Goal: Information Seeking & Learning: Compare options

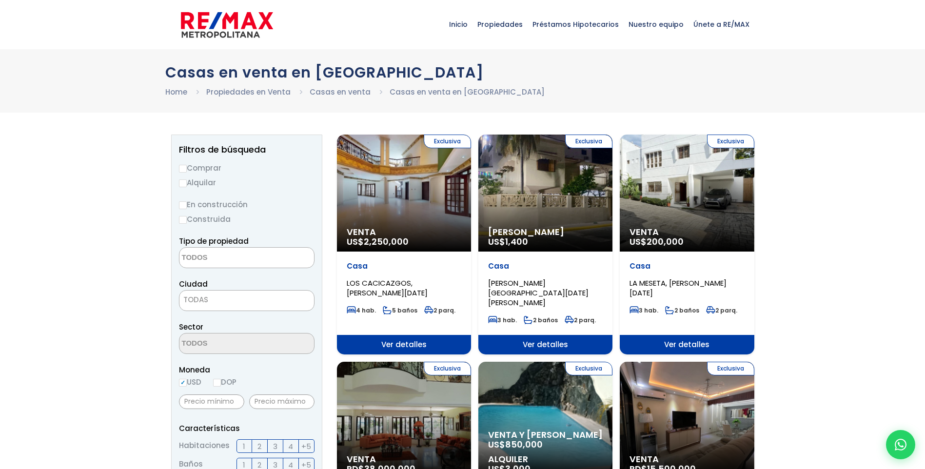
select select
click at [181, 169] on input "Comprar" at bounding box center [183, 169] width 8 height 8
radio input "true"
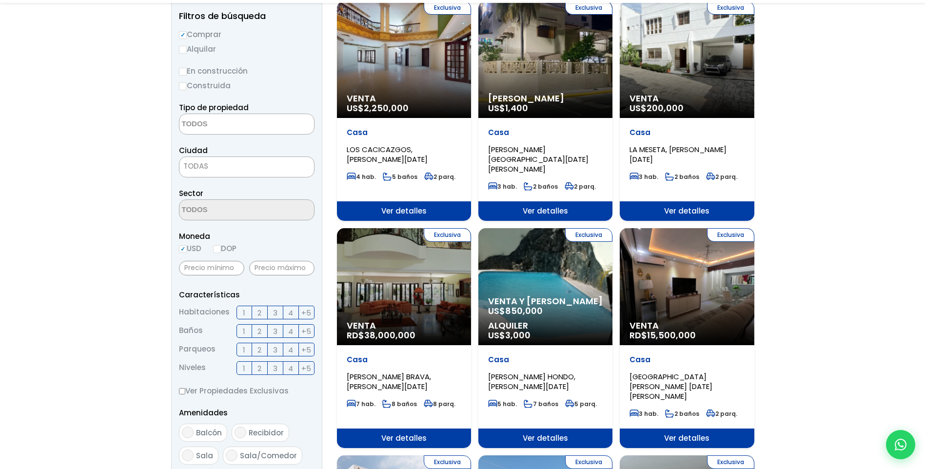
scroll to position [146, 0]
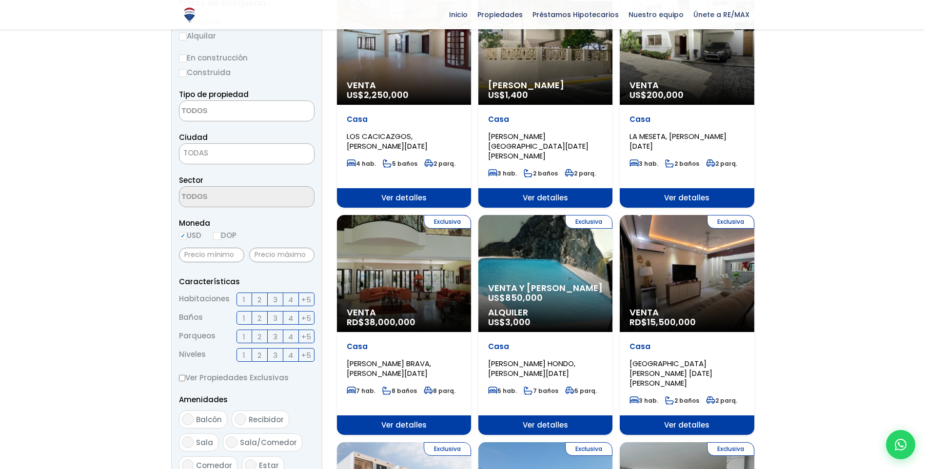
click at [276, 300] on span "3" at bounding box center [275, 299] width 4 height 12
click at [0, 0] on input "3" at bounding box center [0, 0] width 0 height 0
click at [257, 320] on span "2" at bounding box center [259, 318] width 4 height 12
click at [0, 0] on input "2" at bounding box center [0, 0] width 0 height 0
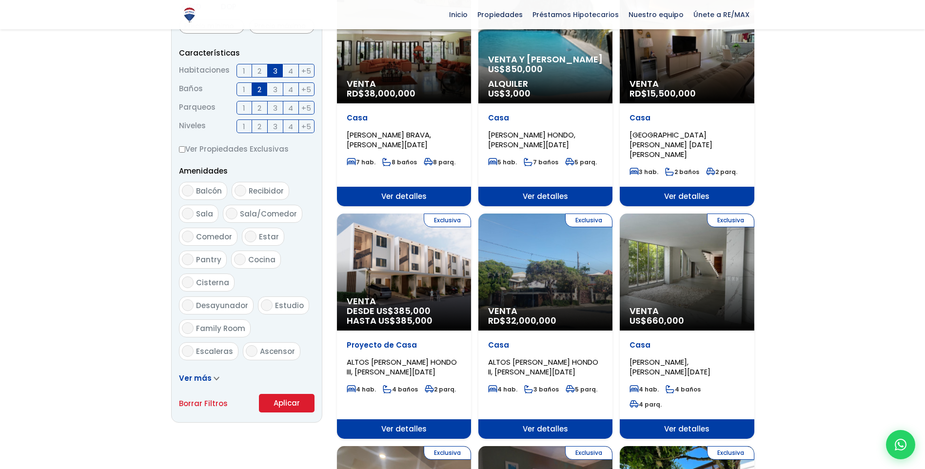
scroll to position [390, 0]
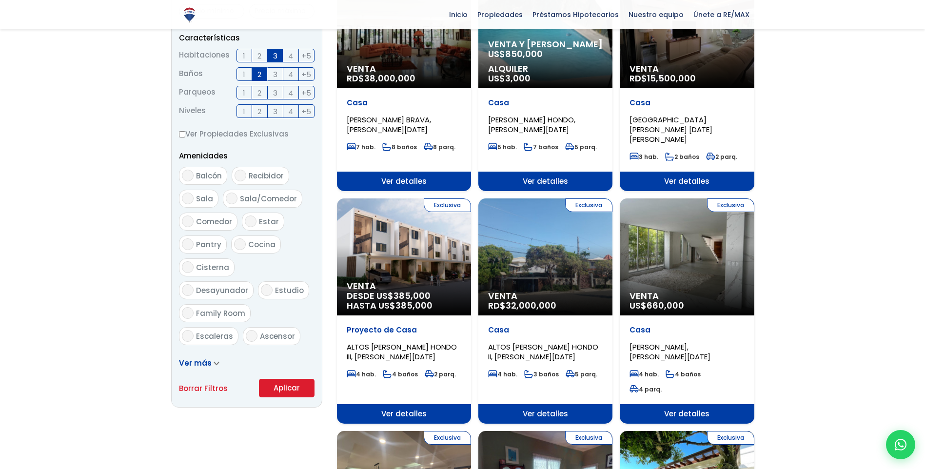
click at [213, 365] on icon at bounding box center [216, 363] width 6 height 4
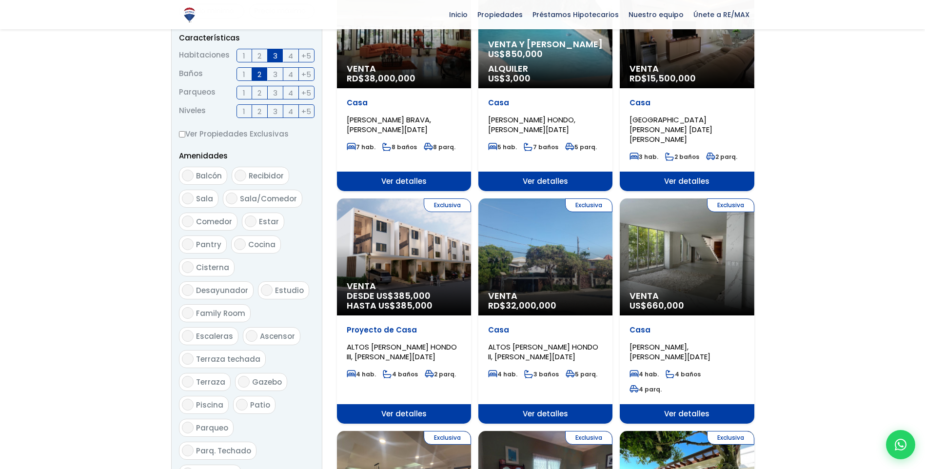
click at [189, 376] on input "Terraza" at bounding box center [188, 382] width 12 height 12
checkbox input "true"
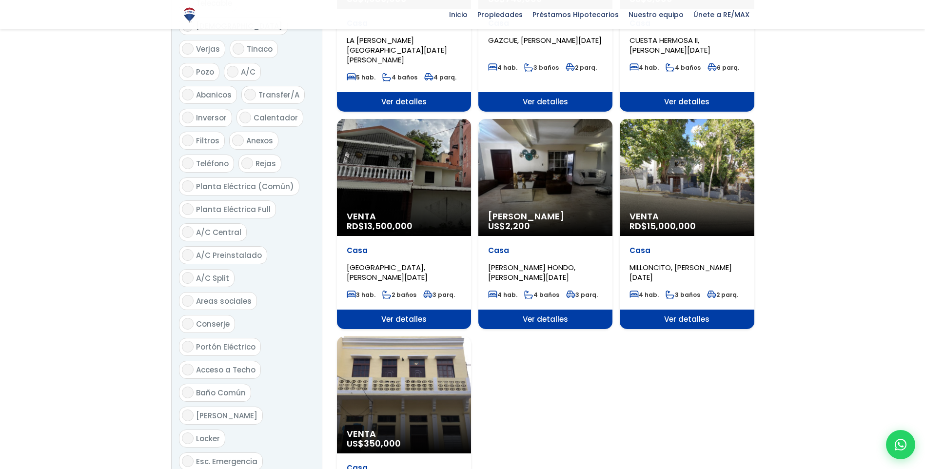
scroll to position [1121, 0]
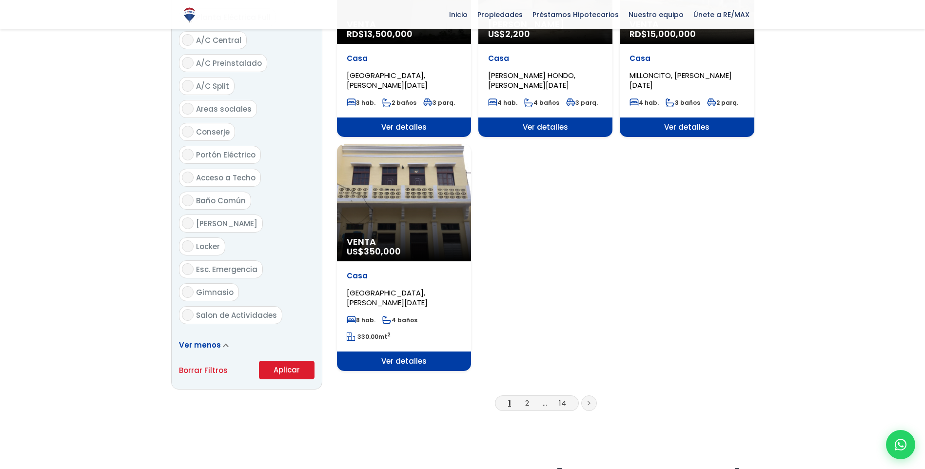
click at [297, 361] on button "Aplicar" at bounding box center [287, 370] width 56 height 19
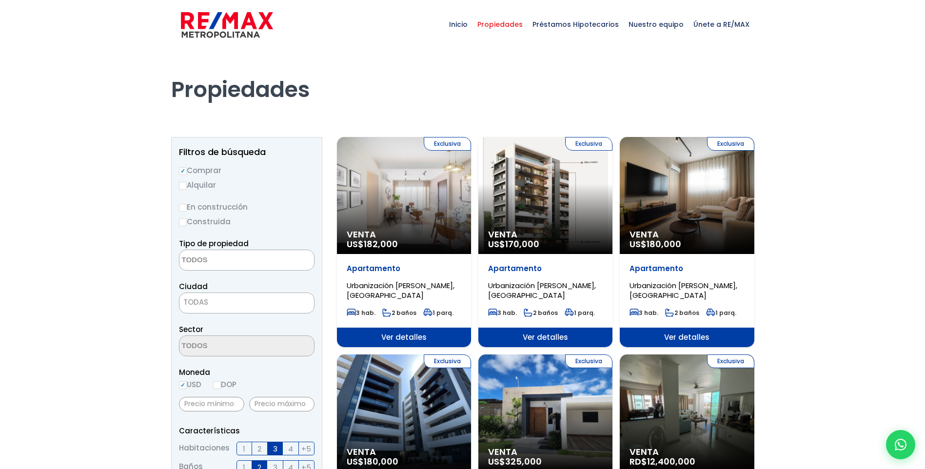
select select
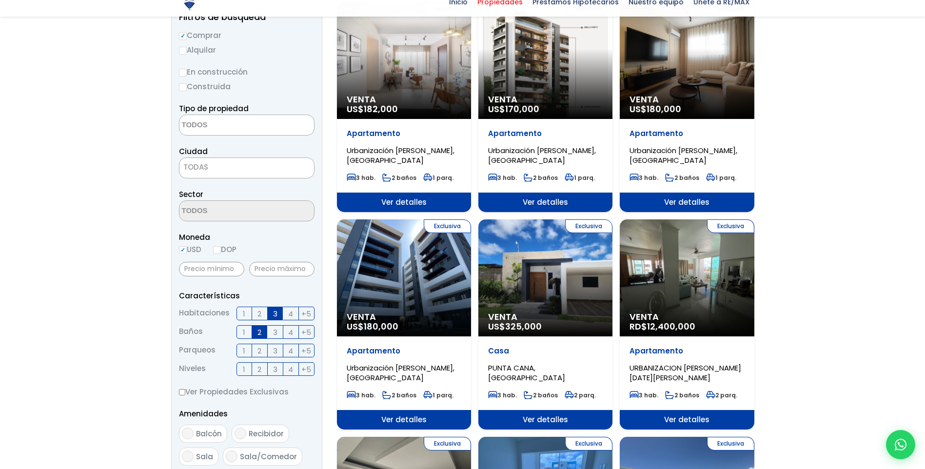
scroll to position [146, 0]
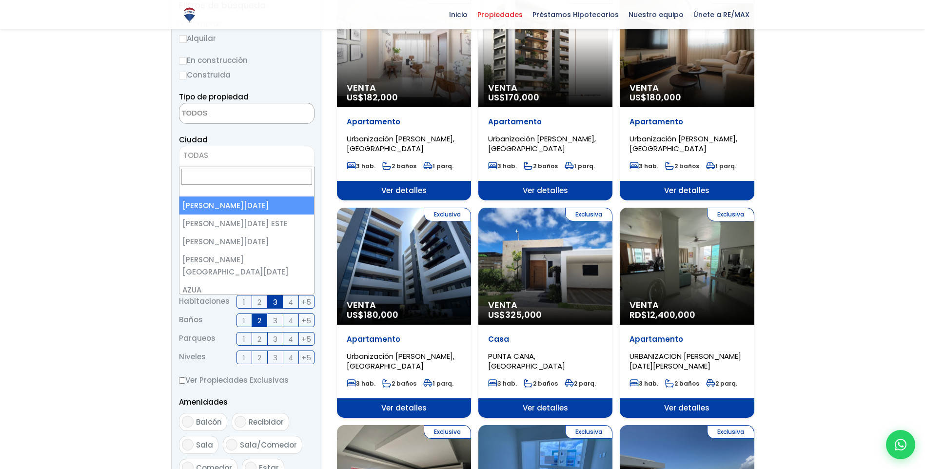
click at [269, 156] on span "TODAS" at bounding box center [246, 156] width 135 height 14
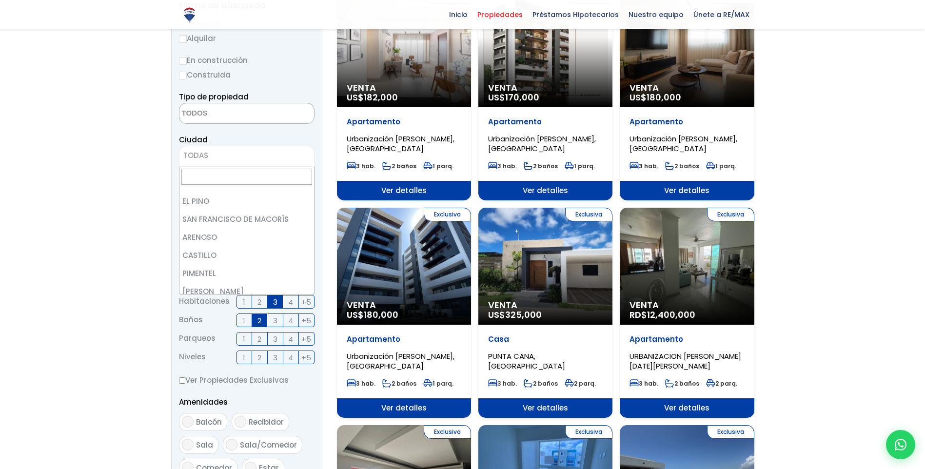
scroll to position [634, 0]
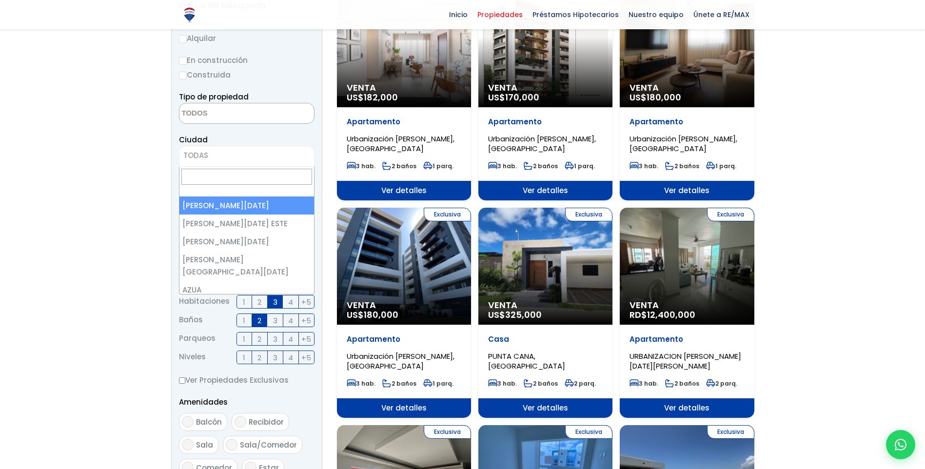
click at [278, 155] on span "TODAS" at bounding box center [246, 156] width 135 height 14
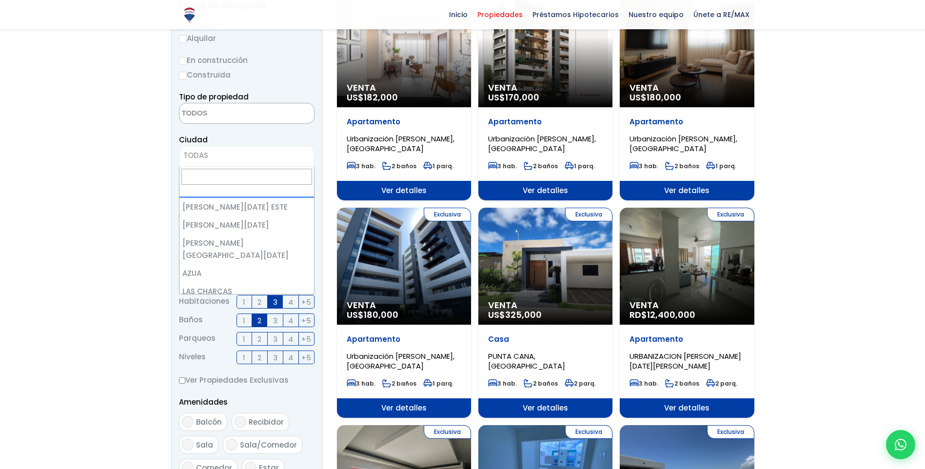
scroll to position [0, 0]
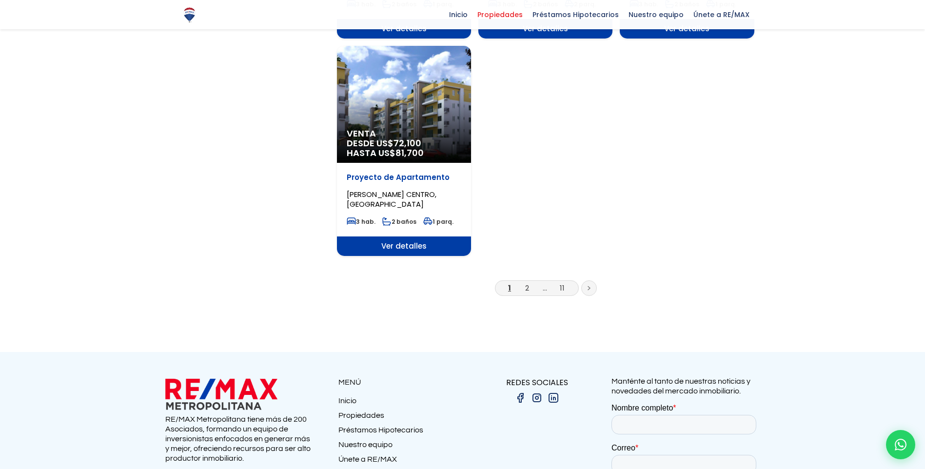
scroll to position [1219, 0]
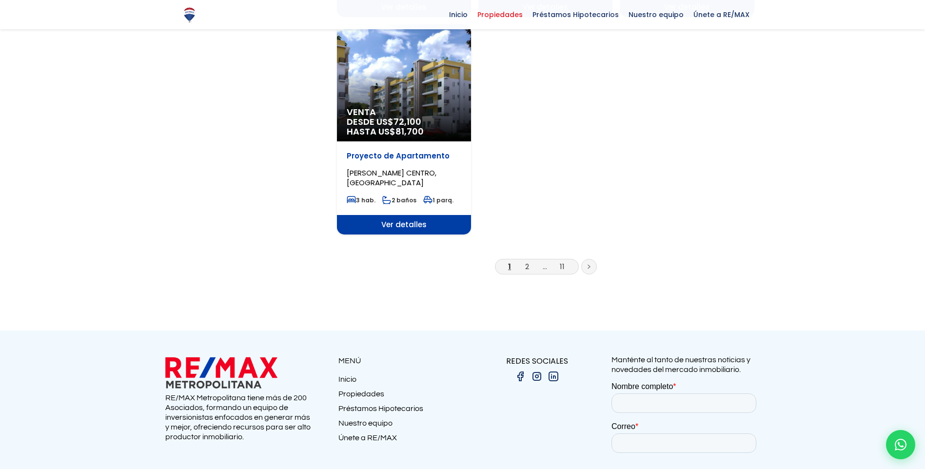
click at [588, 265] on icon at bounding box center [589, 266] width 2 height 3
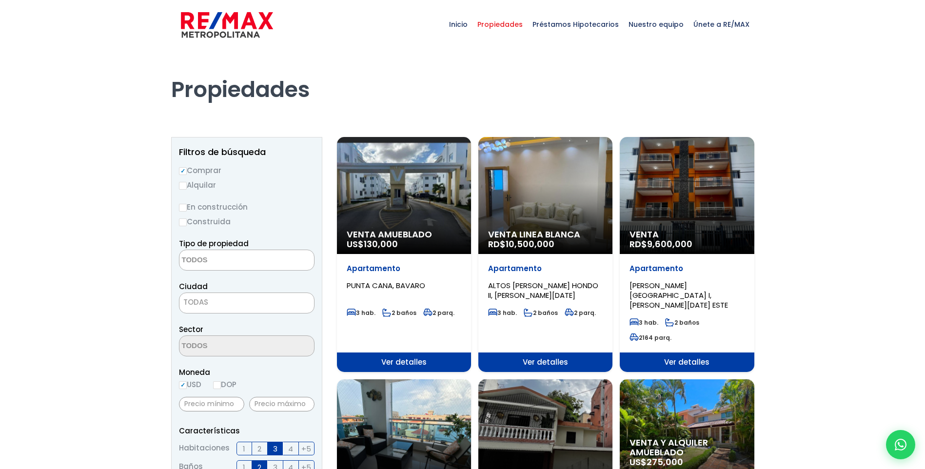
select select
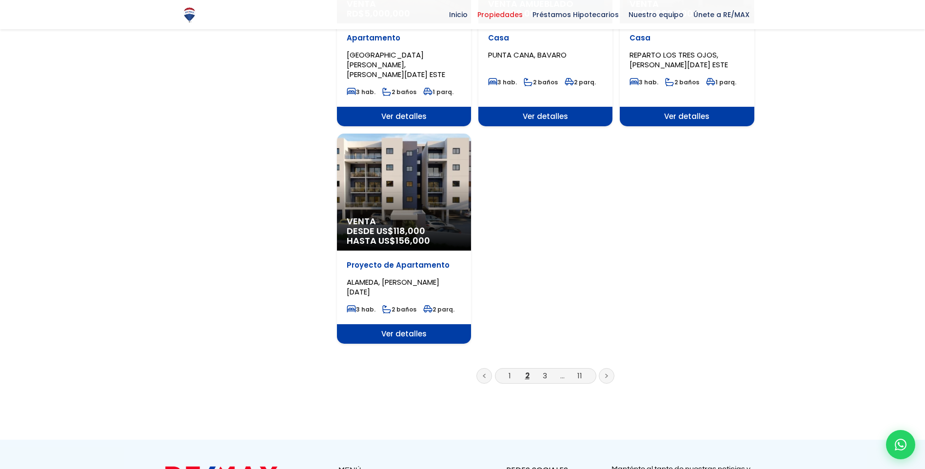
scroll to position [1170, 0]
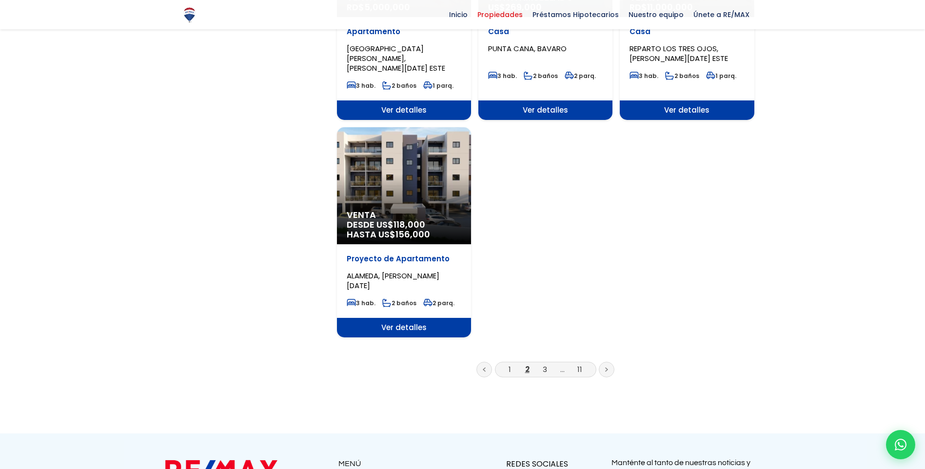
click at [605, 367] on icon at bounding box center [606, 369] width 3 height 5
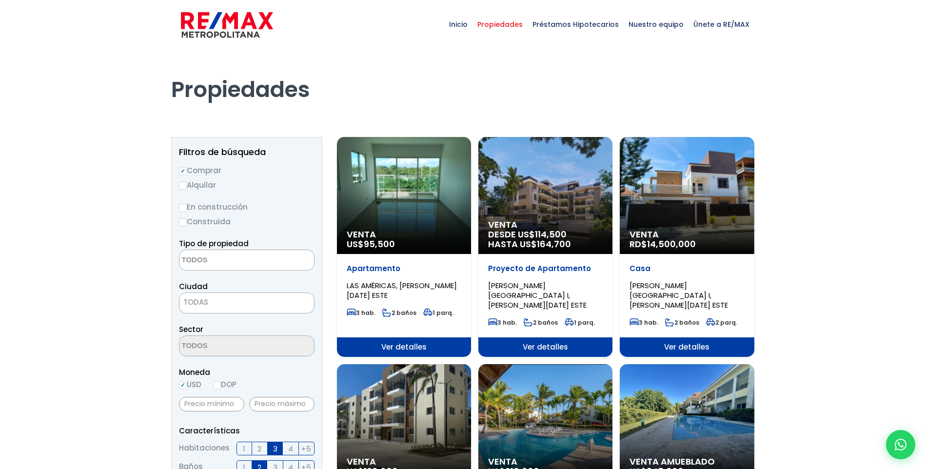
select select
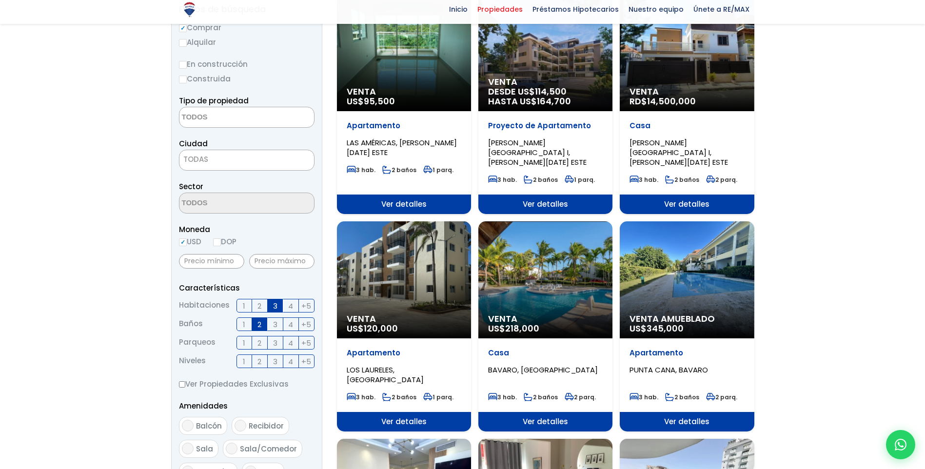
scroll to position [146, 0]
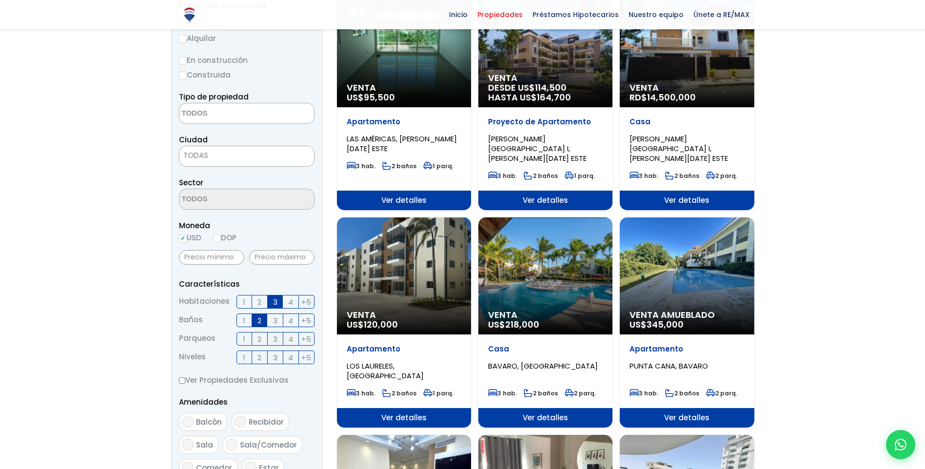
click at [536, 281] on div "Venta US$ 218,000" at bounding box center [545, 275] width 134 height 117
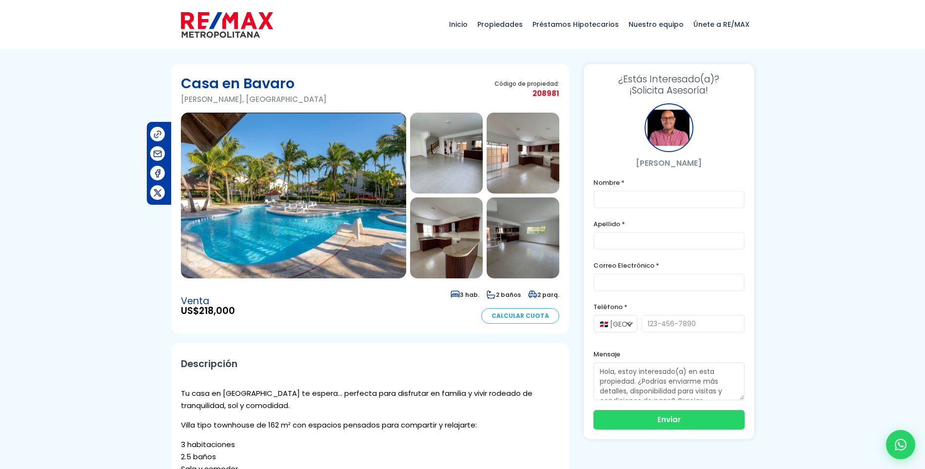
click at [332, 249] on img at bounding box center [293, 196] width 225 height 166
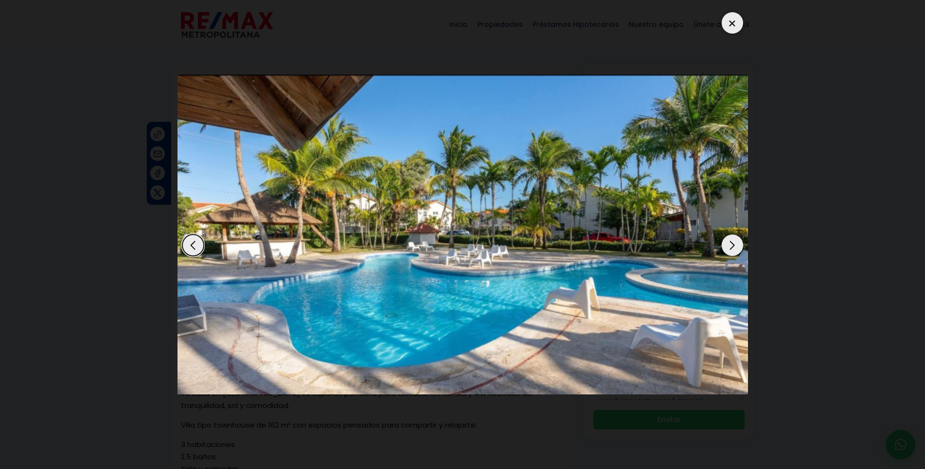
click at [737, 252] on div "Next slide" at bounding box center [731, 244] width 21 height 21
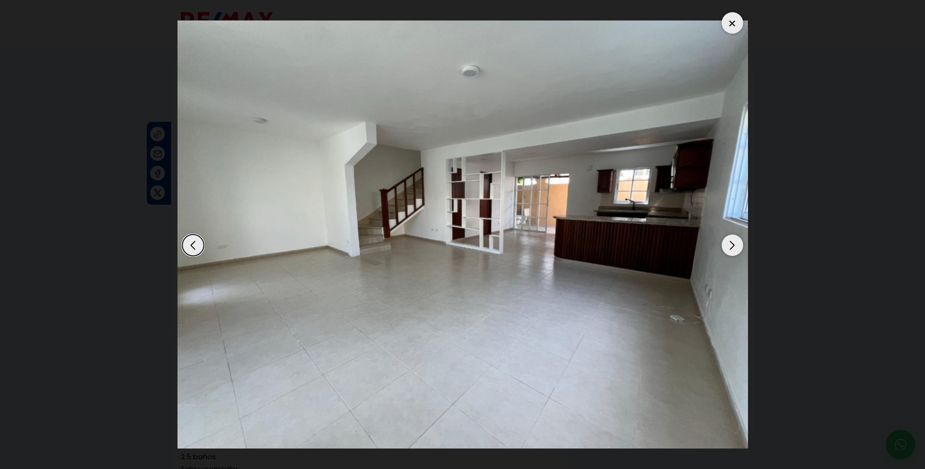
click at [732, 247] on div "Next slide" at bounding box center [731, 244] width 21 height 21
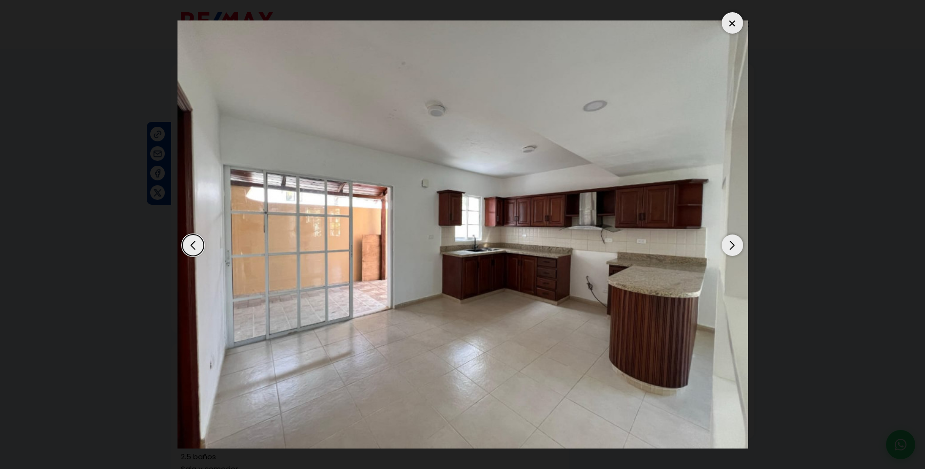
click at [192, 246] on div "Previous slide" at bounding box center [192, 244] width 21 height 21
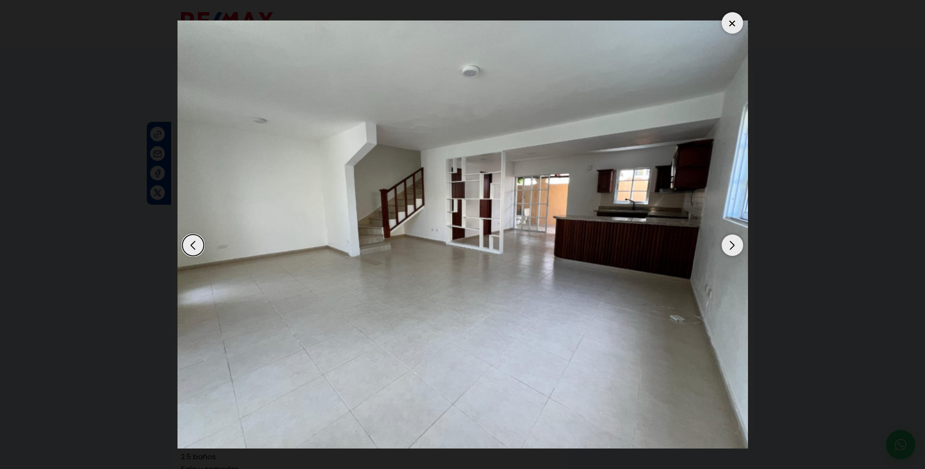
click at [729, 245] on div "Next slide" at bounding box center [731, 244] width 21 height 21
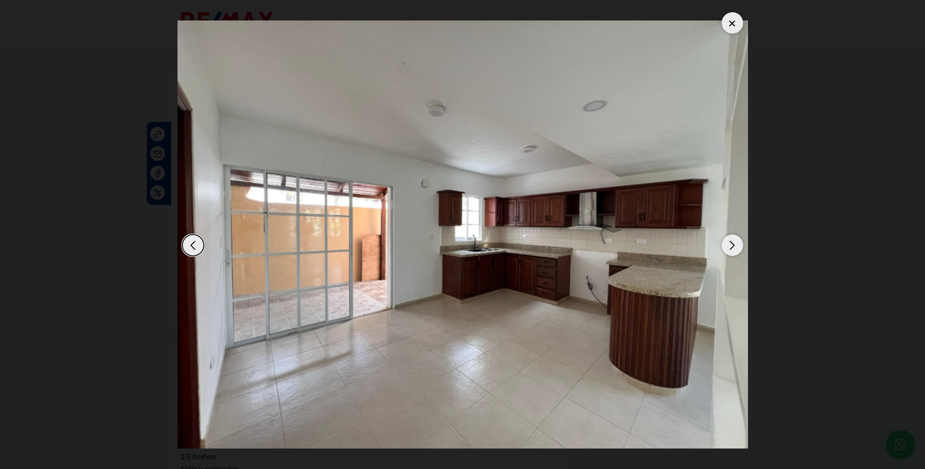
click at [729, 245] on div "Next slide" at bounding box center [731, 244] width 21 height 21
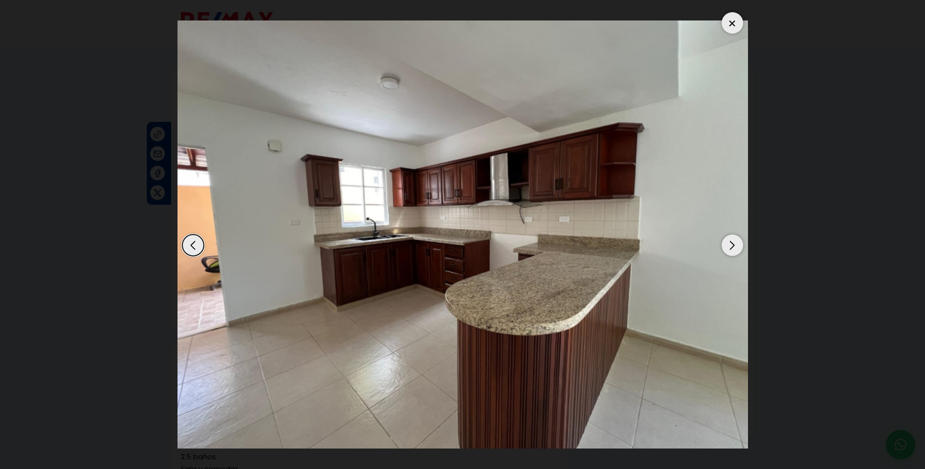
click at [729, 245] on div "Next slide" at bounding box center [731, 244] width 21 height 21
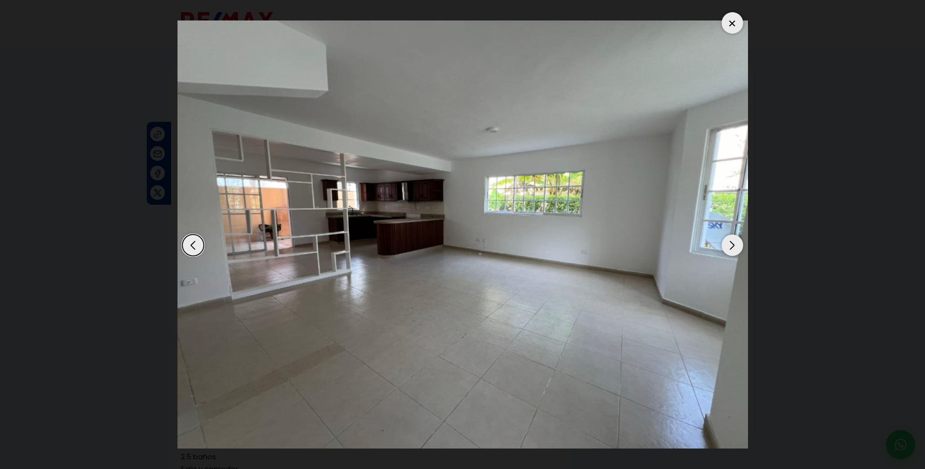
click at [729, 245] on div "Next slide" at bounding box center [731, 244] width 21 height 21
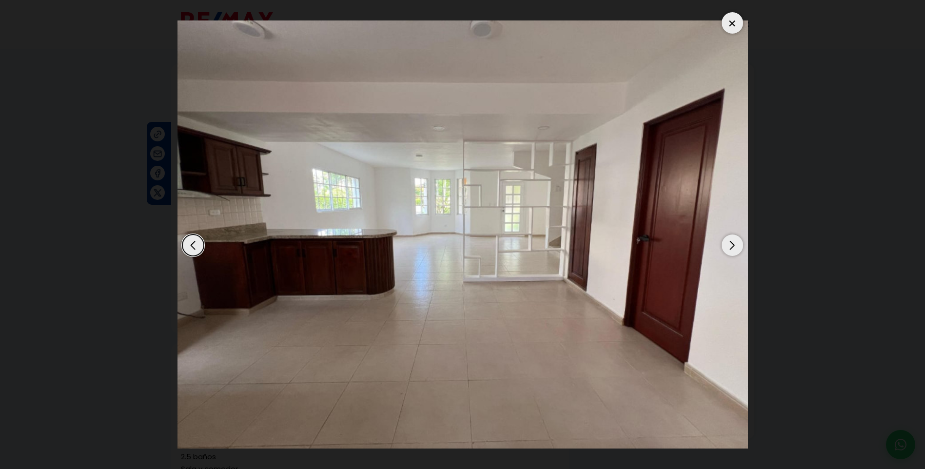
click at [729, 245] on div "Next slide" at bounding box center [731, 244] width 21 height 21
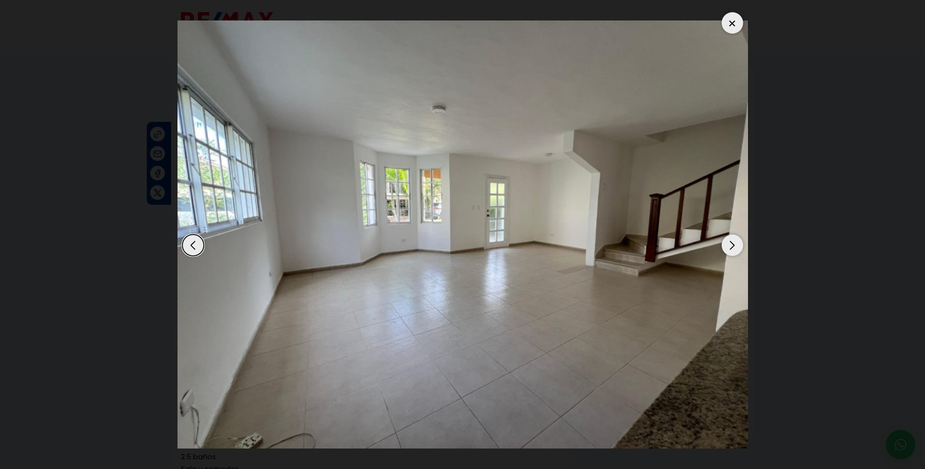
click at [729, 245] on div "Next slide" at bounding box center [731, 244] width 21 height 21
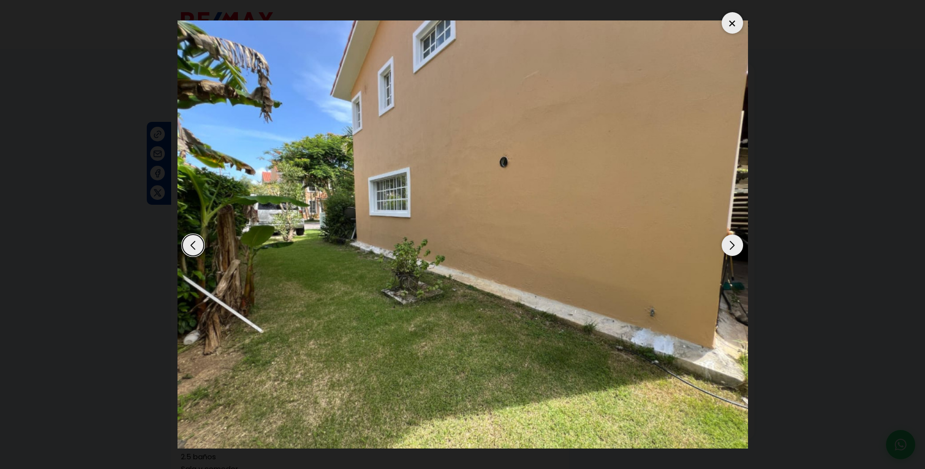
click at [729, 245] on div "Next slide" at bounding box center [731, 244] width 21 height 21
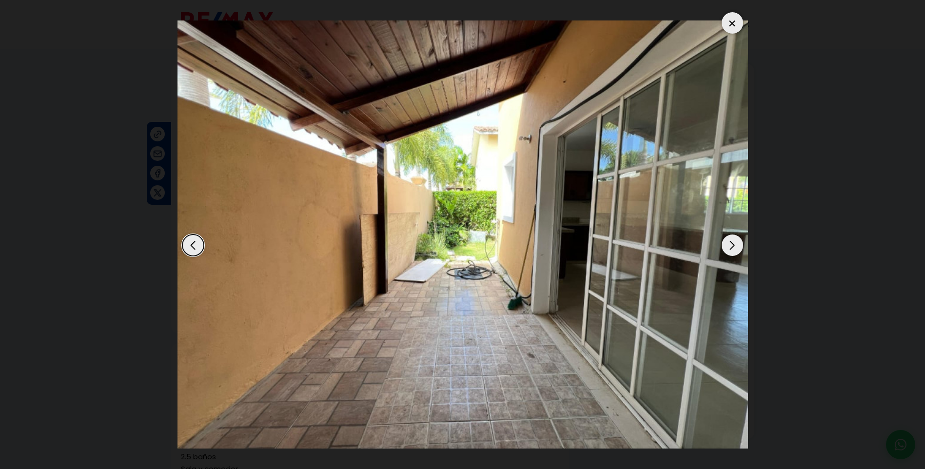
click at [729, 245] on div "Next slide" at bounding box center [731, 244] width 21 height 21
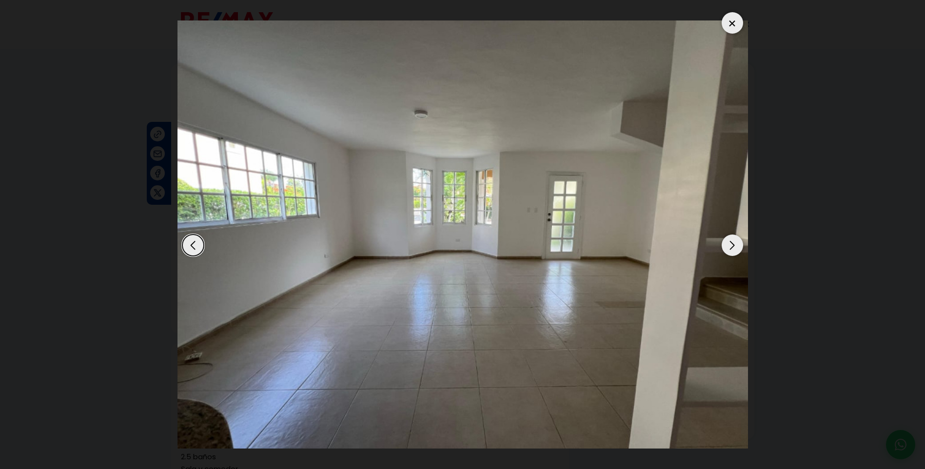
click at [732, 248] on div "Next slide" at bounding box center [731, 244] width 21 height 21
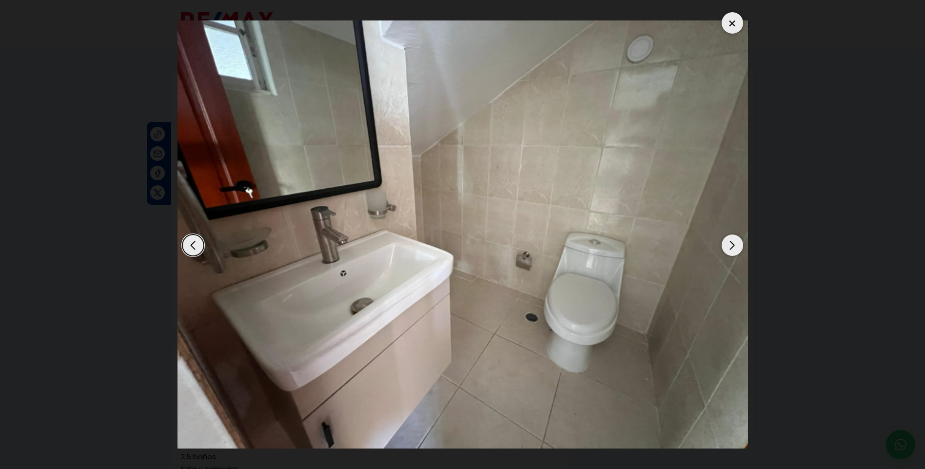
click at [732, 248] on div "Next slide" at bounding box center [731, 244] width 21 height 21
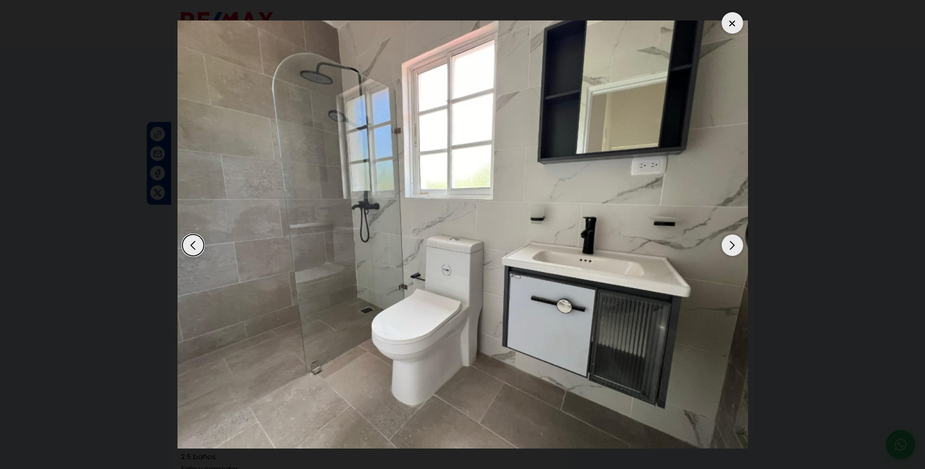
click at [732, 248] on div "Next slide" at bounding box center [731, 244] width 21 height 21
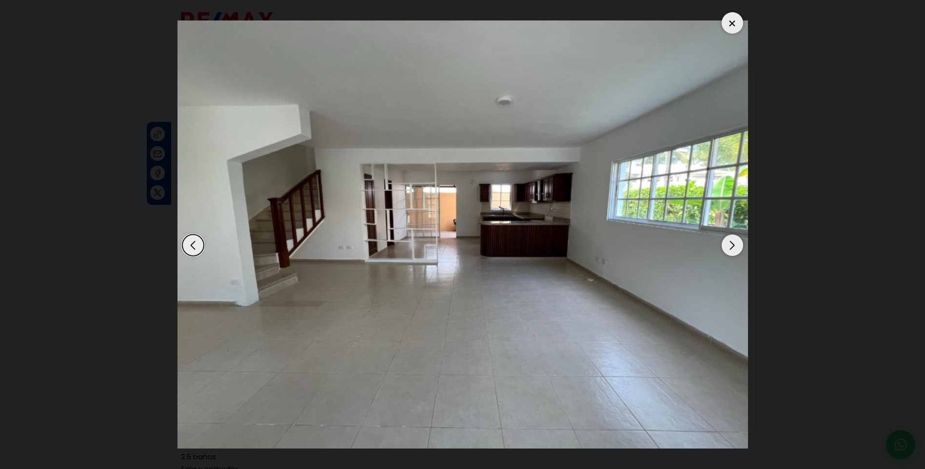
click at [186, 243] on div "Previous slide" at bounding box center [192, 244] width 21 height 21
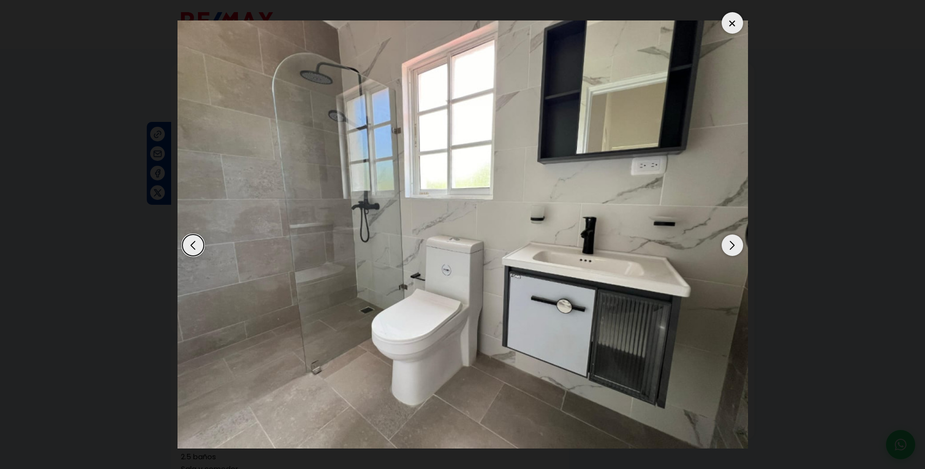
click at [734, 248] on div "Next slide" at bounding box center [731, 244] width 21 height 21
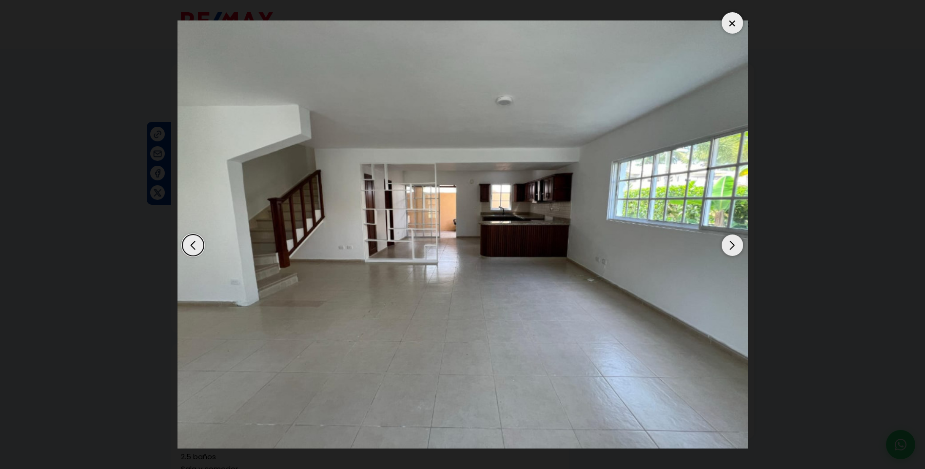
click at [734, 248] on div "Next slide" at bounding box center [731, 244] width 21 height 21
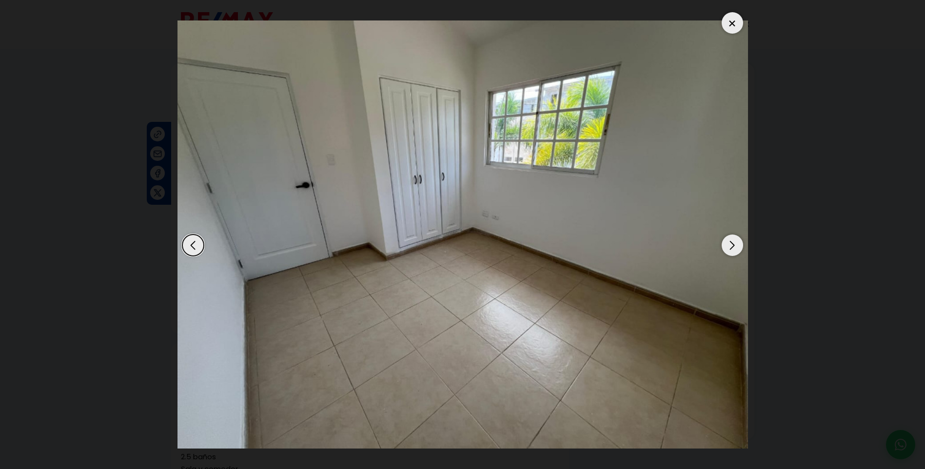
click at [734, 248] on div "Next slide" at bounding box center [731, 244] width 21 height 21
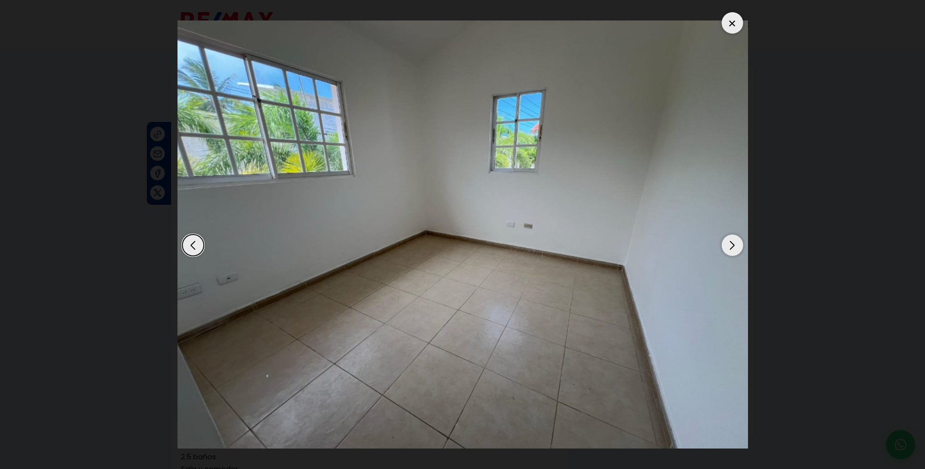
click at [734, 248] on div "Next slide" at bounding box center [731, 244] width 21 height 21
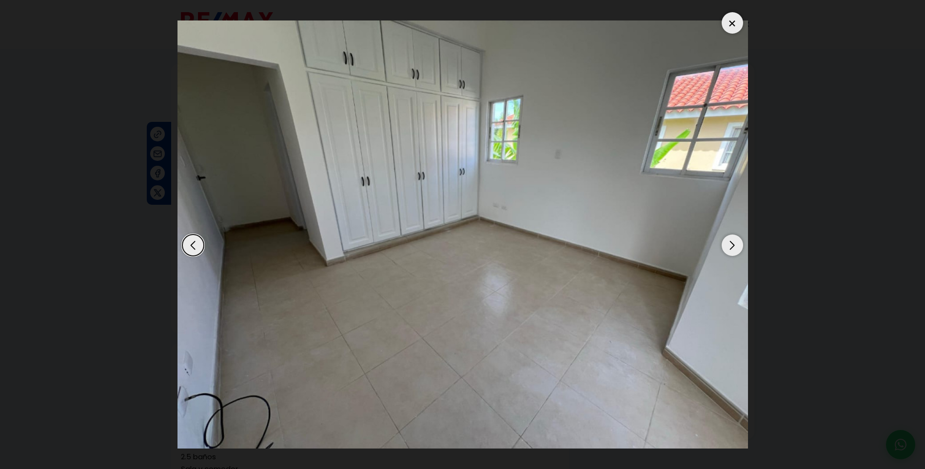
click at [734, 248] on div "Next slide" at bounding box center [731, 244] width 21 height 21
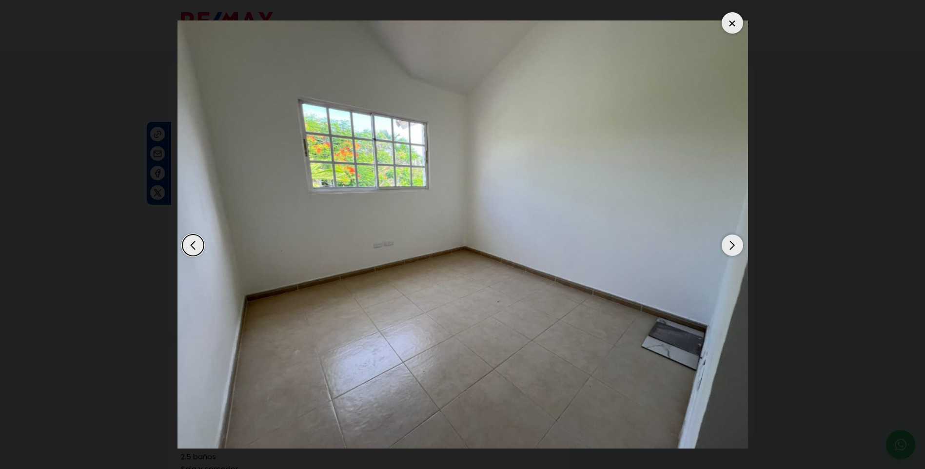
click at [734, 248] on div "Next slide" at bounding box center [731, 244] width 21 height 21
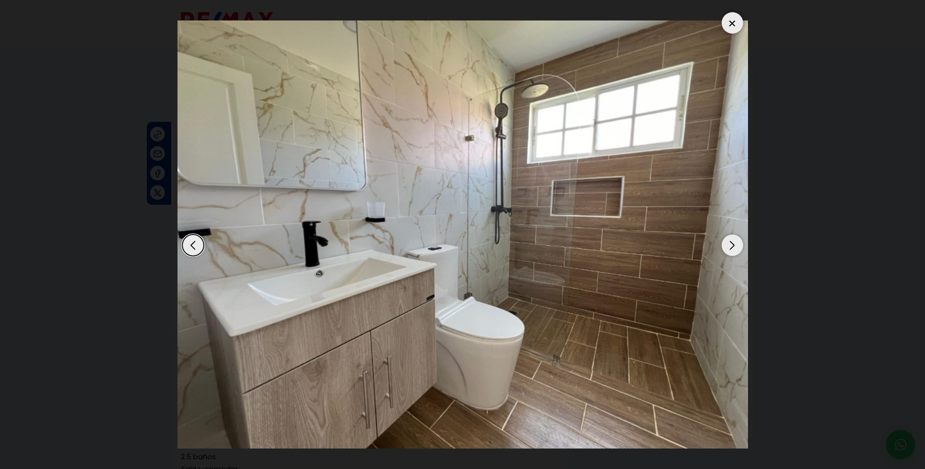
click at [734, 248] on div "Next slide" at bounding box center [731, 244] width 21 height 21
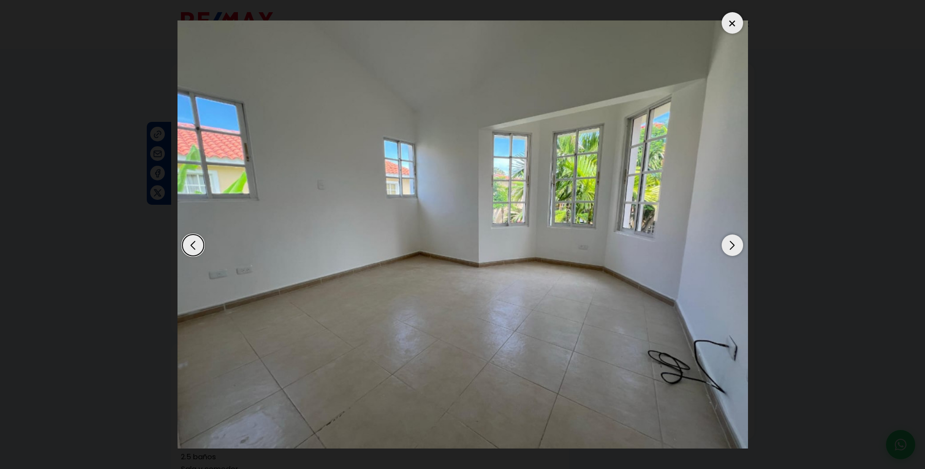
click at [734, 248] on div "Next slide" at bounding box center [731, 244] width 21 height 21
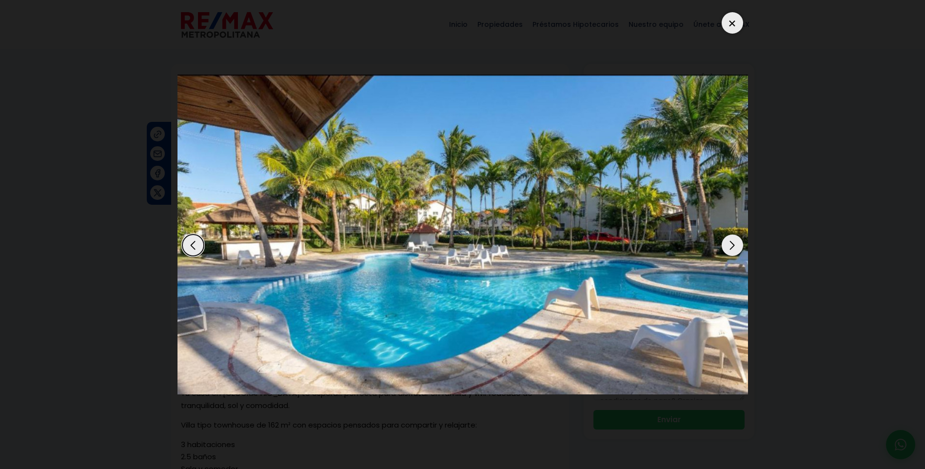
click at [734, 248] on div "Next slide" at bounding box center [731, 244] width 21 height 21
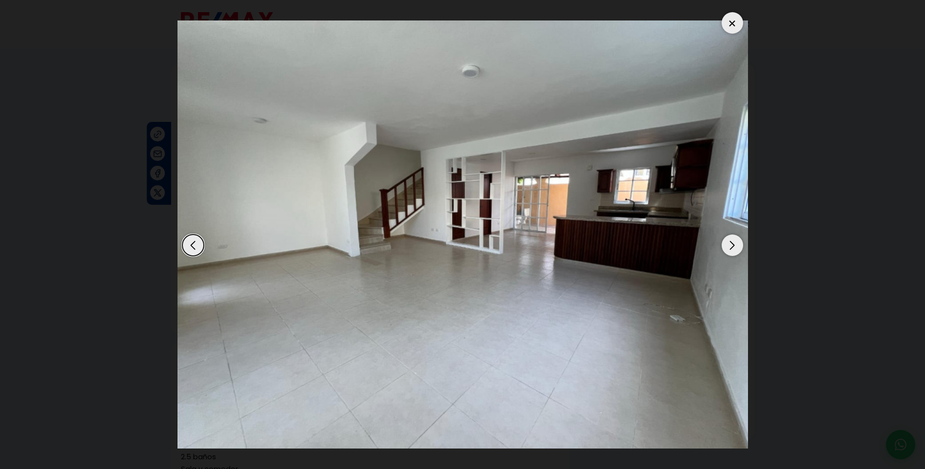
click at [734, 248] on div "Next slide" at bounding box center [731, 244] width 21 height 21
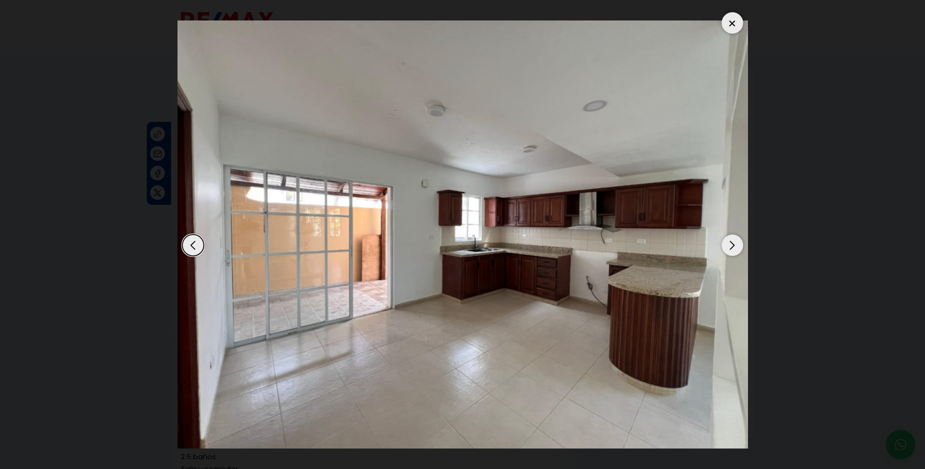
click at [734, 248] on div "Next slide" at bounding box center [731, 244] width 21 height 21
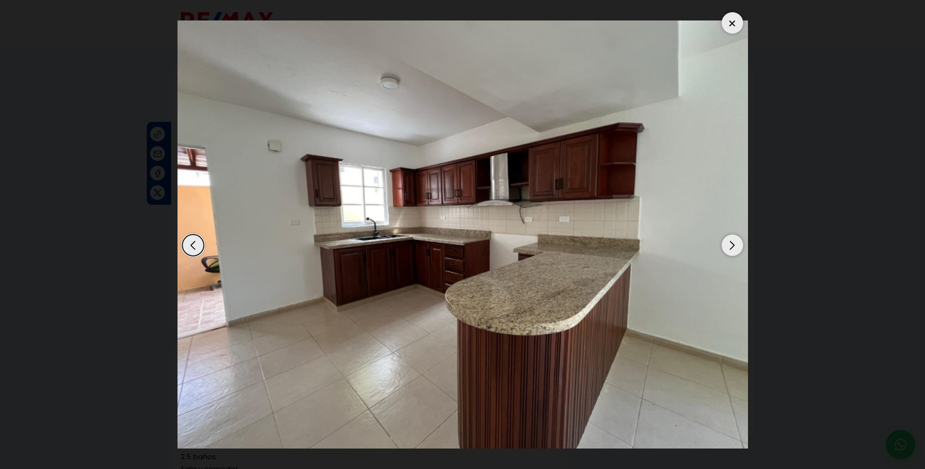
click at [728, 23] on div at bounding box center [731, 22] width 21 height 21
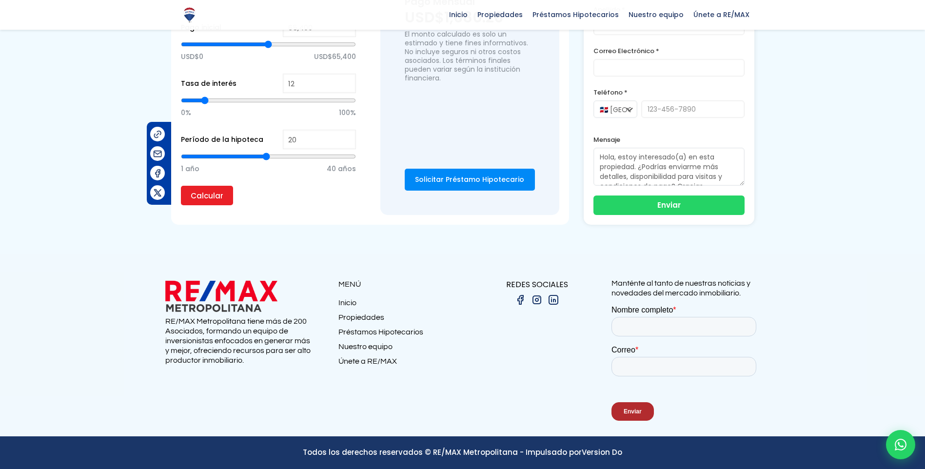
scroll to position [844, 0]
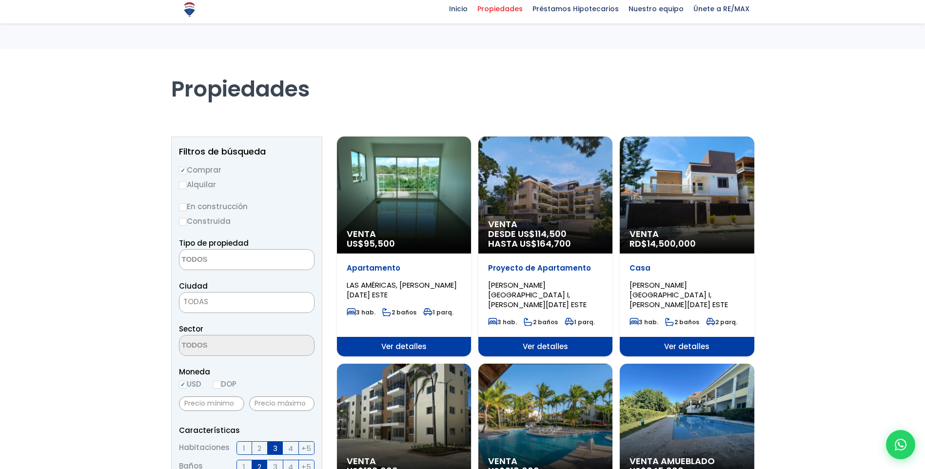
select select
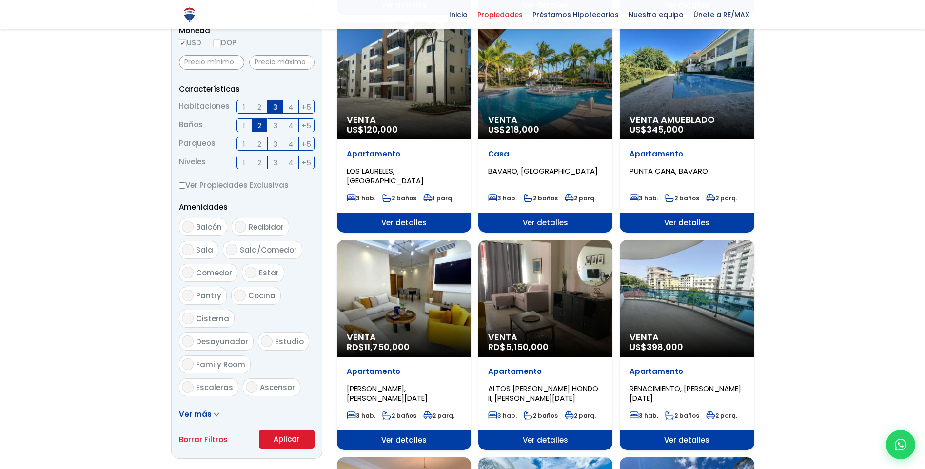
scroll to position [585, 0]
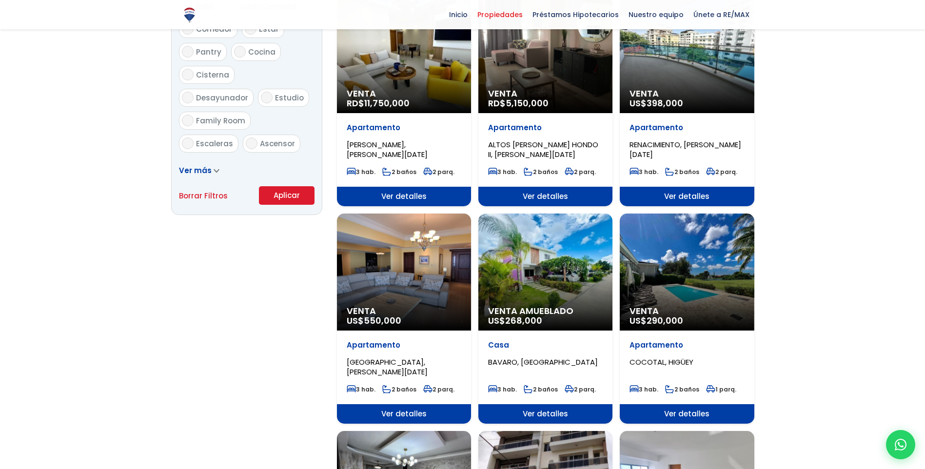
click at [535, 272] on div "Venta Amueblado US$ 268,000" at bounding box center [545, 271] width 134 height 117
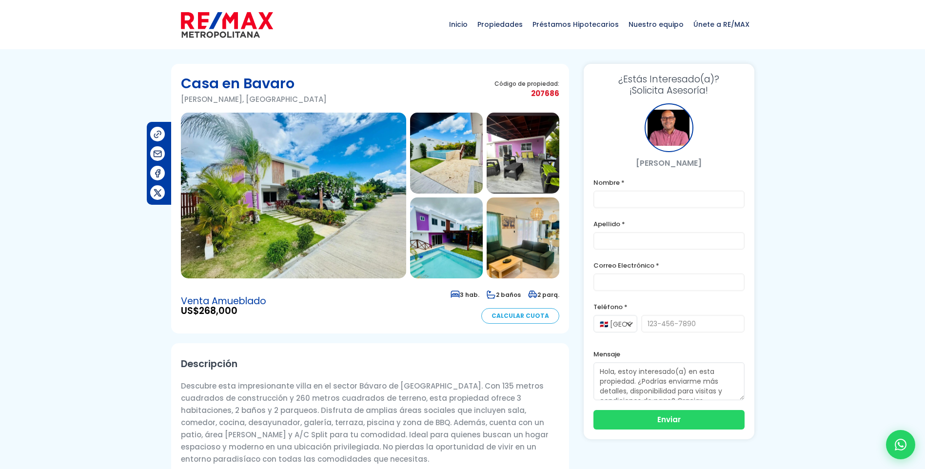
click at [294, 233] on img at bounding box center [293, 196] width 225 height 166
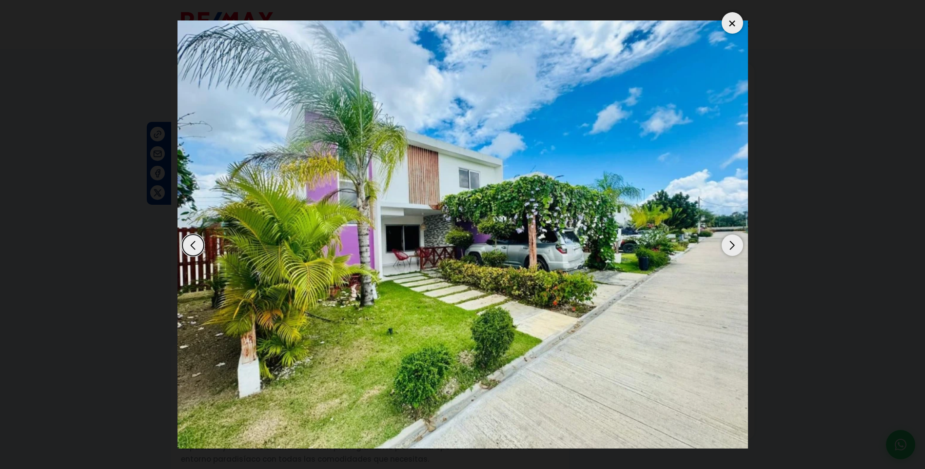
click at [733, 243] on div "Next slide" at bounding box center [731, 244] width 21 height 21
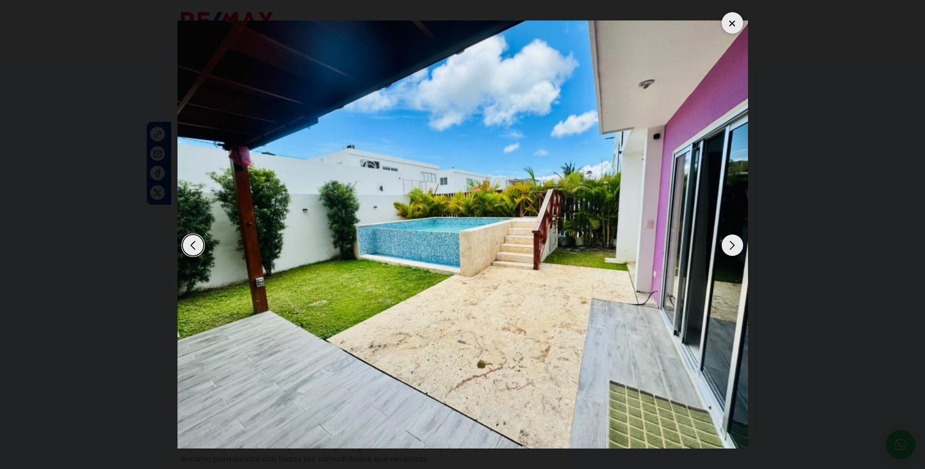
click at [733, 243] on div "Next slide" at bounding box center [731, 244] width 21 height 21
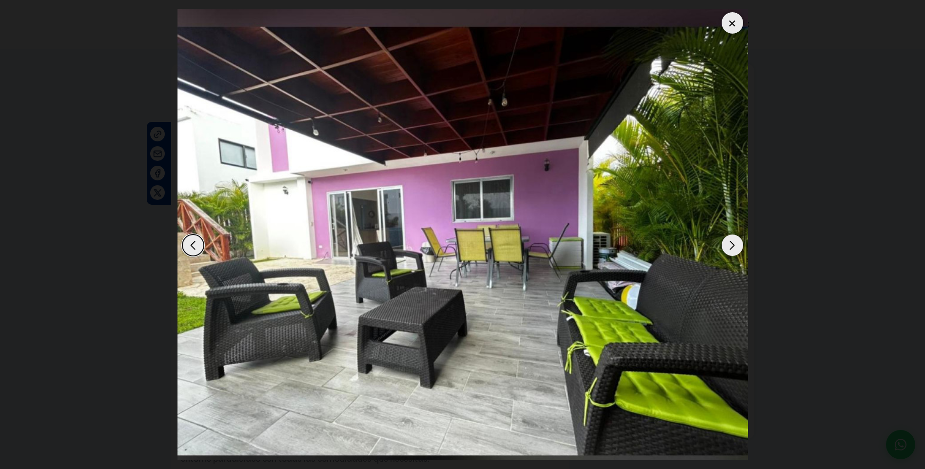
click at [728, 248] on div "Next slide" at bounding box center [731, 244] width 21 height 21
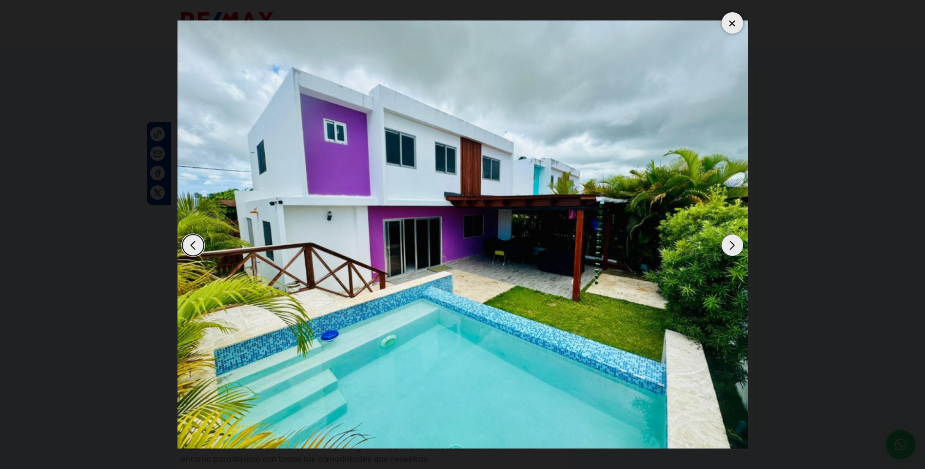
click at [728, 247] on div "Next slide" at bounding box center [731, 244] width 21 height 21
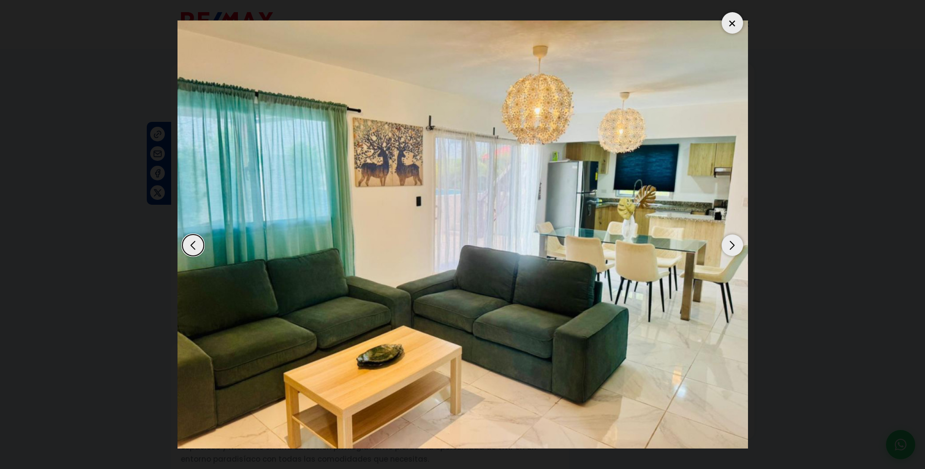
click at [728, 247] on div "Next slide" at bounding box center [731, 244] width 21 height 21
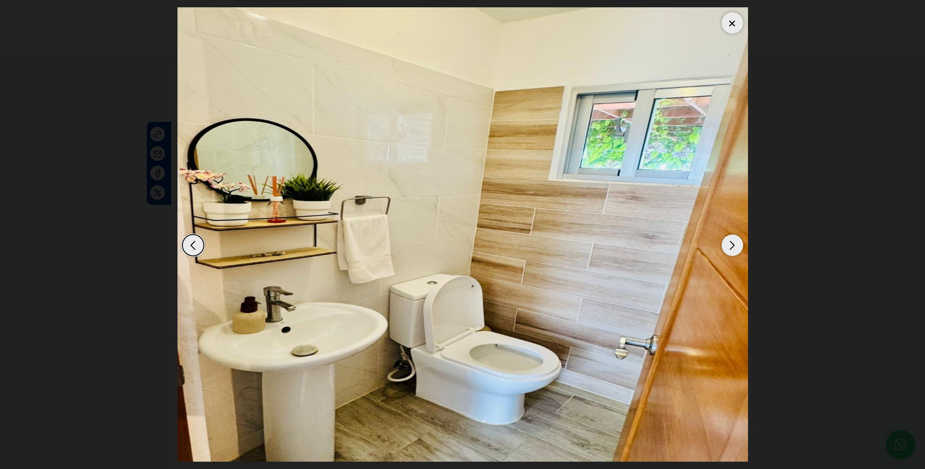
click at [728, 247] on div "Next slide" at bounding box center [731, 244] width 21 height 21
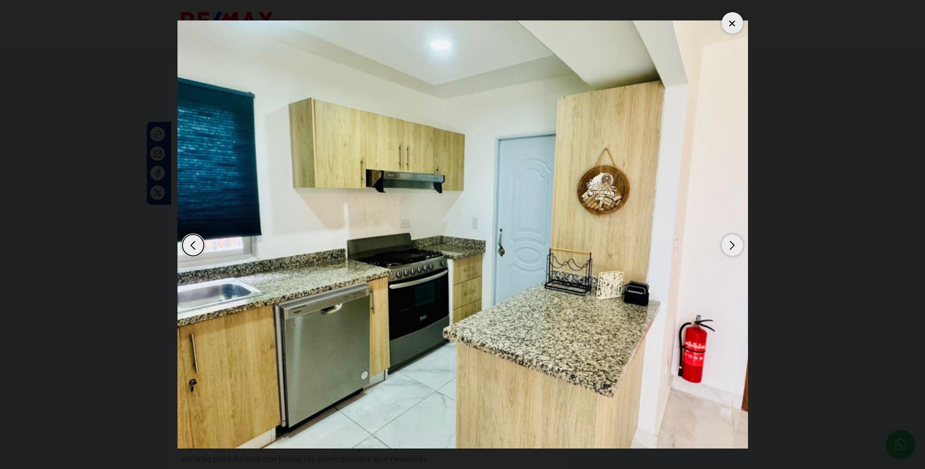
click at [728, 247] on div "Next slide" at bounding box center [731, 244] width 21 height 21
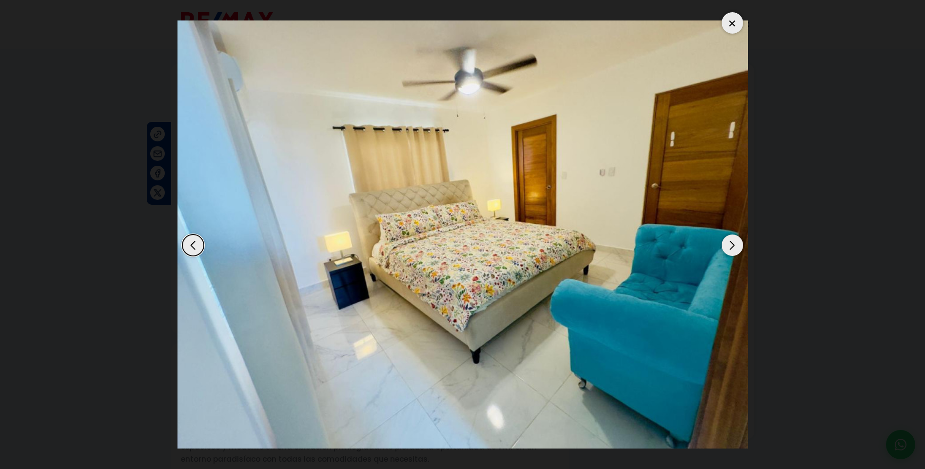
click at [730, 247] on div "Next slide" at bounding box center [731, 244] width 21 height 21
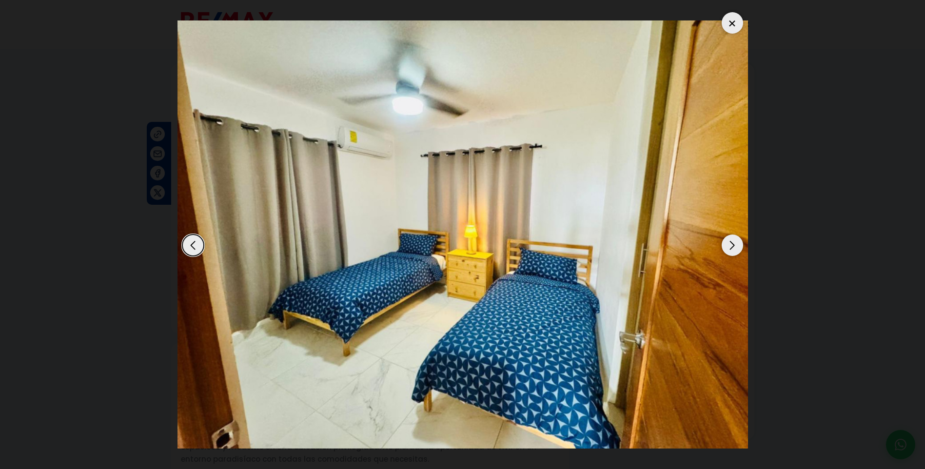
click at [730, 247] on div "Next slide" at bounding box center [731, 244] width 21 height 21
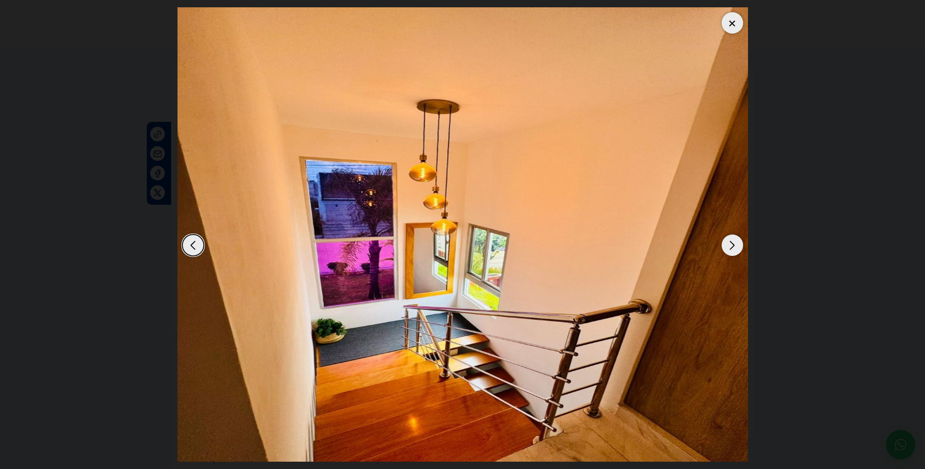
click at [730, 247] on div "Next slide" at bounding box center [731, 244] width 21 height 21
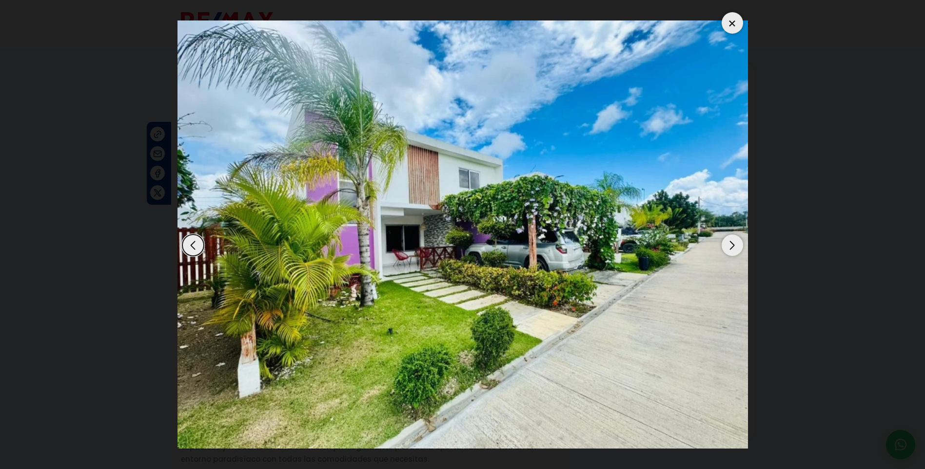
click at [730, 247] on div "Next slide" at bounding box center [731, 244] width 21 height 21
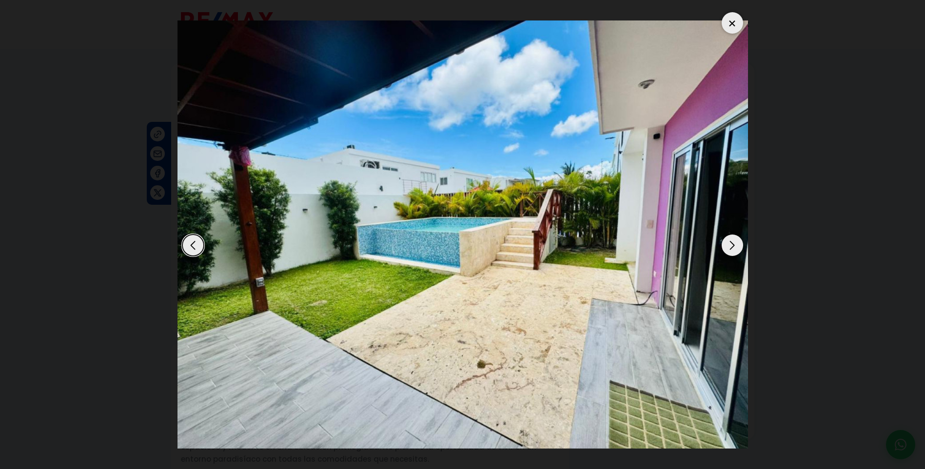
click at [730, 247] on div "Next slide" at bounding box center [731, 244] width 21 height 21
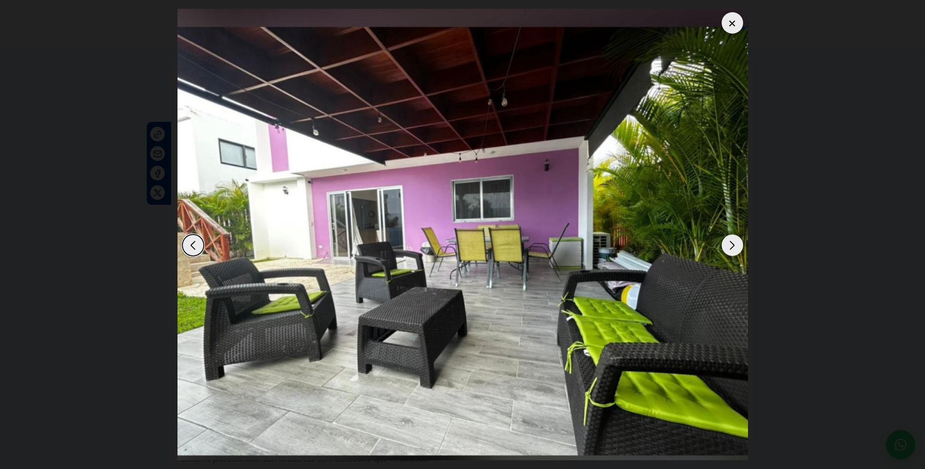
click at [730, 247] on div "Next slide" at bounding box center [731, 244] width 21 height 21
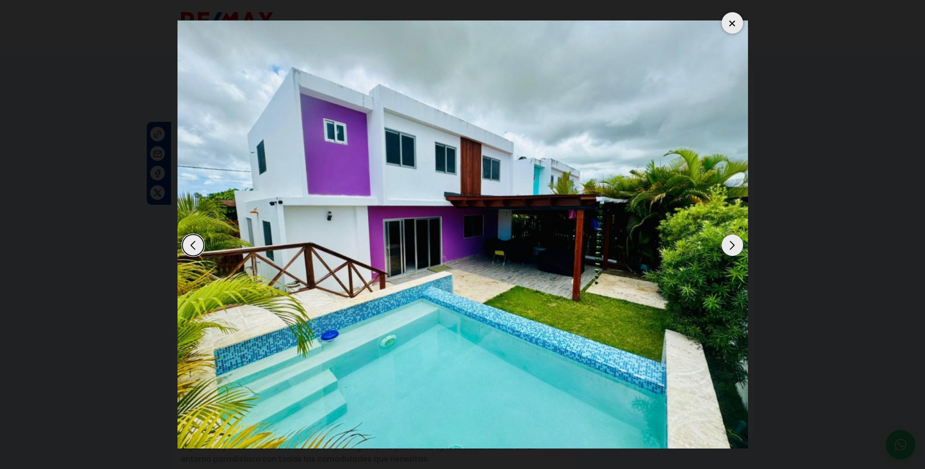
click at [731, 19] on div at bounding box center [731, 22] width 21 height 21
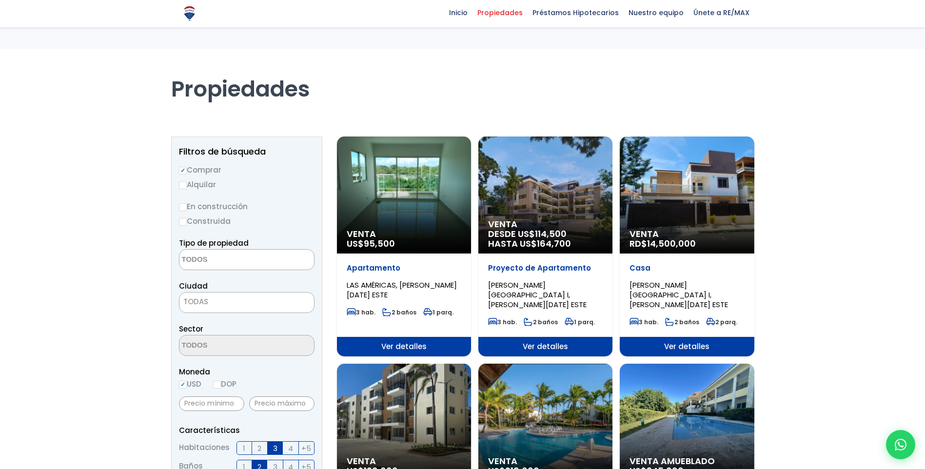
select select
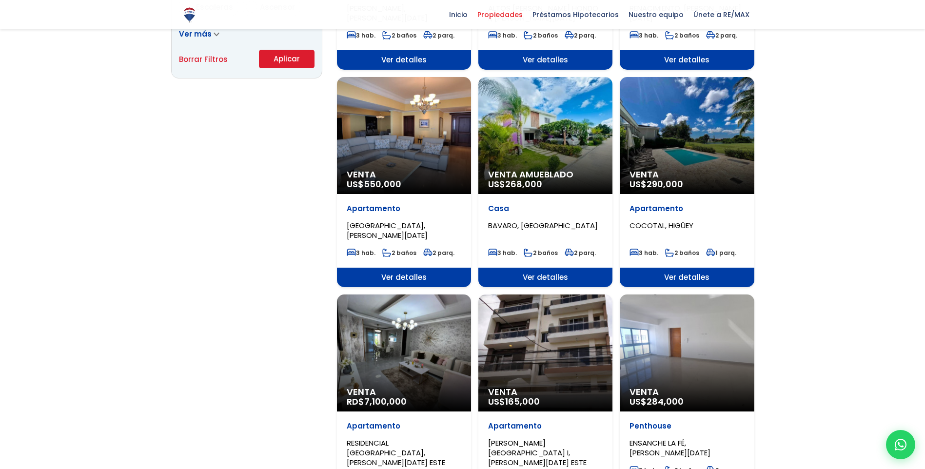
scroll to position [731, 0]
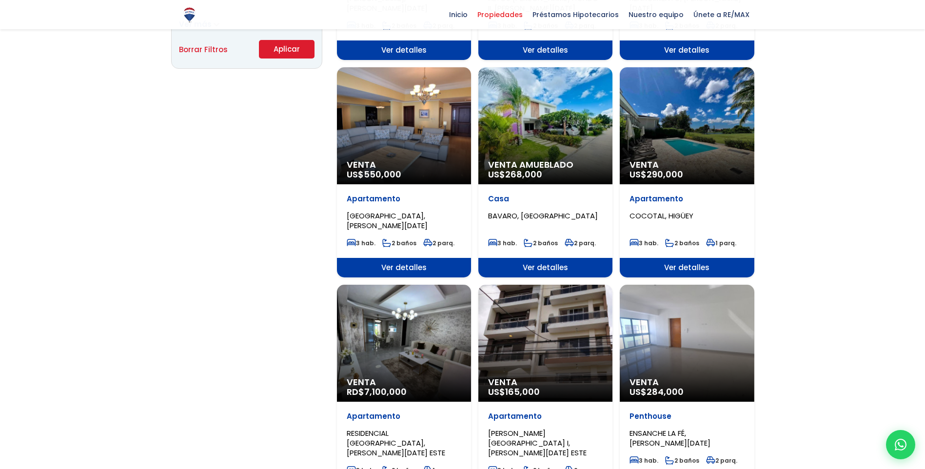
click at [697, 160] on span "Venta" at bounding box center [686, 165] width 115 height 10
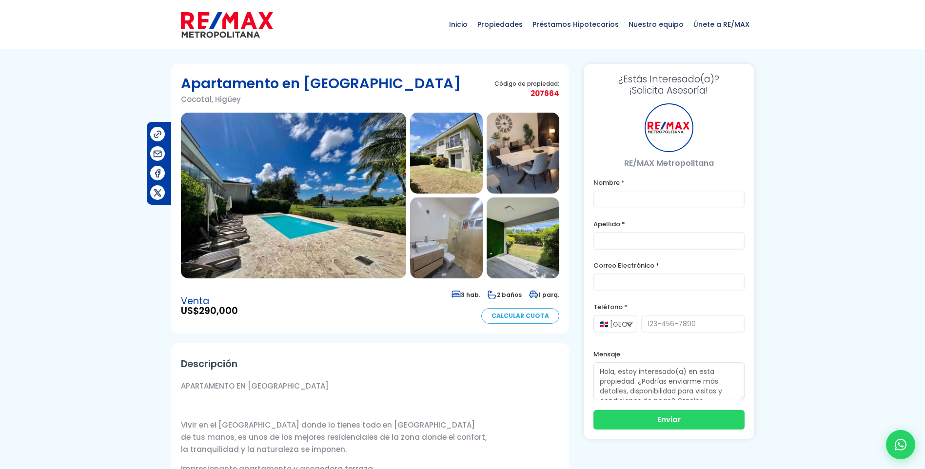
click at [243, 231] on img at bounding box center [293, 196] width 225 height 166
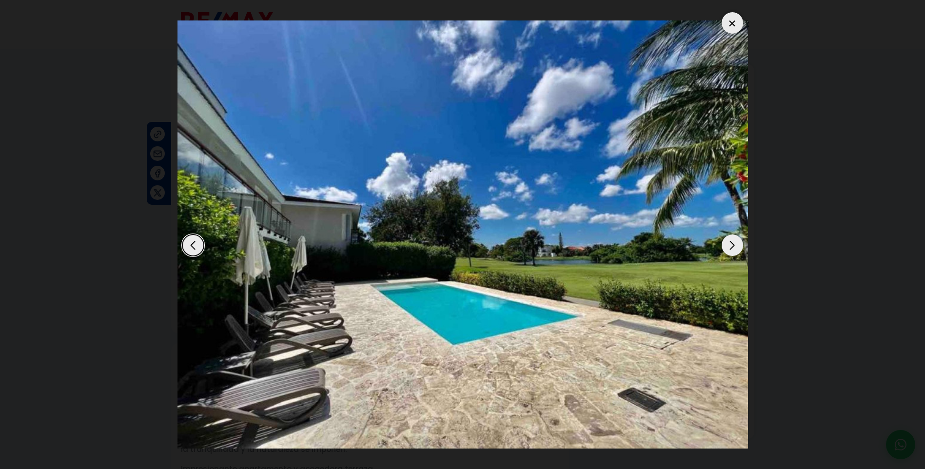
click at [739, 246] on div "Next slide" at bounding box center [731, 244] width 21 height 21
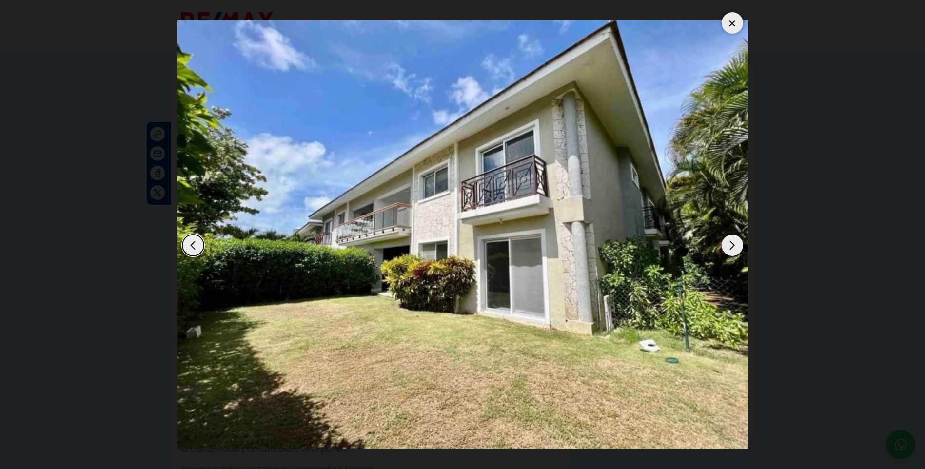
click at [737, 247] on div "Next slide" at bounding box center [731, 244] width 21 height 21
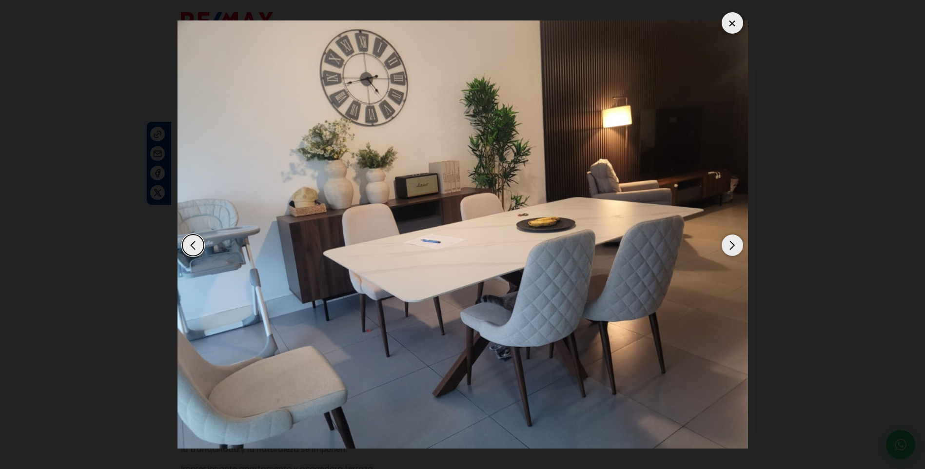
click at [737, 247] on div "Next slide" at bounding box center [731, 244] width 21 height 21
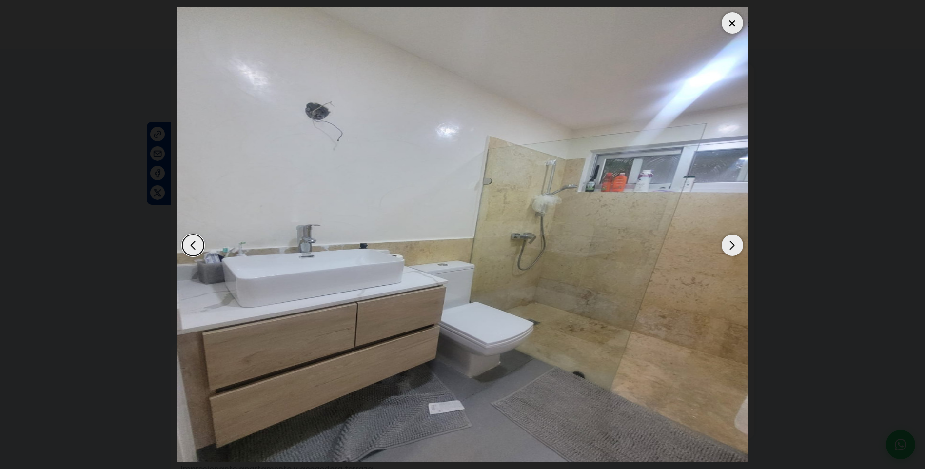
click at [737, 247] on div "Next slide" at bounding box center [731, 244] width 21 height 21
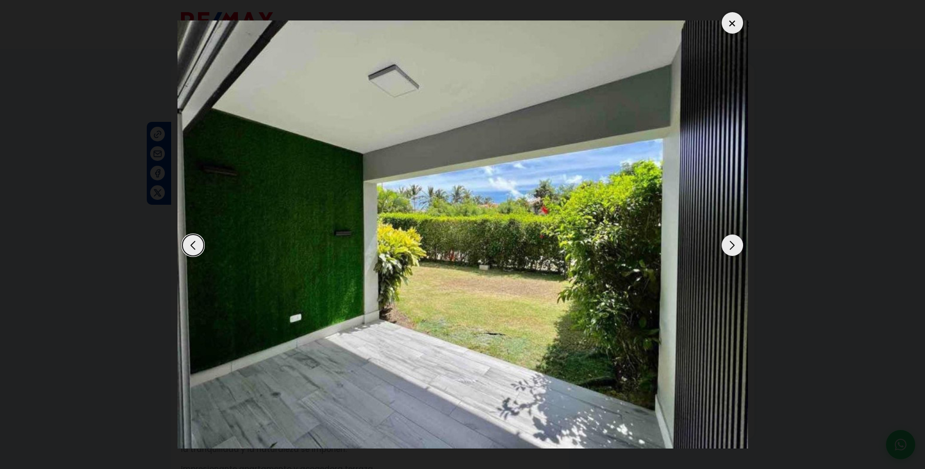
click at [737, 247] on div "Next slide" at bounding box center [731, 244] width 21 height 21
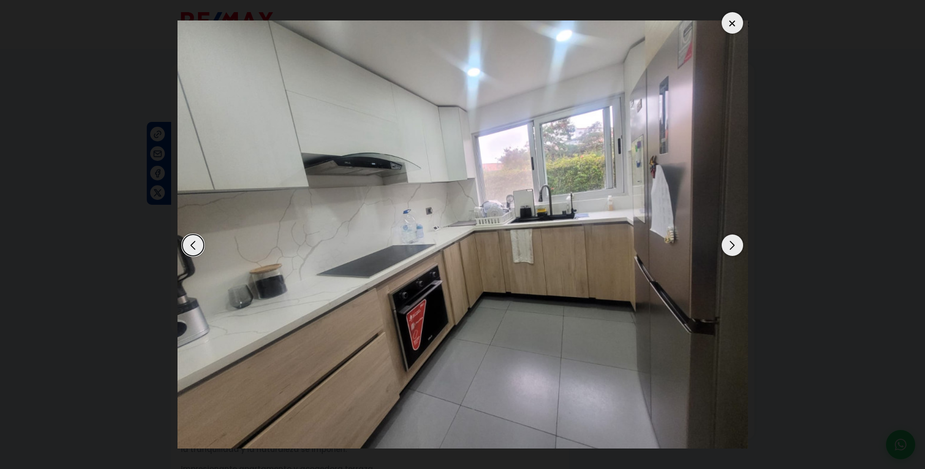
click at [737, 247] on div "Next slide" at bounding box center [731, 244] width 21 height 21
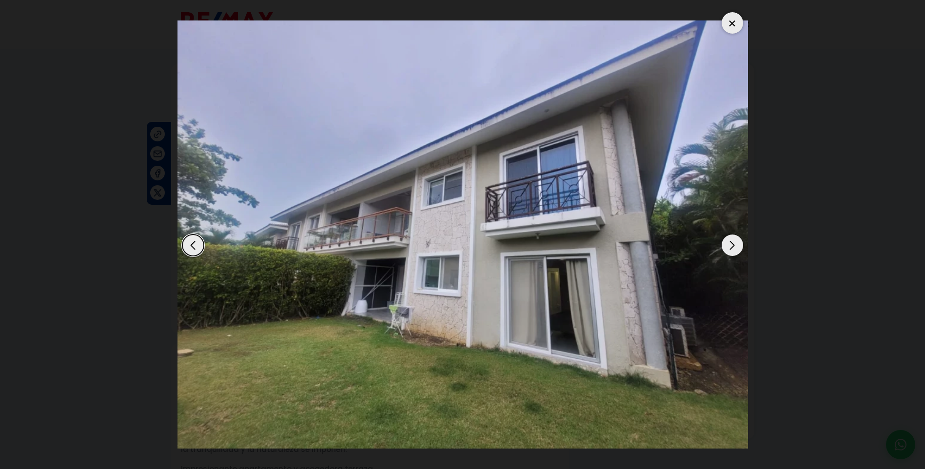
click at [737, 247] on div "Next slide" at bounding box center [731, 244] width 21 height 21
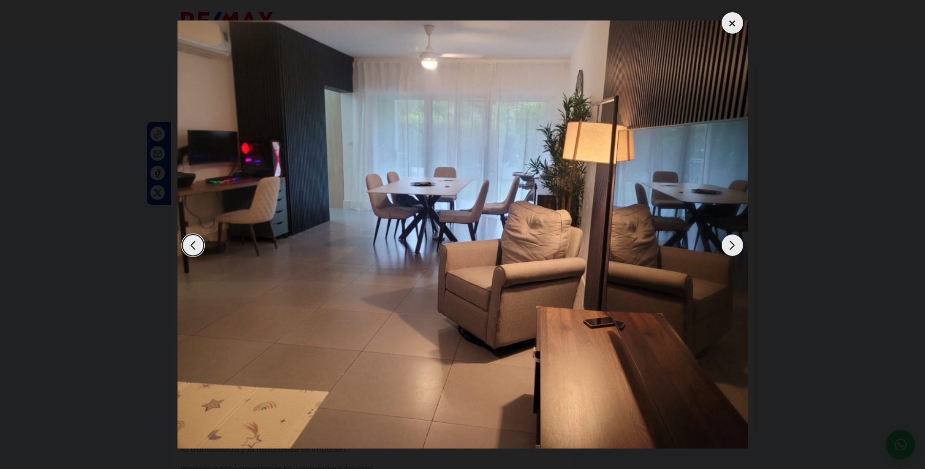
click at [737, 247] on div "Next slide" at bounding box center [731, 244] width 21 height 21
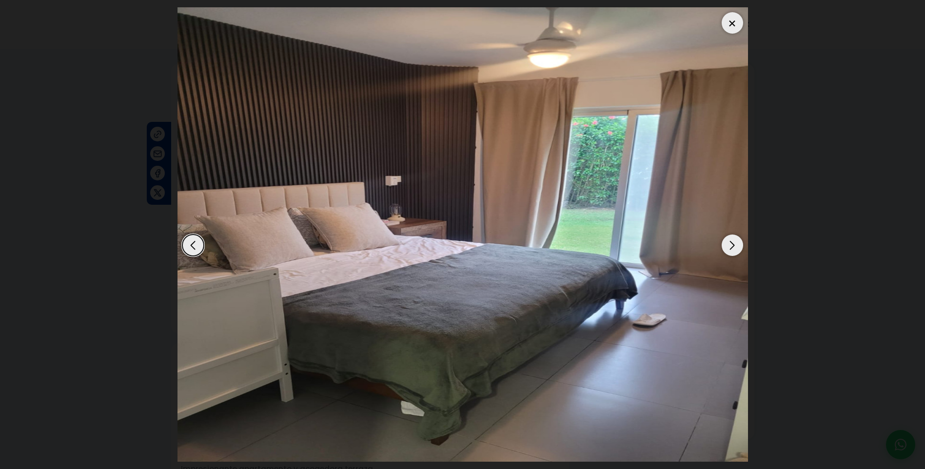
click at [737, 247] on div "Next slide" at bounding box center [731, 244] width 21 height 21
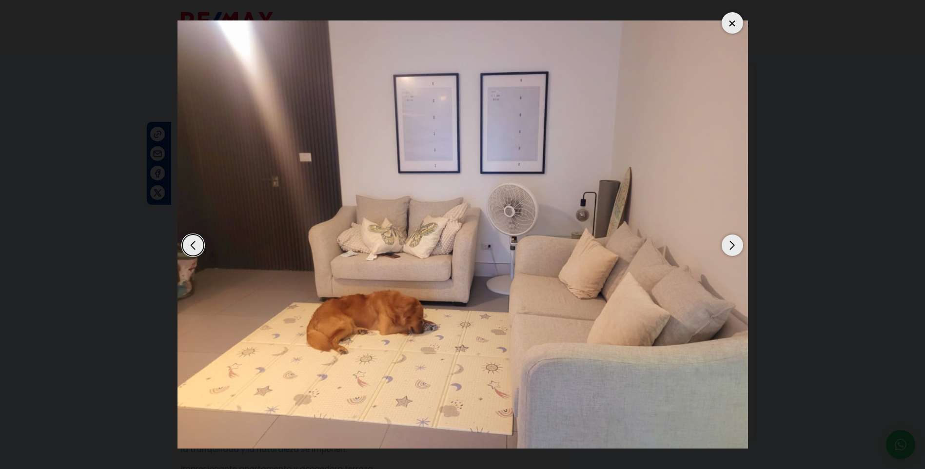
click at [737, 247] on div "Next slide" at bounding box center [731, 244] width 21 height 21
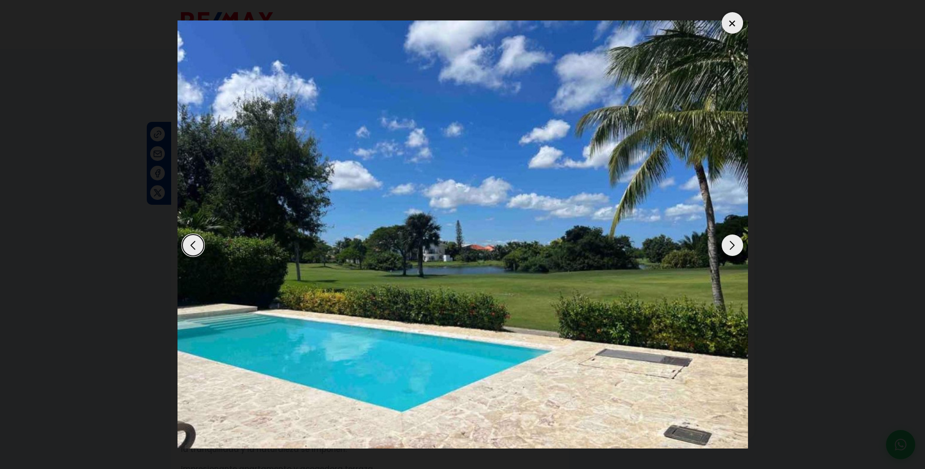
click at [737, 247] on div "Next slide" at bounding box center [731, 244] width 21 height 21
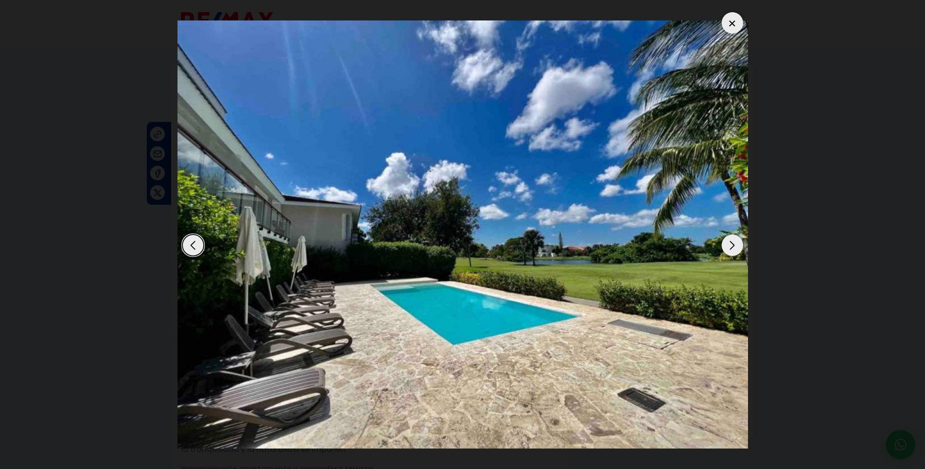
click at [737, 247] on div "Next slide" at bounding box center [731, 244] width 21 height 21
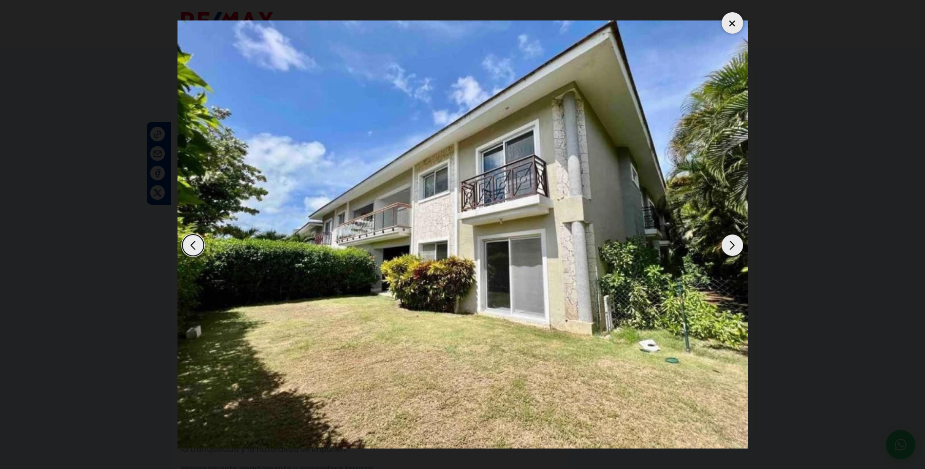
click at [737, 247] on div "Next slide" at bounding box center [731, 244] width 21 height 21
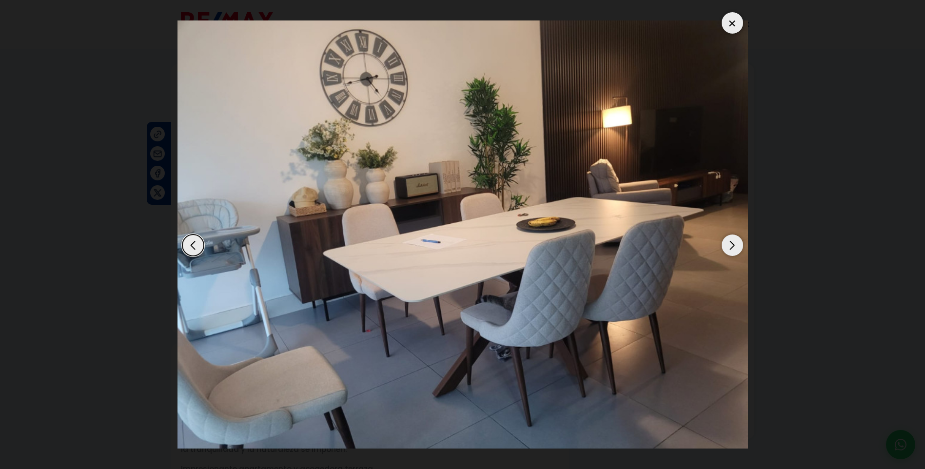
click at [737, 247] on div "Next slide" at bounding box center [731, 244] width 21 height 21
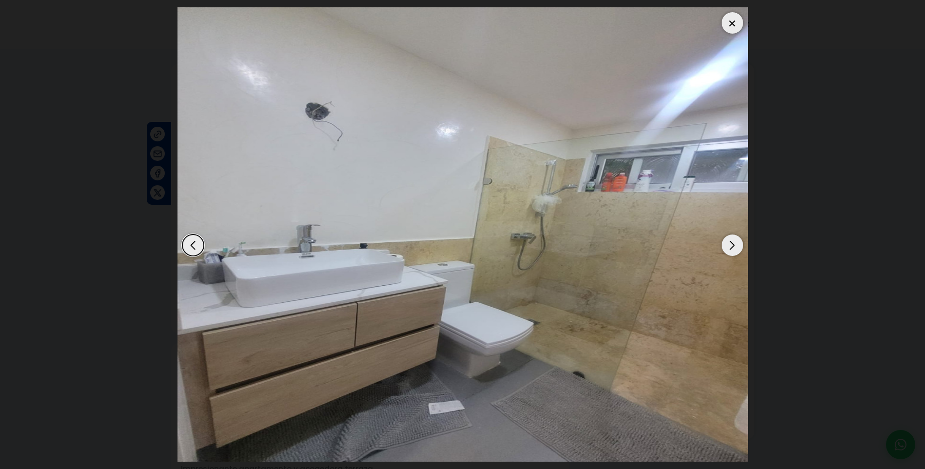
click at [725, 18] on div at bounding box center [731, 22] width 21 height 21
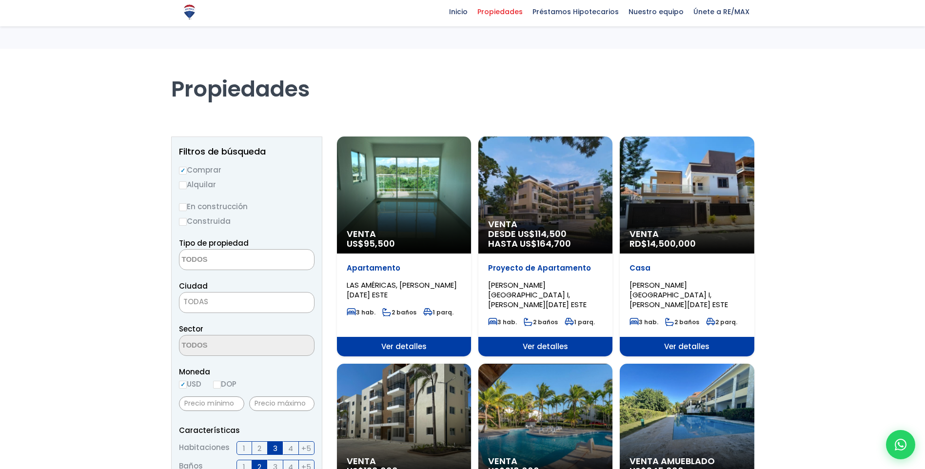
select select
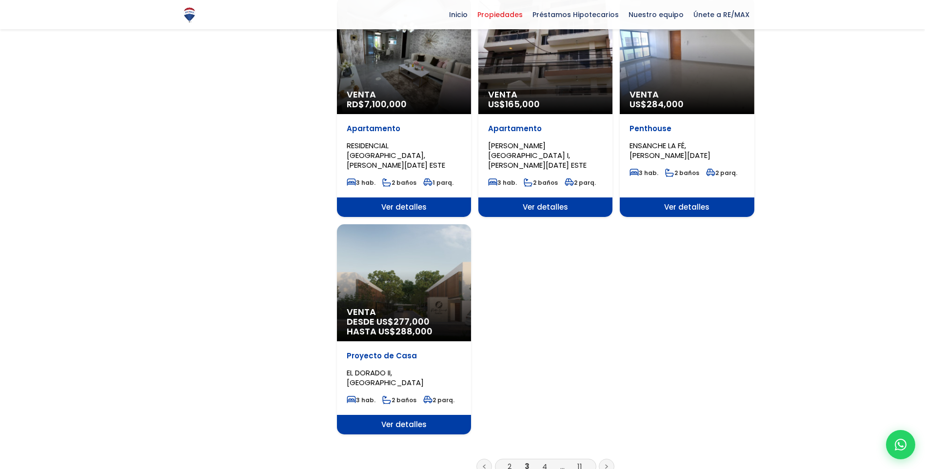
scroll to position [1024, 0]
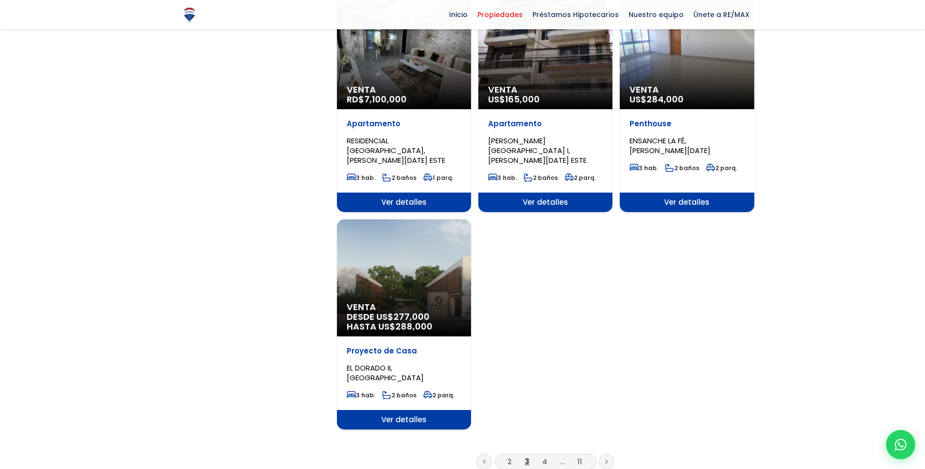
click at [604, 454] on link at bounding box center [607, 462] width 16 height 16
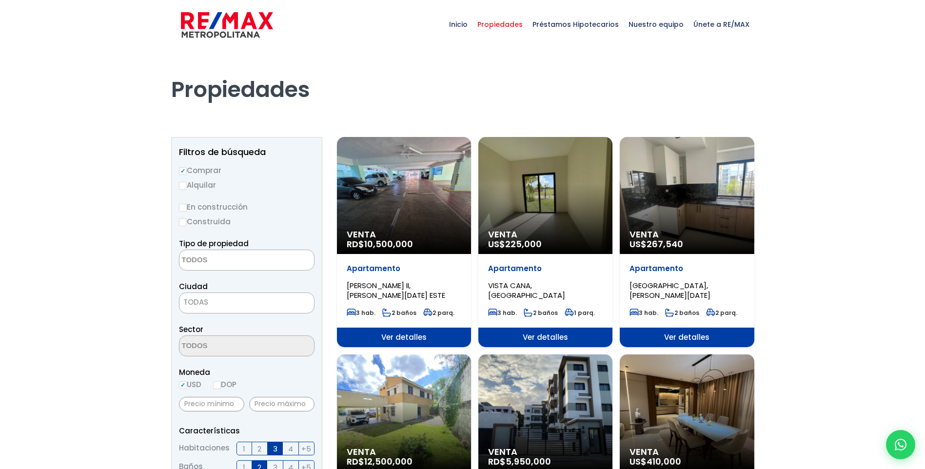
select select
click at [514, 227] on div "Venta US$ 225,000" at bounding box center [545, 195] width 134 height 117
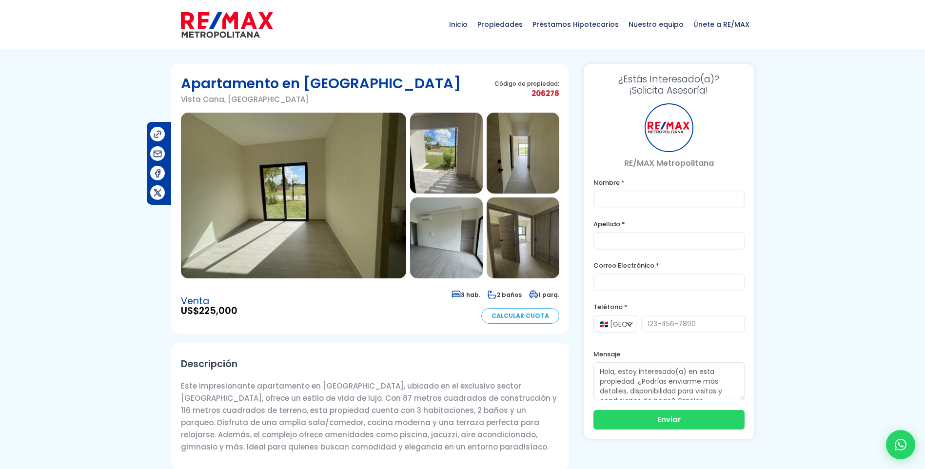
click at [295, 201] on img at bounding box center [293, 196] width 225 height 166
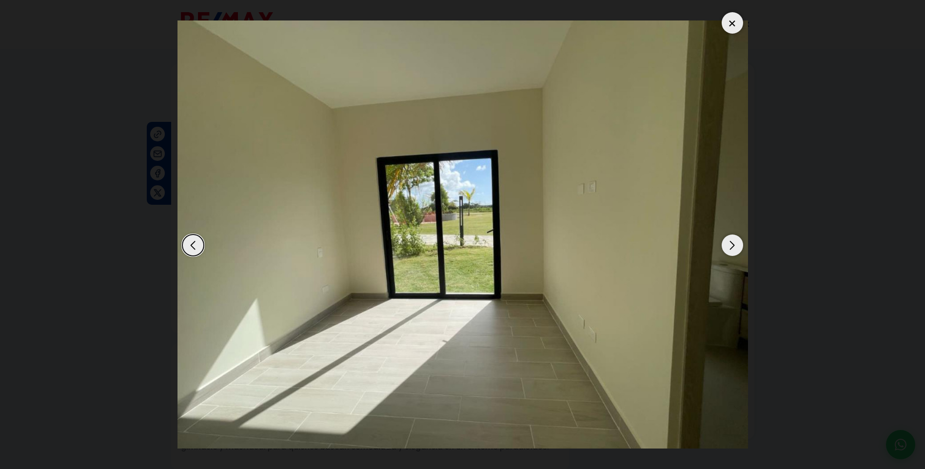
click at [734, 250] on div "Next slide" at bounding box center [731, 244] width 21 height 21
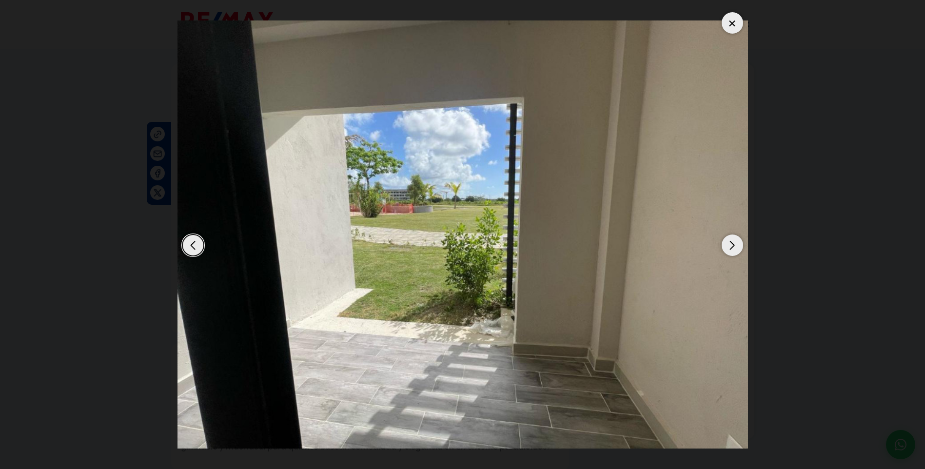
click at [734, 250] on div "Next slide" at bounding box center [731, 244] width 21 height 21
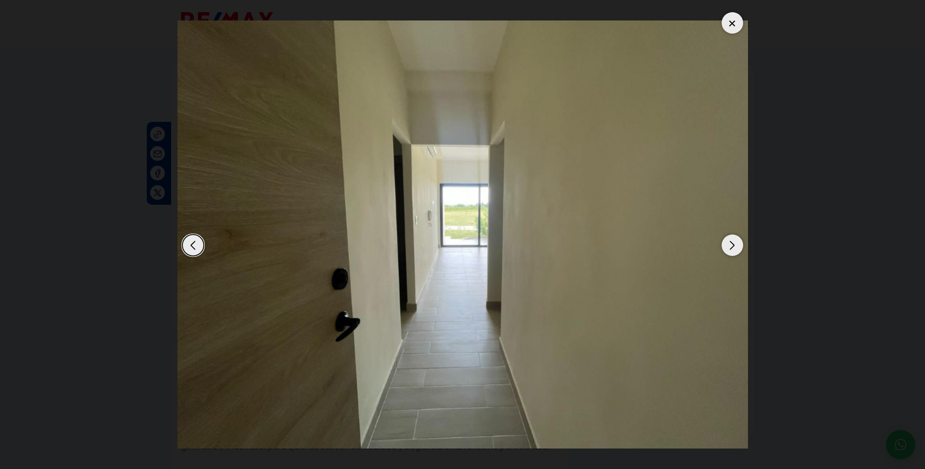
click at [734, 250] on div "Next slide" at bounding box center [731, 244] width 21 height 21
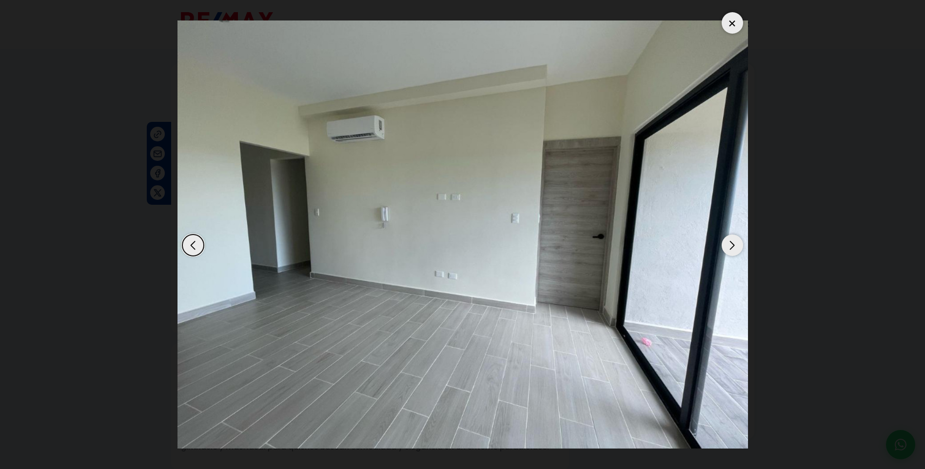
click at [734, 250] on div "Next slide" at bounding box center [731, 244] width 21 height 21
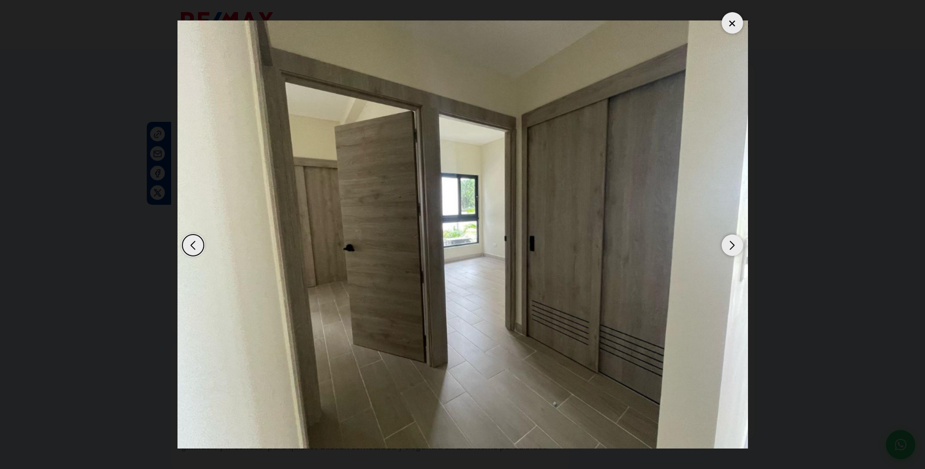
click at [734, 250] on div "Next slide" at bounding box center [731, 244] width 21 height 21
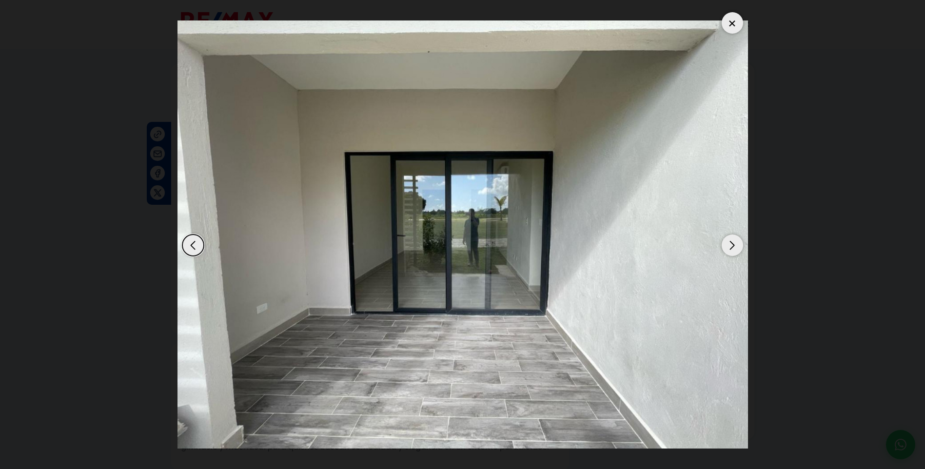
click at [734, 250] on div "Next slide" at bounding box center [731, 244] width 21 height 21
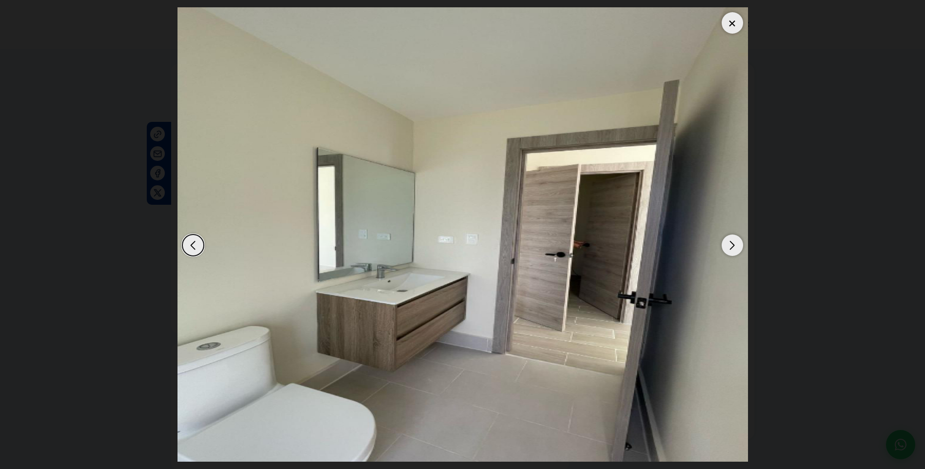
click at [734, 250] on div "Next slide" at bounding box center [731, 244] width 21 height 21
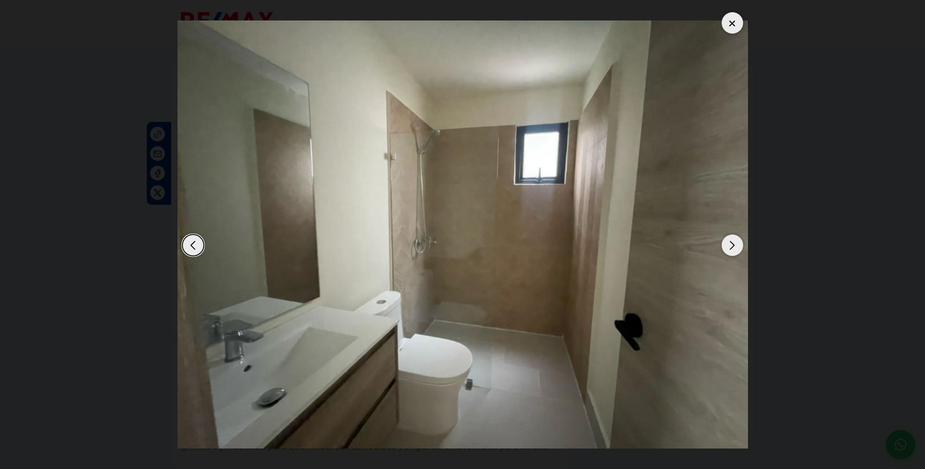
click at [734, 250] on div "Next slide" at bounding box center [731, 244] width 21 height 21
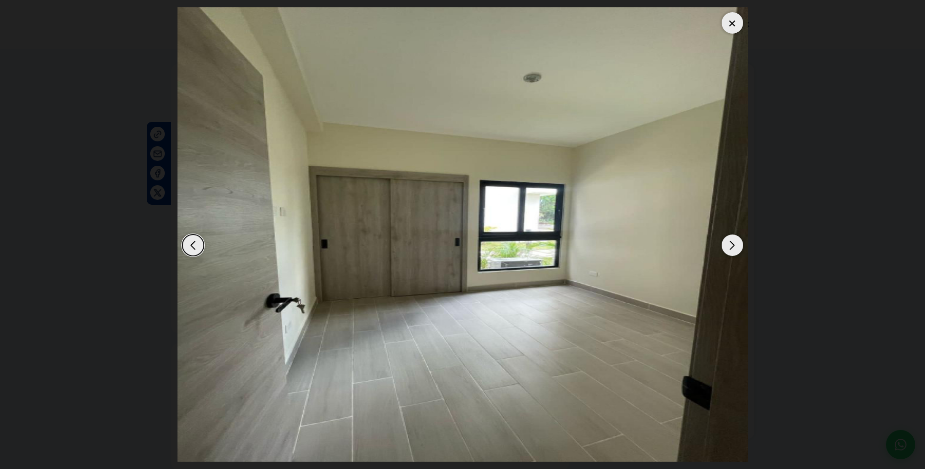
click at [734, 250] on div "Next slide" at bounding box center [731, 244] width 21 height 21
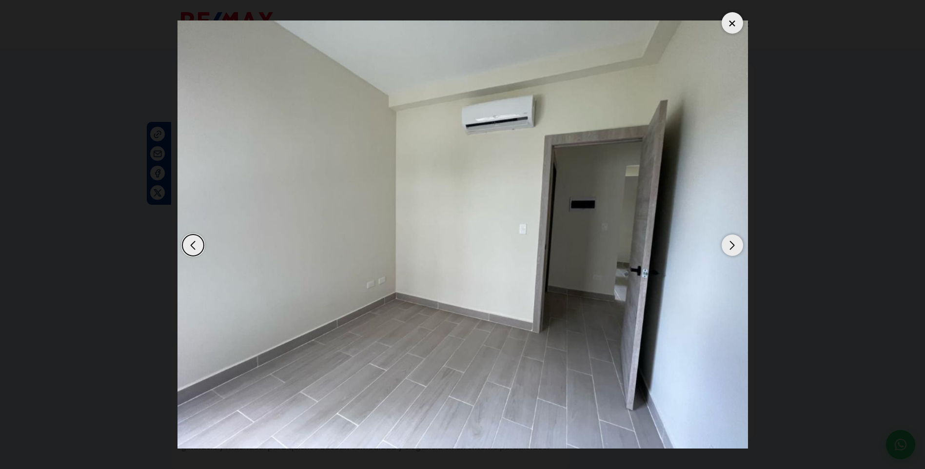
click at [734, 250] on div "Next slide" at bounding box center [731, 244] width 21 height 21
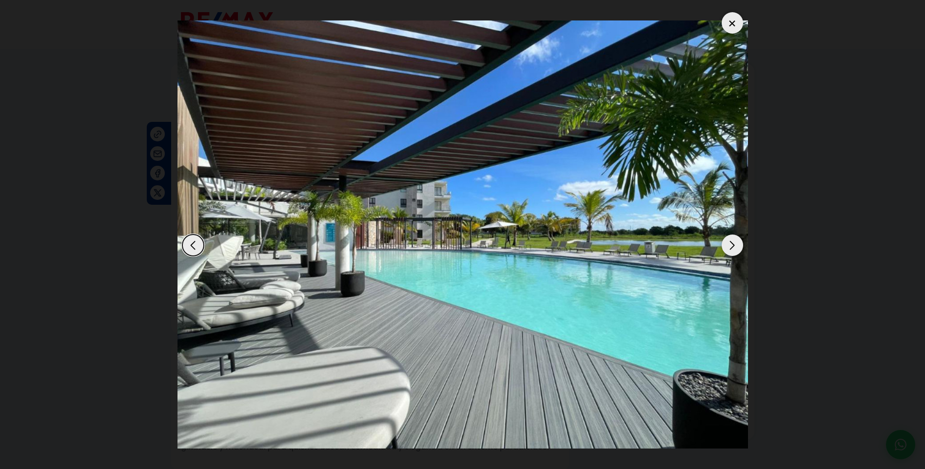
click at [734, 250] on div "Next slide" at bounding box center [731, 244] width 21 height 21
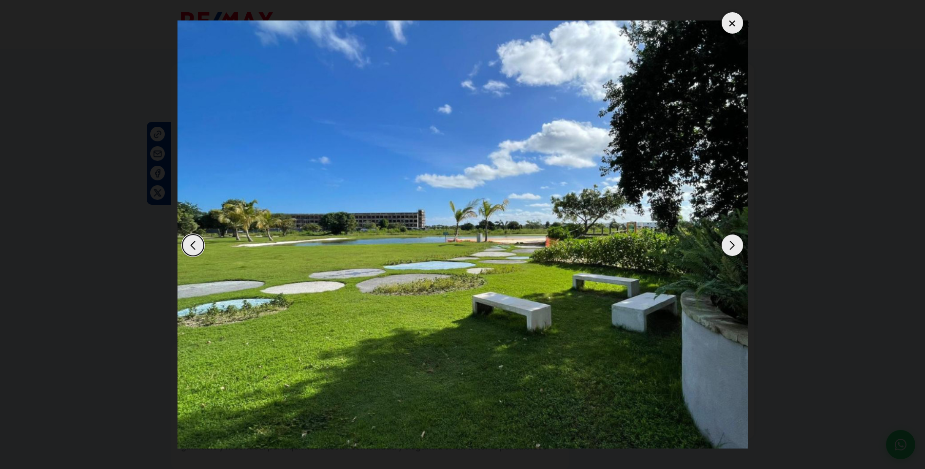
click at [734, 250] on div "Next slide" at bounding box center [731, 244] width 21 height 21
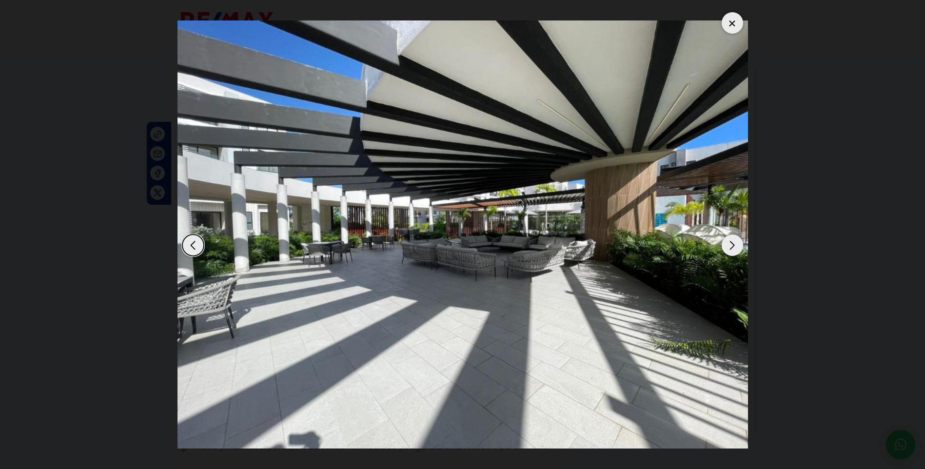
click at [734, 250] on div "Next slide" at bounding box center [731, 244] width 21 height 21
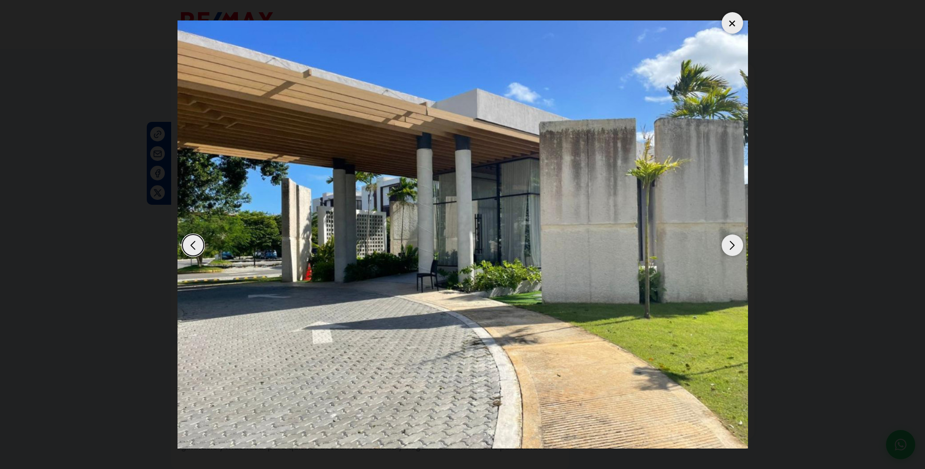
click at [734, 250] on div "Next slide" at bounding box center [731, 244] width 21 height 21
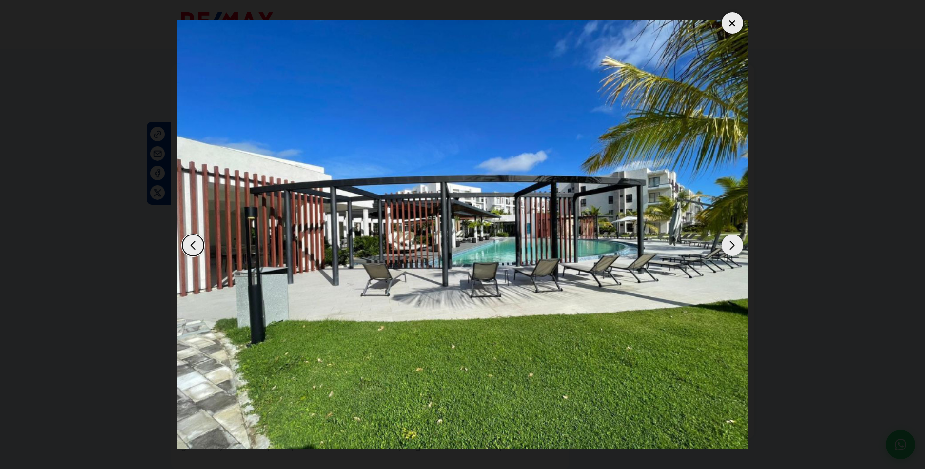
click at [734, 250] on div "Next slide" at bounding box center [731, 244] width 21 height 21
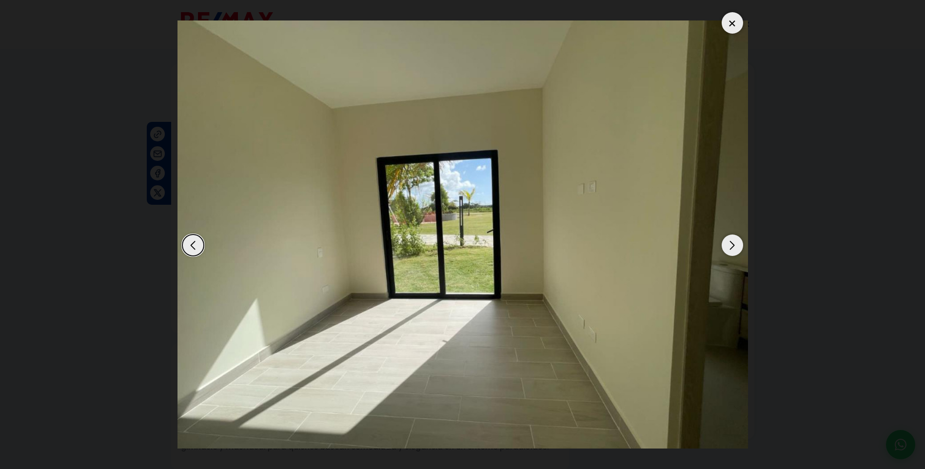
click at [734, 250] on div "Next slide" at bounding box center [731, 244] width 21 height 21
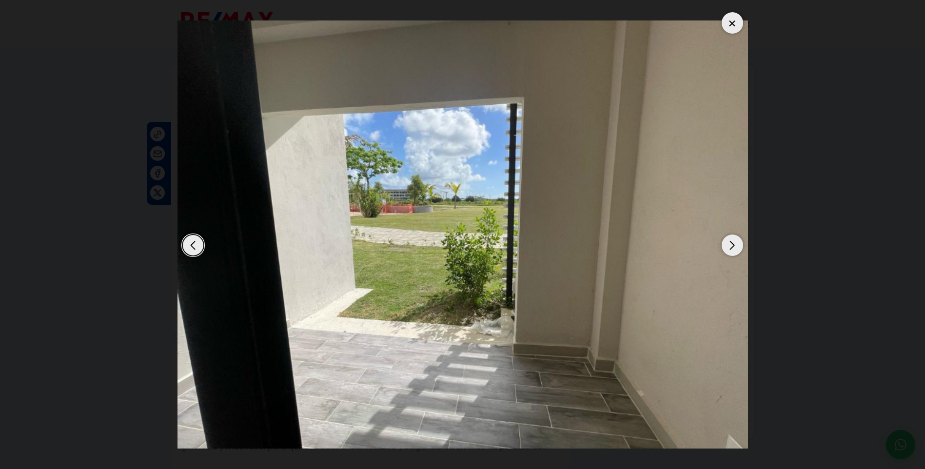
click at [738, 21] on div at bounding box center [731, 22] width 21 height 21
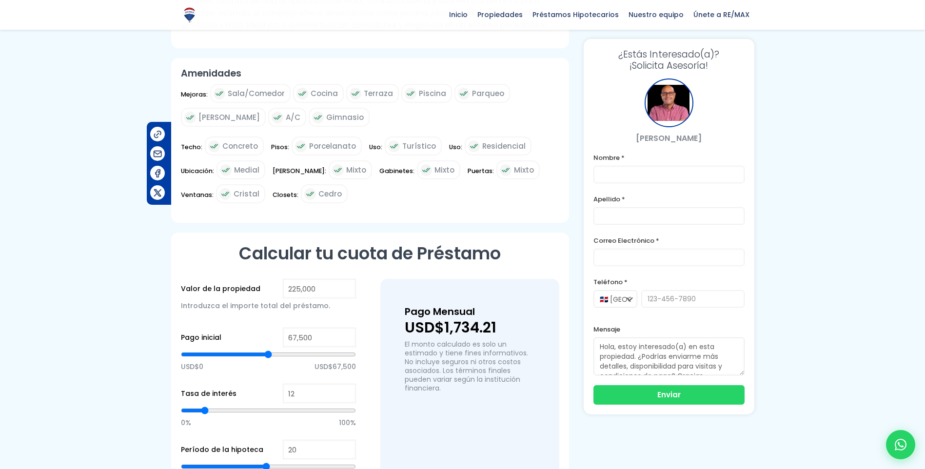
scroll to position [439, 0]
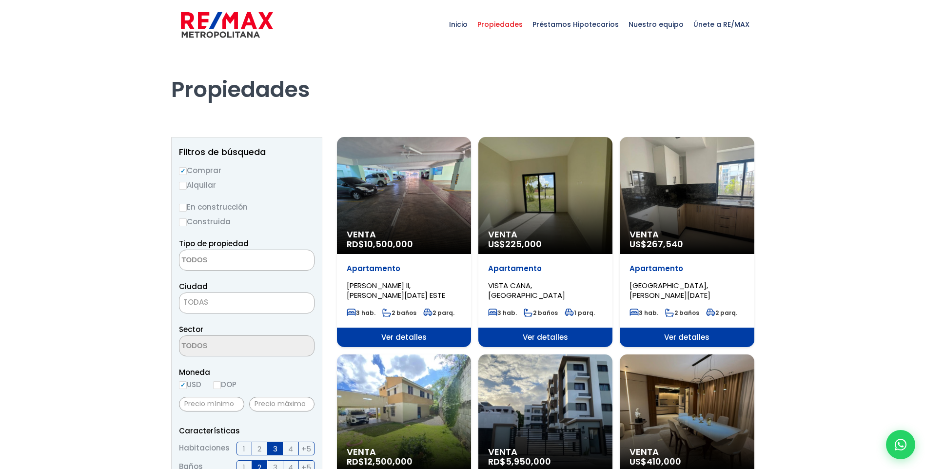
select select
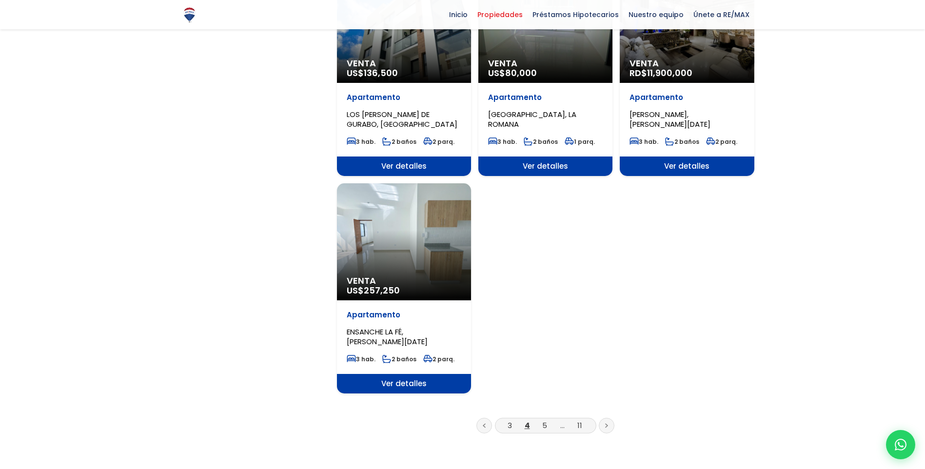
scroll to position [1072, 0]
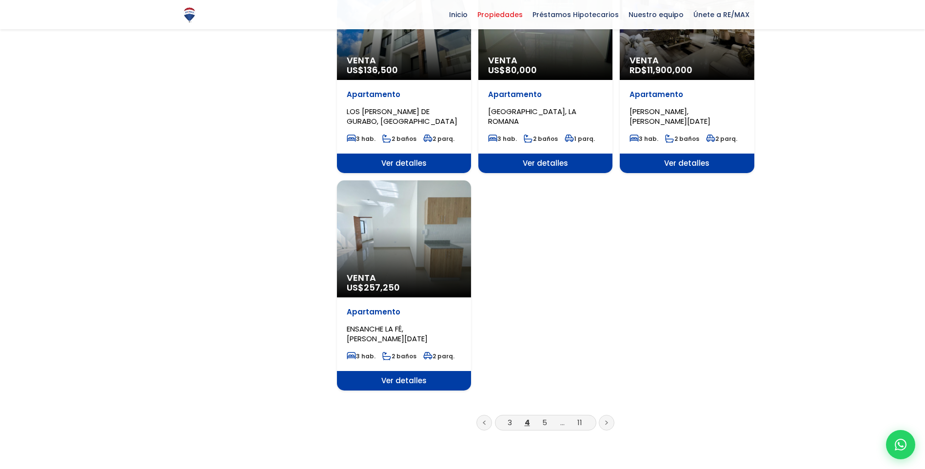
click at [605, 420] on icon at bounding box center [606, 422] width 3 height 5
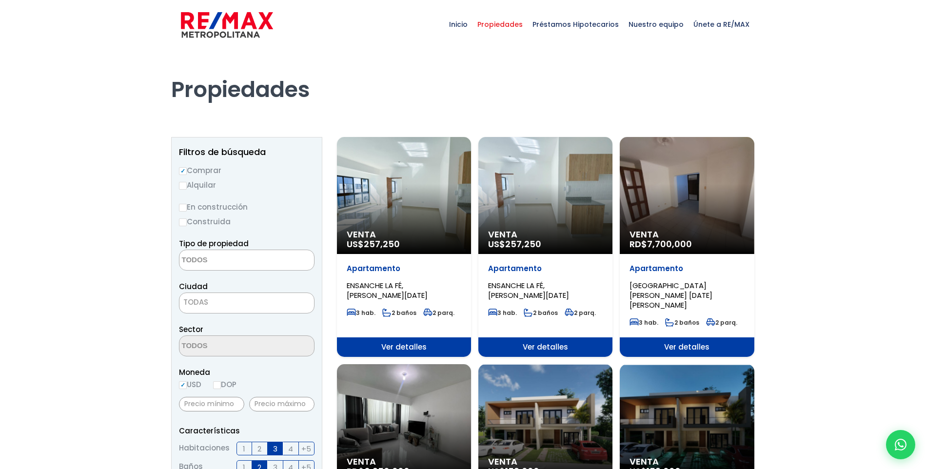
select select
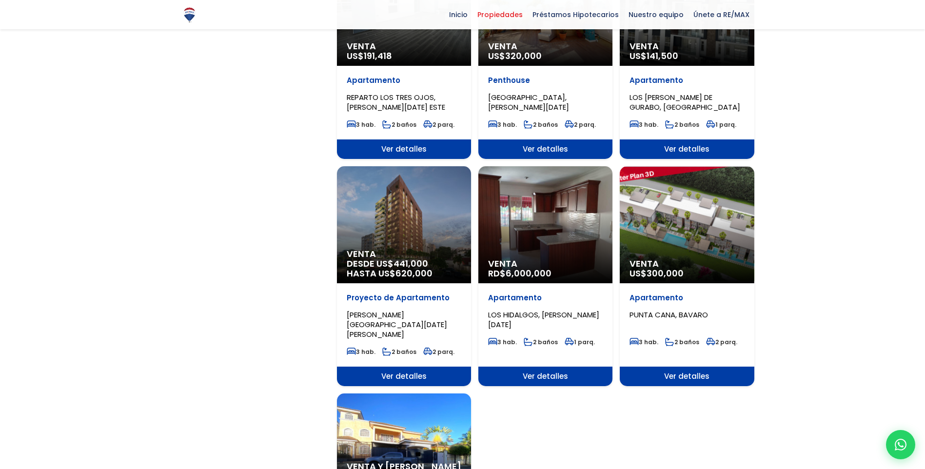
scroll to position [926, 0]
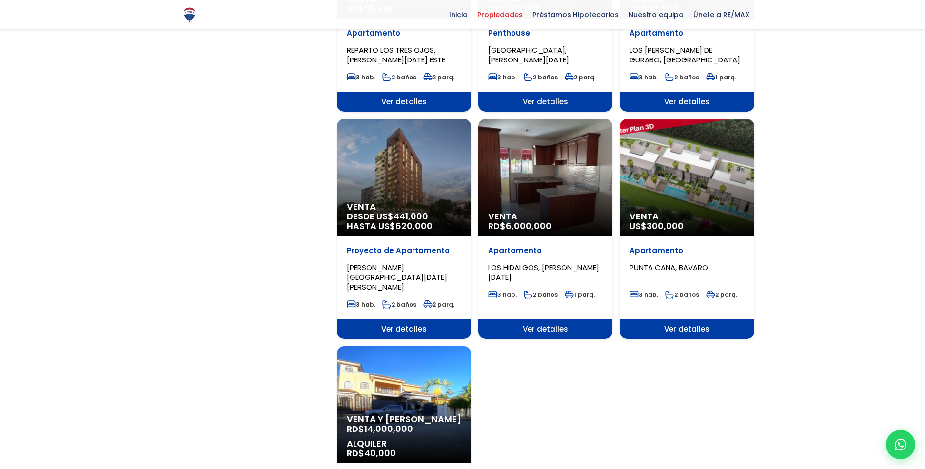
click at [682, 171] on div "Venta US$ 300,000" at bounding box center [687, 177] width 134 height 117
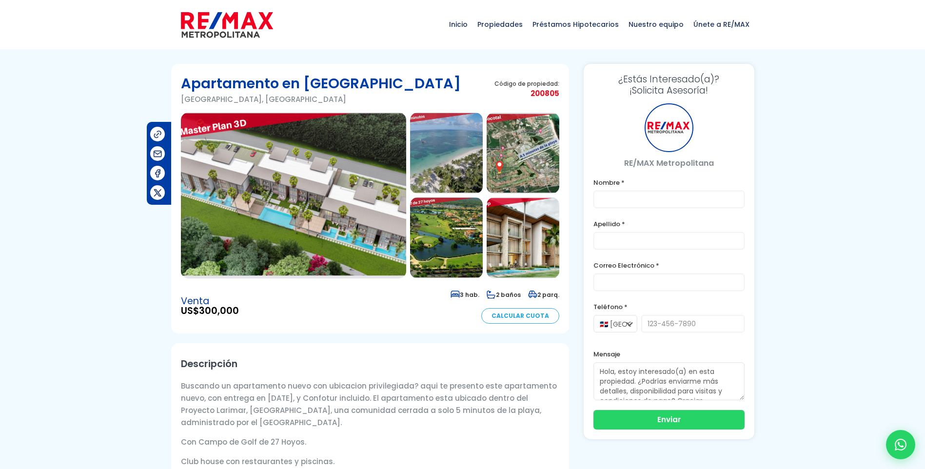
click at [313, 222] on img at bounding box center [293, 196] width 225 height 166
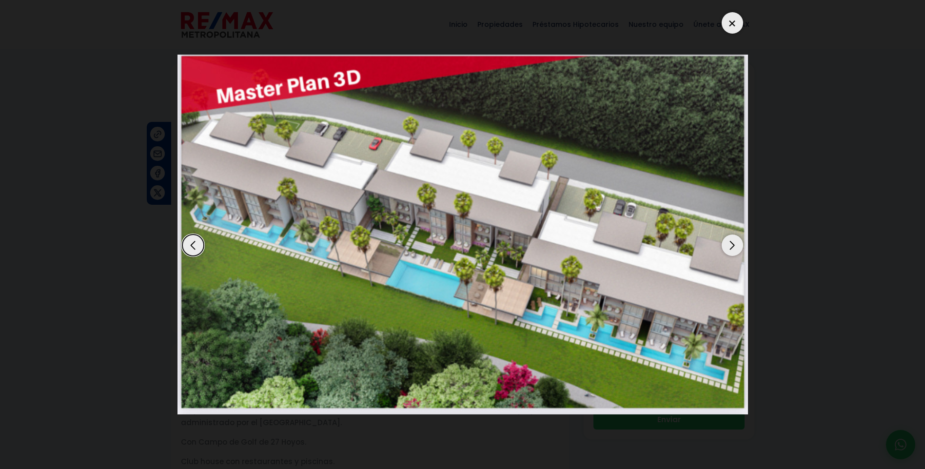
click at [736, 246] on div "Next slide" at bounding box center [731, 244] width 21 height 21
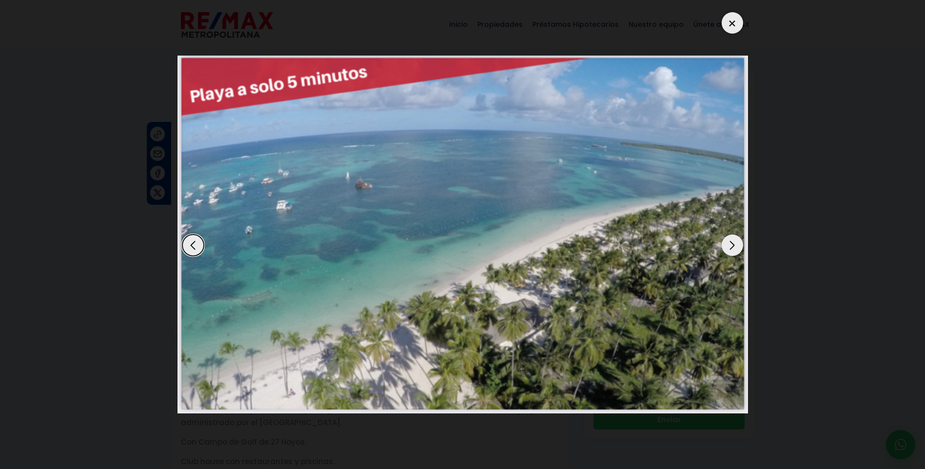
click at [736, 246] on div "Next slide" at bounding box center [731, 244] width 21 height 21
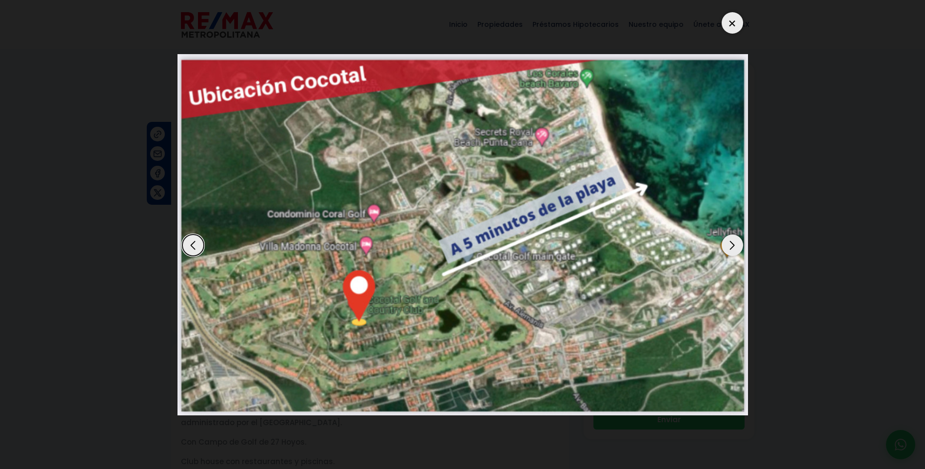
click at [736, 246] on div "Next slide" at bounding box center [731, 244] width 21 height 21
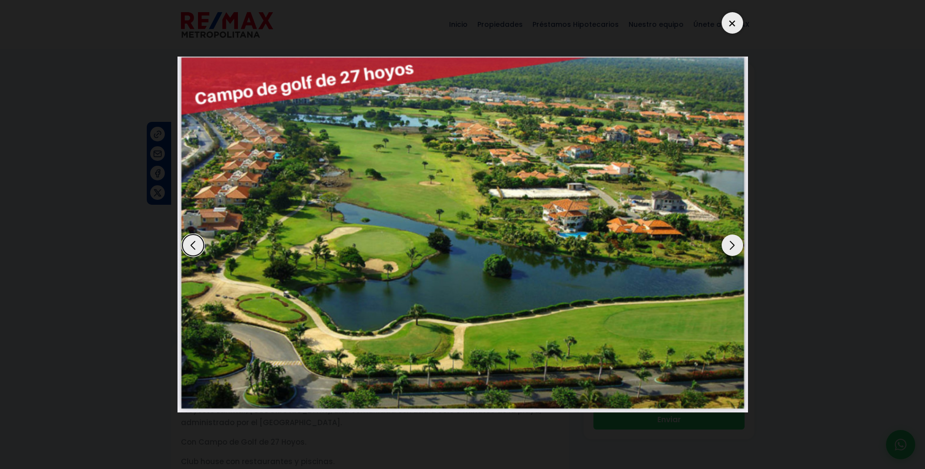
click at [736, 246] on div "Next slide" at bounding box center [731, 244] width 21 height 21
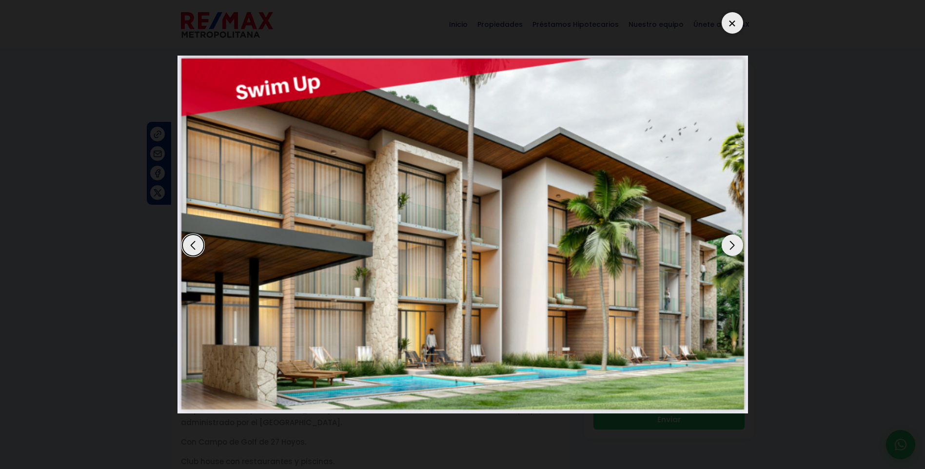
click at [736, 246] on div "Next slide" at bounding box center [731, 244] width 21 height 21
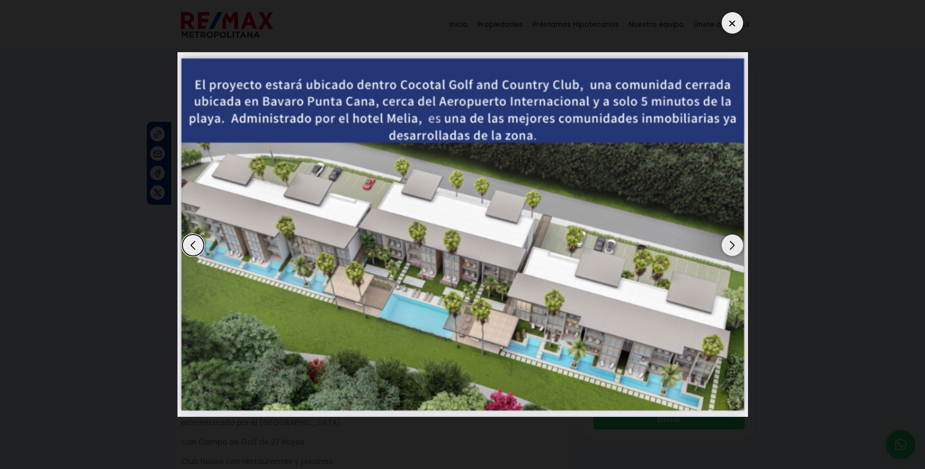
click at [736, 246] on div "Next slide" at bounding box center [731, 244] width 21 height 21
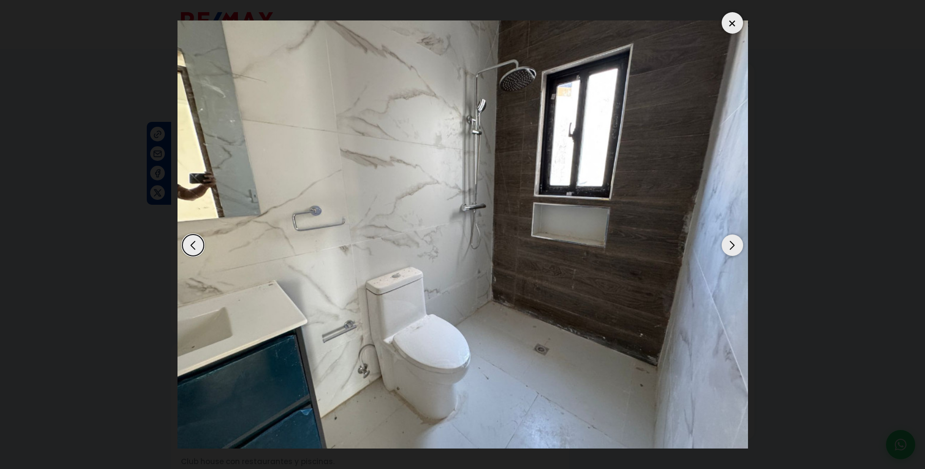
click at [736, 246] on div "Next slide" at bounding box center [731, 244] width 21 height 21
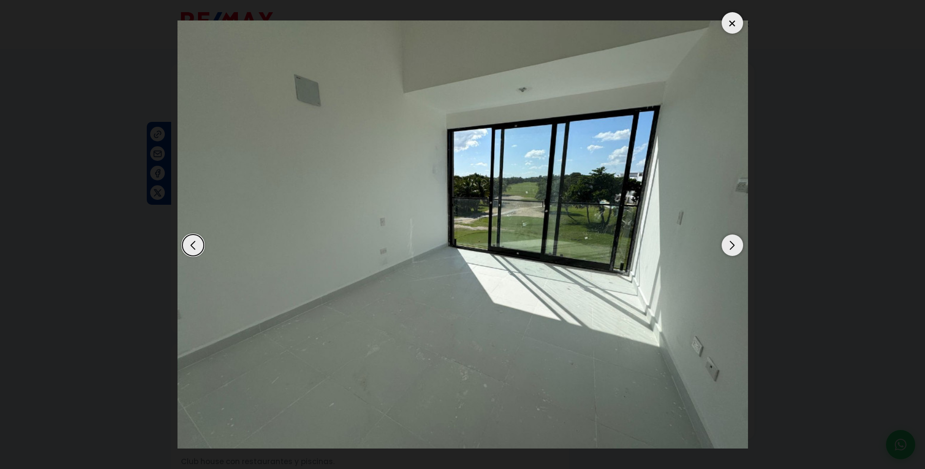
click at [736, 246] on div "Next slide" at bounding box center [731, 244] width 21 height 21
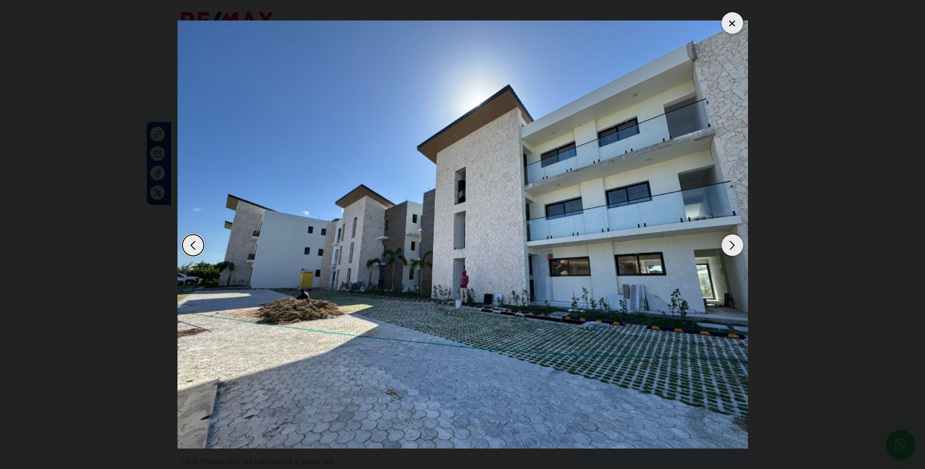
click at [736, 246] on div "Next slide" at bounding box center [731, 244] width 21 height 21
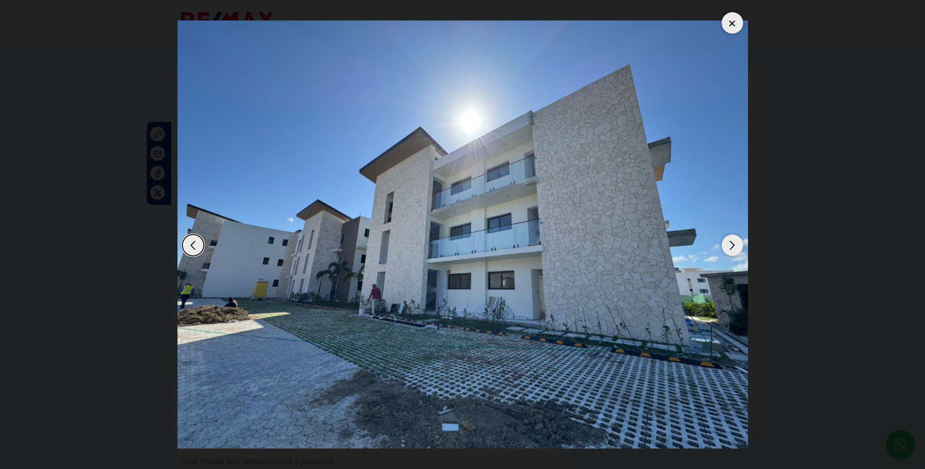
click at [736, 246] on div "Next slide" at bounding box center [731, 244] width 21 height 21
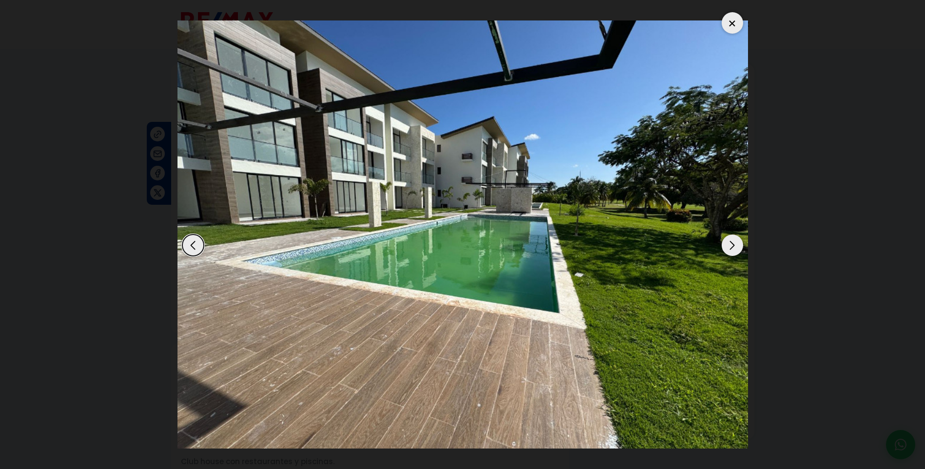
click at [736, 246] on div "Next slide" at bounding box center [731, 244] width 21 height 21
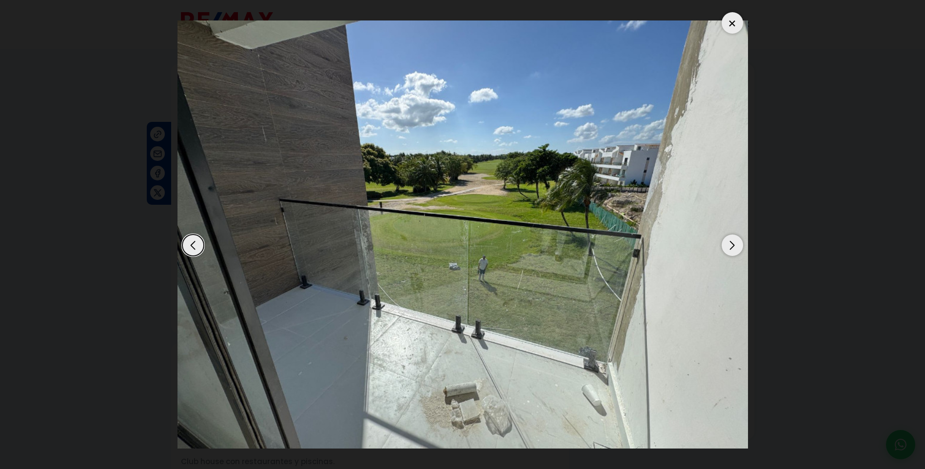
click at [736, 246] on div "Next slide" at bounding box center [731, 244] width 21 height 21
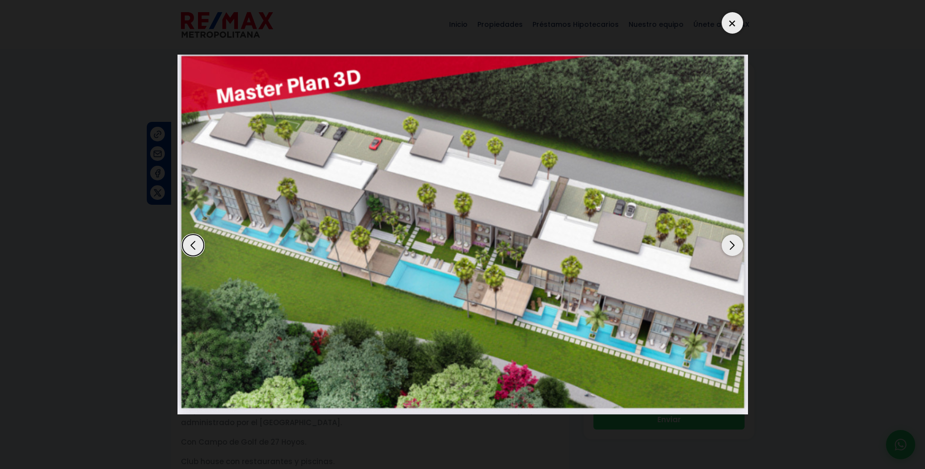
click at [728, 21] on div at bounding box center [731, 22] width 21 height 21
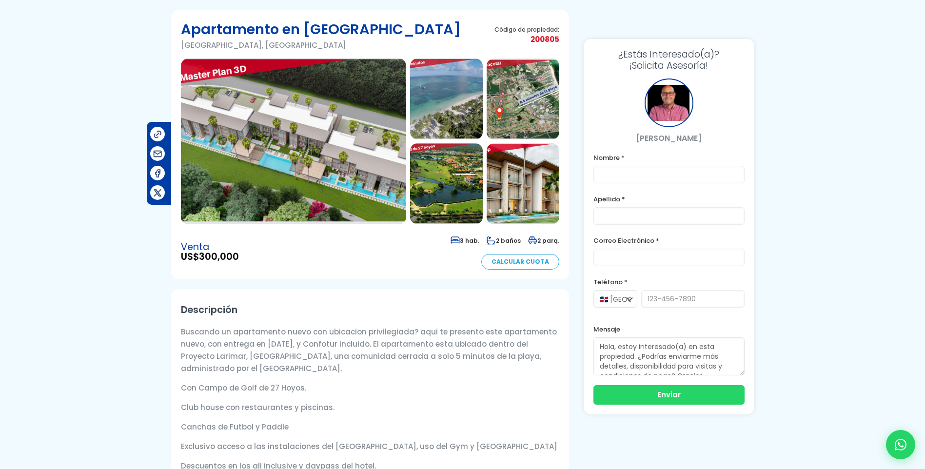
scroll to position [146, 0]
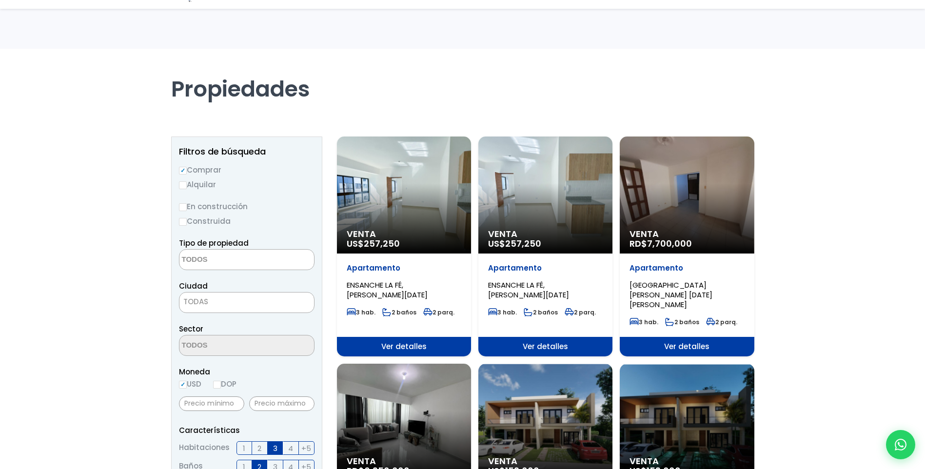
select select
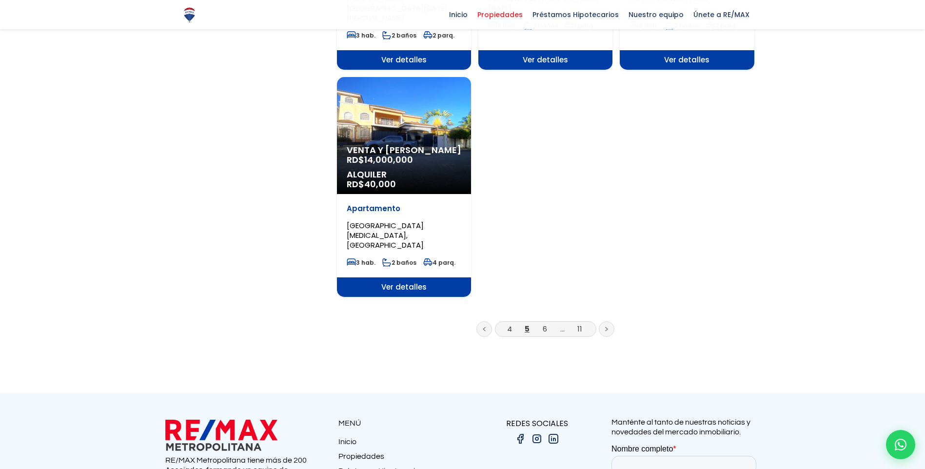
scroll to position [1219, 0]
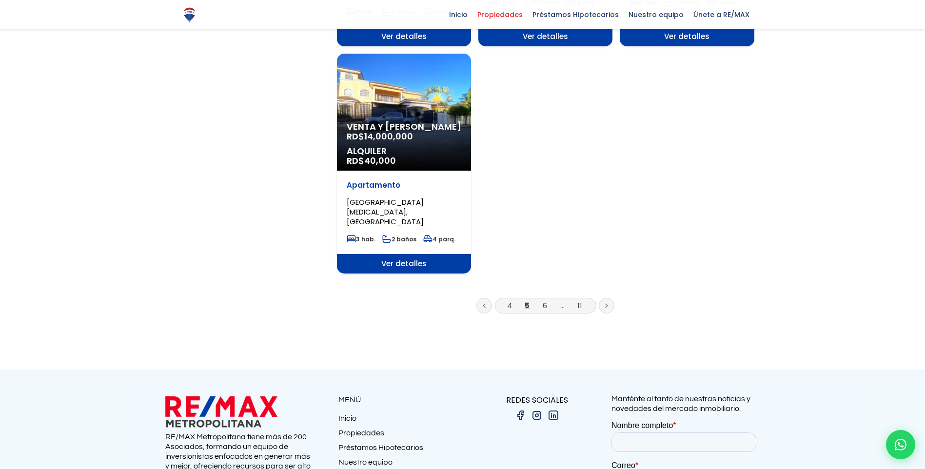
click at [606, 304] on icon at bounding box center [606, 305] width 2 height 3
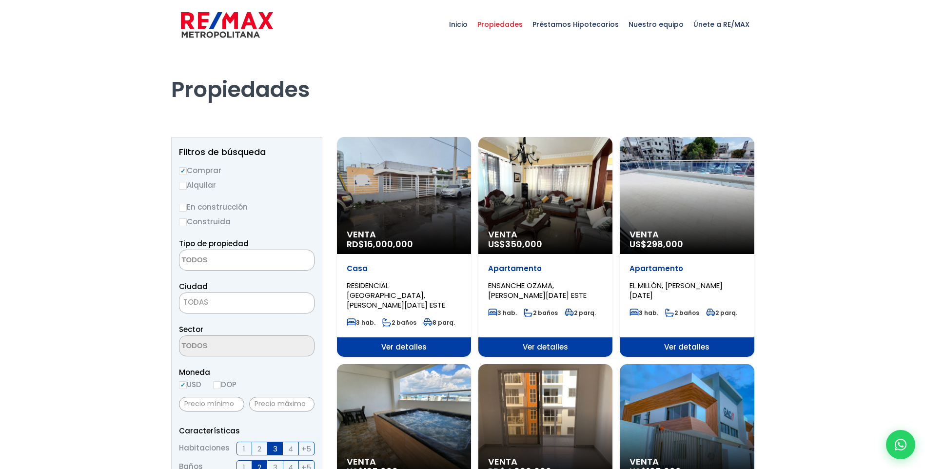
select select
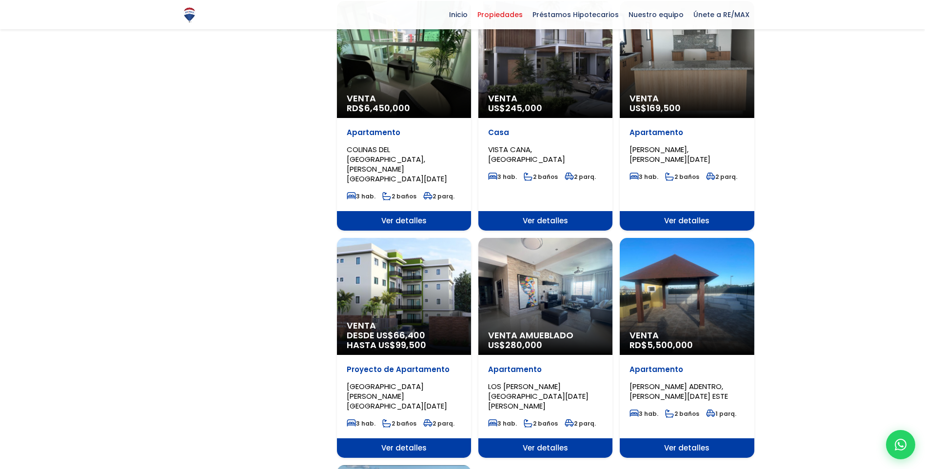
scroll to position [829, 0]
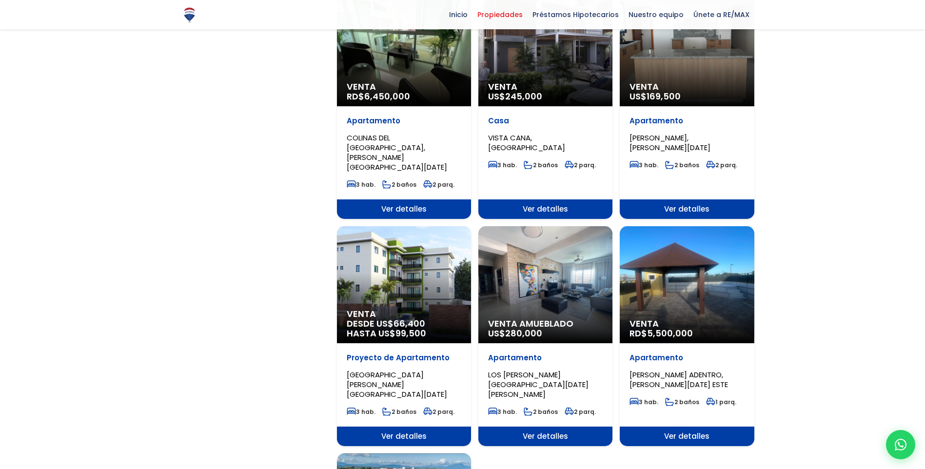
click at [531, 319] on span "Venta Amueblado" at bounding box center [545, 324] width 115 height 10
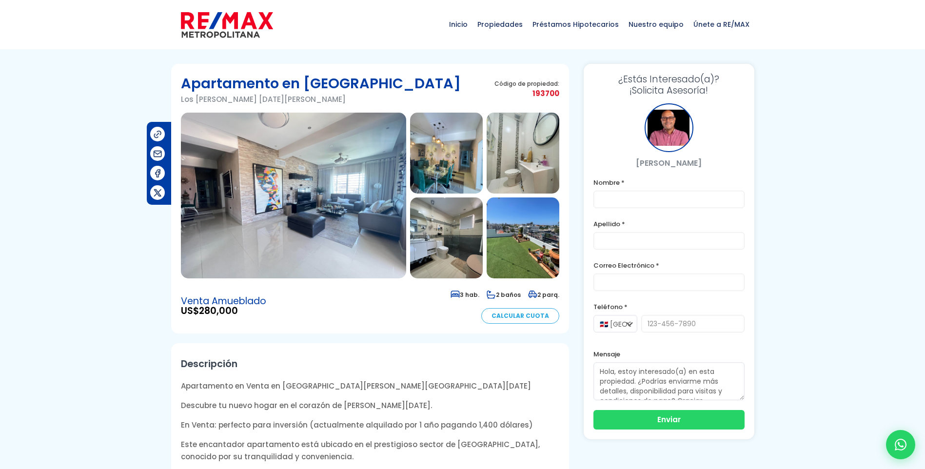
click at [350, 221] on img at bounding box center [293, 196] width 225 height 166
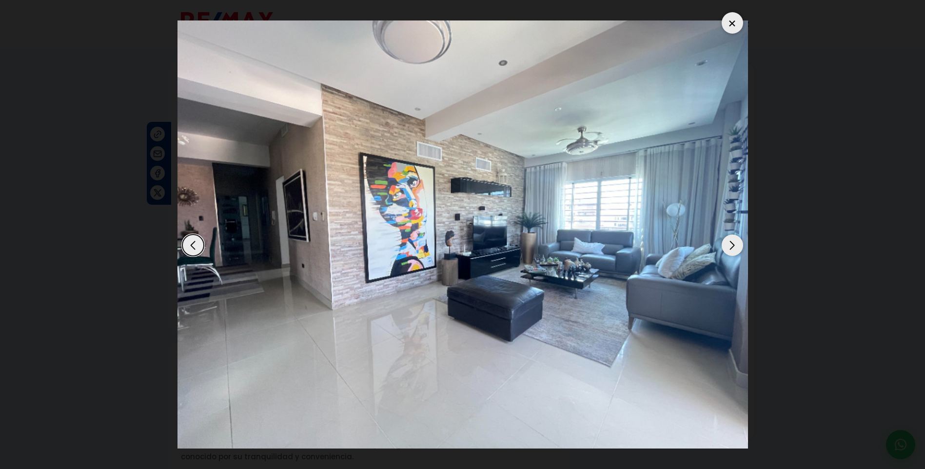
click at [733, 246] on div "Next slide" at bounding box center [731, 244] width 21 height 21
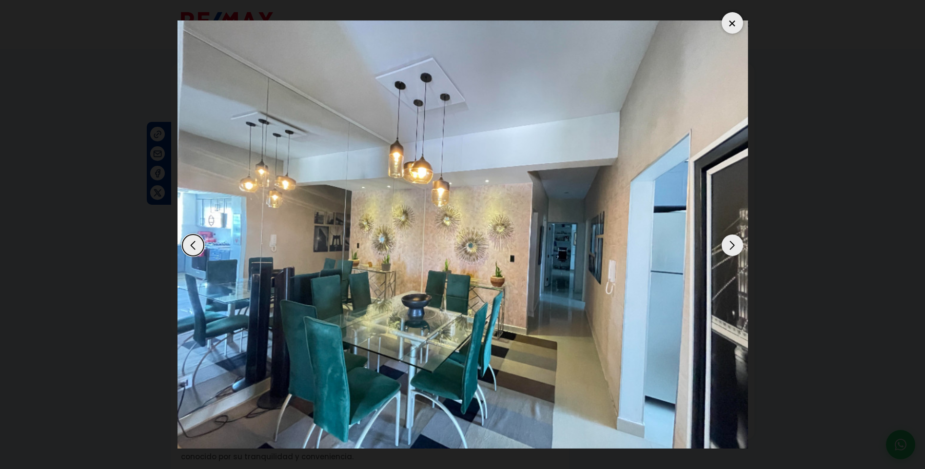
click at [733, 246] on div "Next slide" at bounding box center [731, 244] width 21 height 21
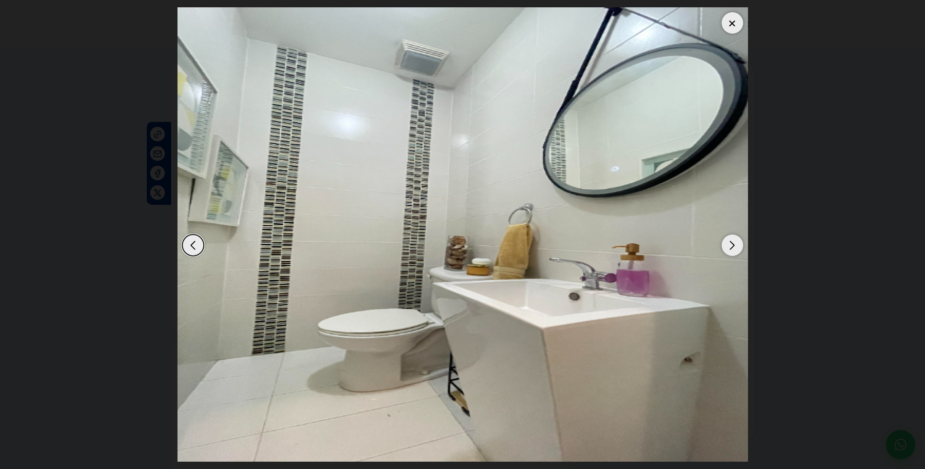
click at [733, 246] on div "Next slide" at bounding box center [731, 244] width 21 height 21
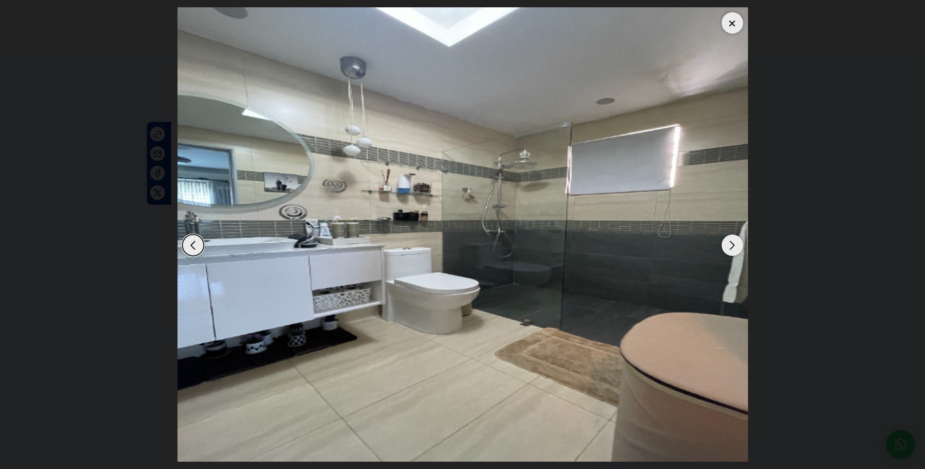
click at [733, 246] on div "Next slide" at bounding box center [731, 244] width 21 height 21
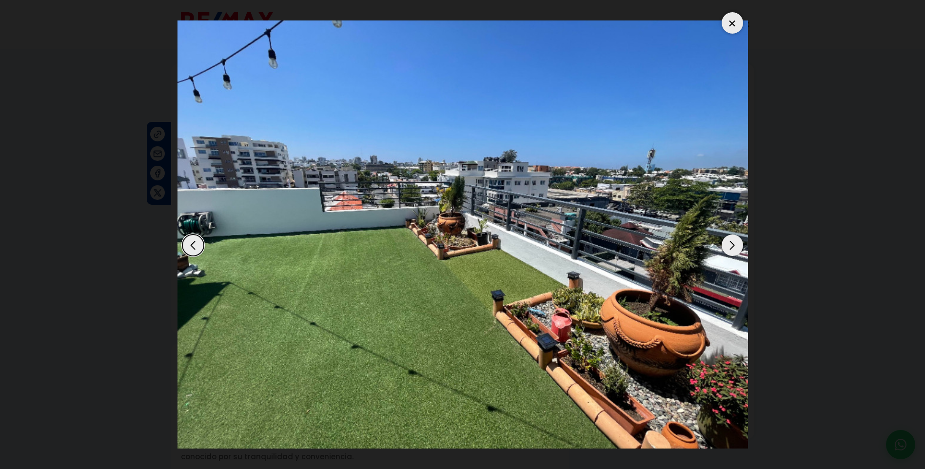
click at [733, 246] on div "Next slide" at bounding box center [731, 244] width 21 height 21
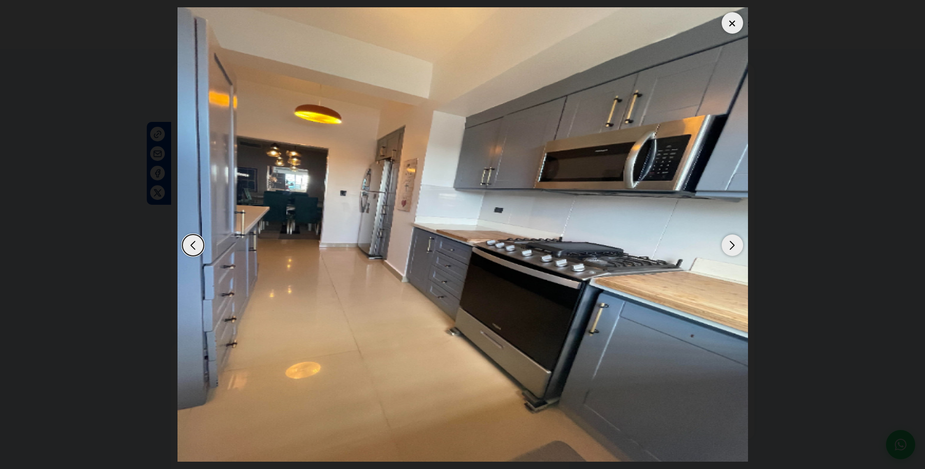
click at [733, 246] on div "Next slide" at bounding box center [731, 244] width 21 height 21
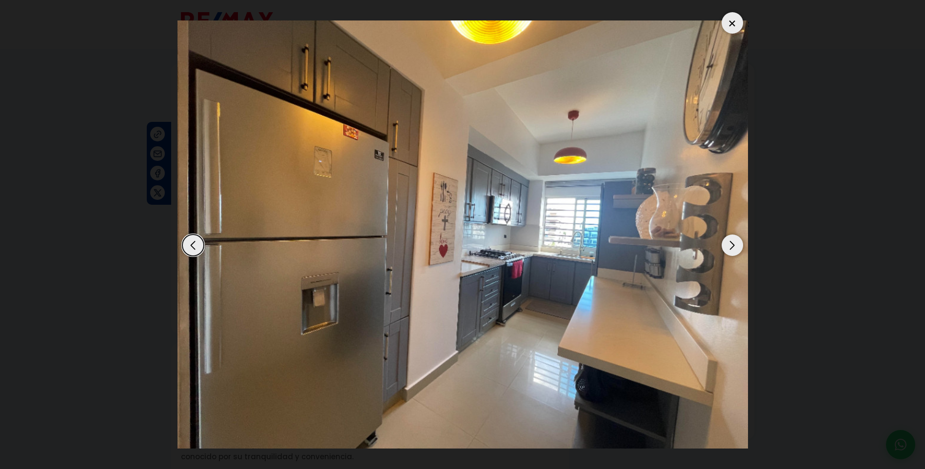
click at [733, 246] on div "Next slide" at bounding box center [731, 244] width 21 height 21
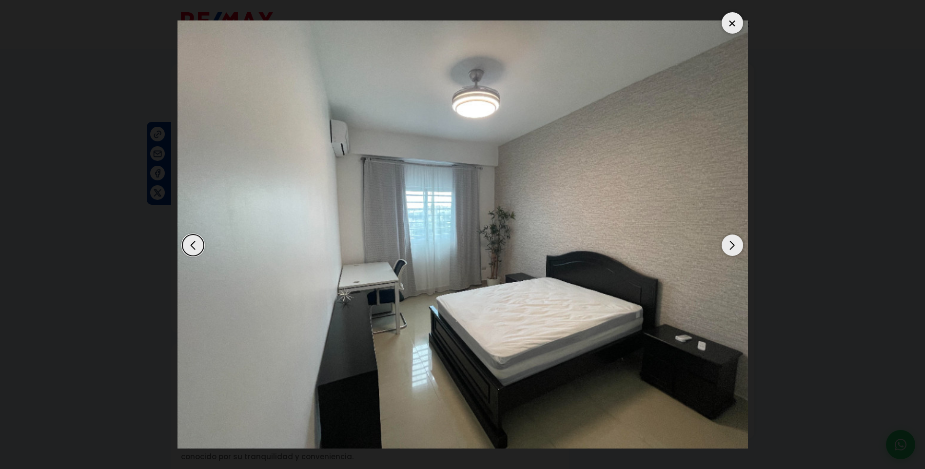
click at [733, 246] on div "Next slide" at bounding box center [731, 244] width 21 height 21
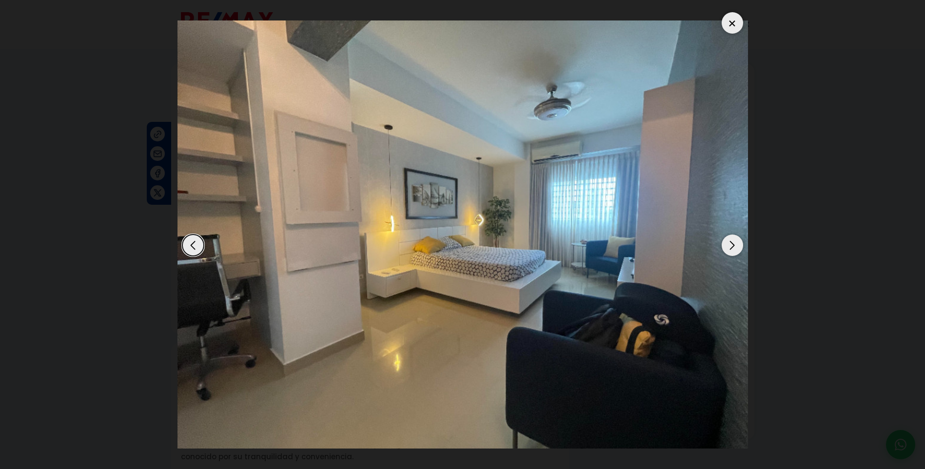
click at [733, 246] on div "Next slide" at bounding box center [731, 244] width 21 height 21
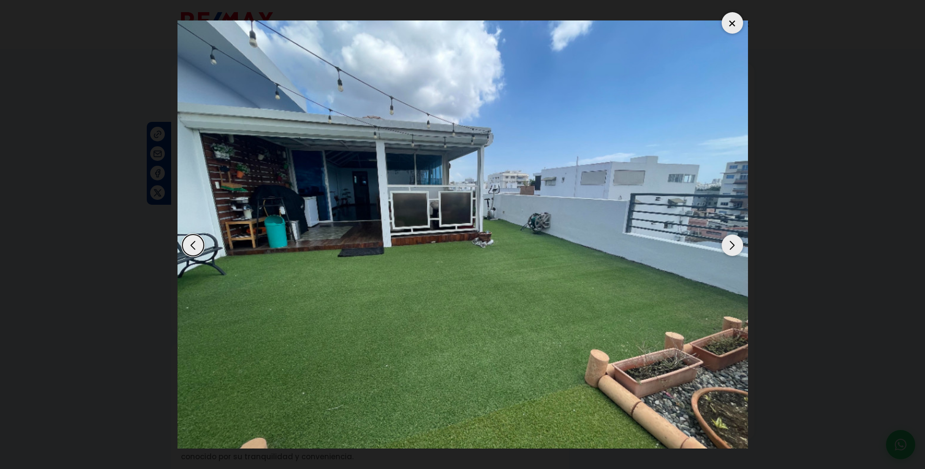
click at [733, 246] on div "Next slide" at bounding box center [731, 244] width 21 height 21
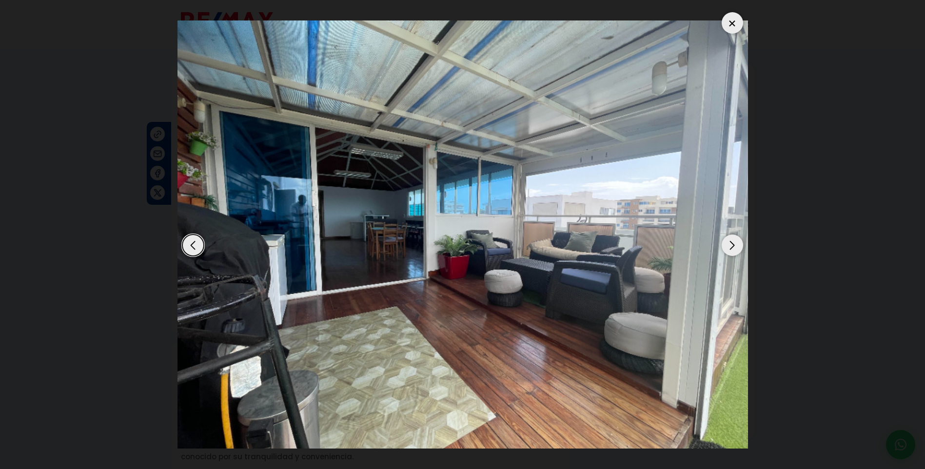
click at [733, 246] on div "Next slide" at bounding box center [731, 244] width 21 height 21
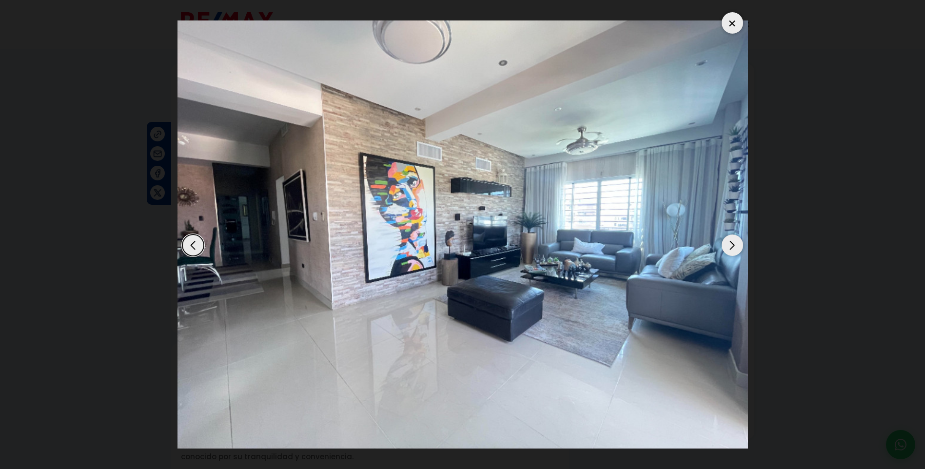
click at [733, 246] on div "Next slide" at bounding box center [731, 244] width 21 height 21
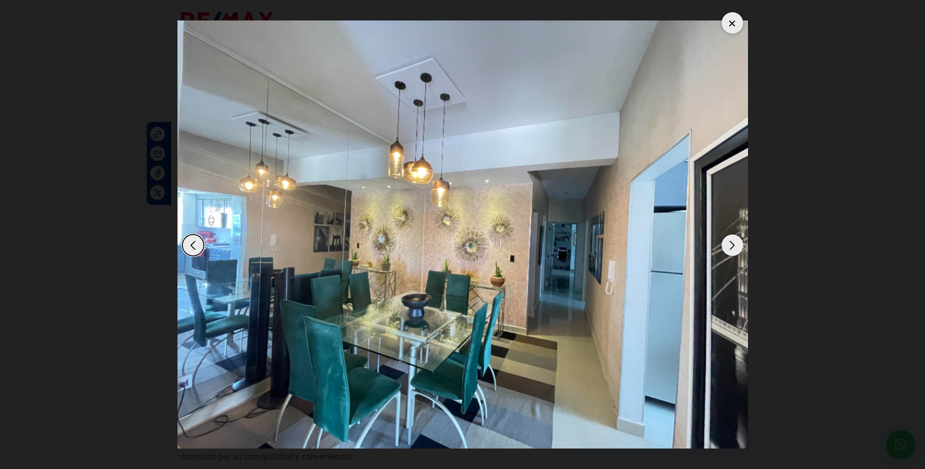
click at [733, 246] on div "Next slide" at bounding box center [731, 244] width 21 height 21
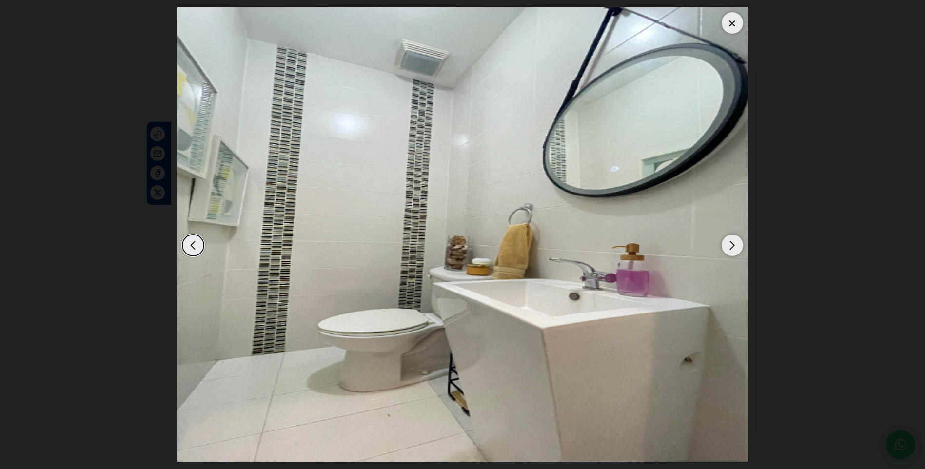
click at [736, 18] on div at bounding box center [731, 22] width 21 height 21
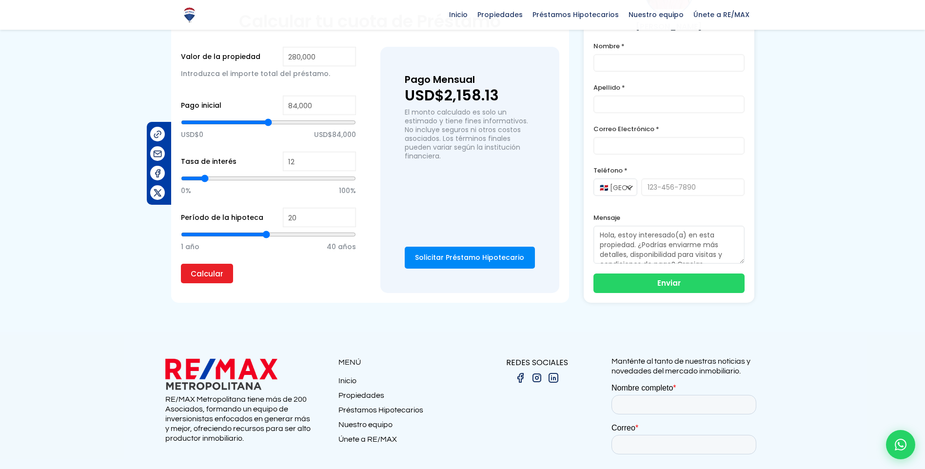
scroll to position [780, 0]
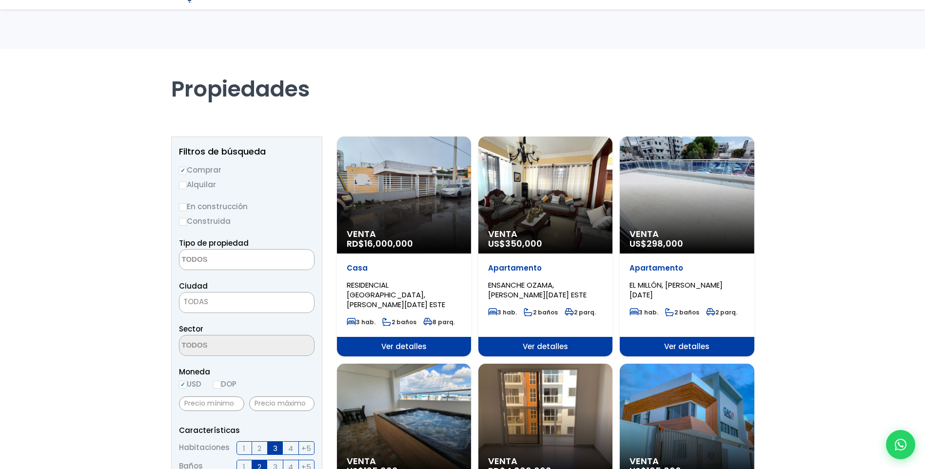
select select
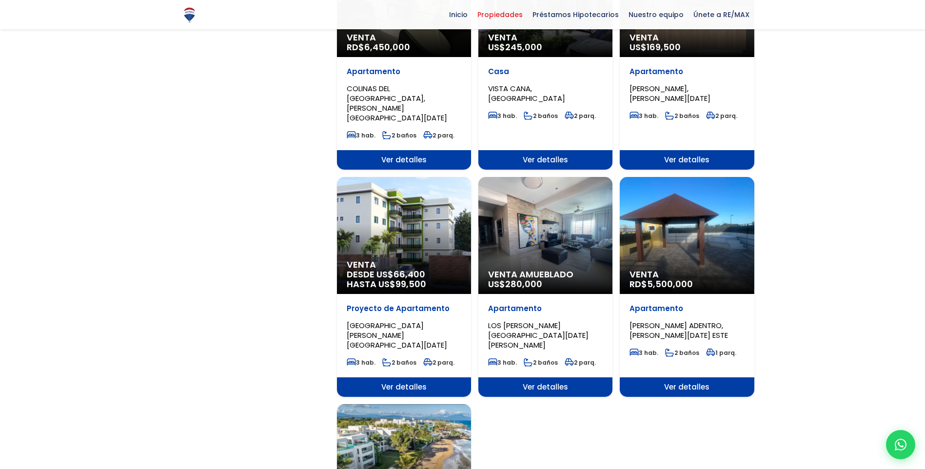
scroll to position [975, 0]
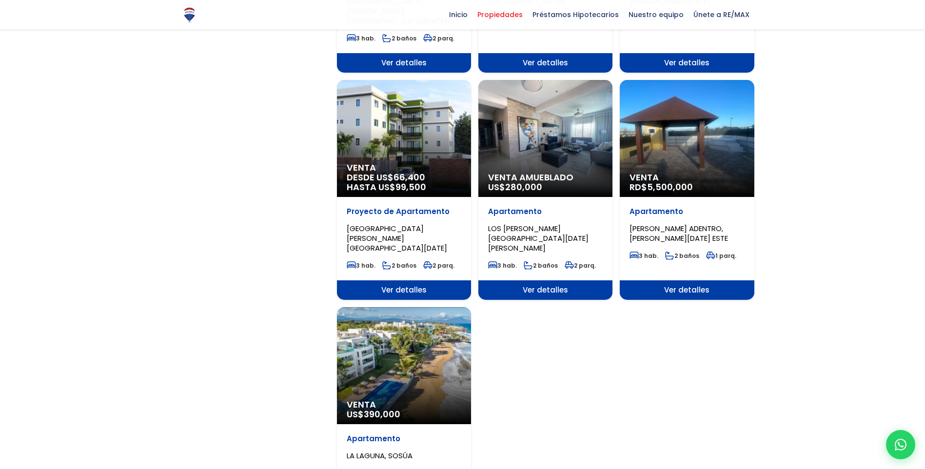
click at [412, 307] on div "Venta US$ 390,000" at bounding box center [404, 365] width 134 height 117
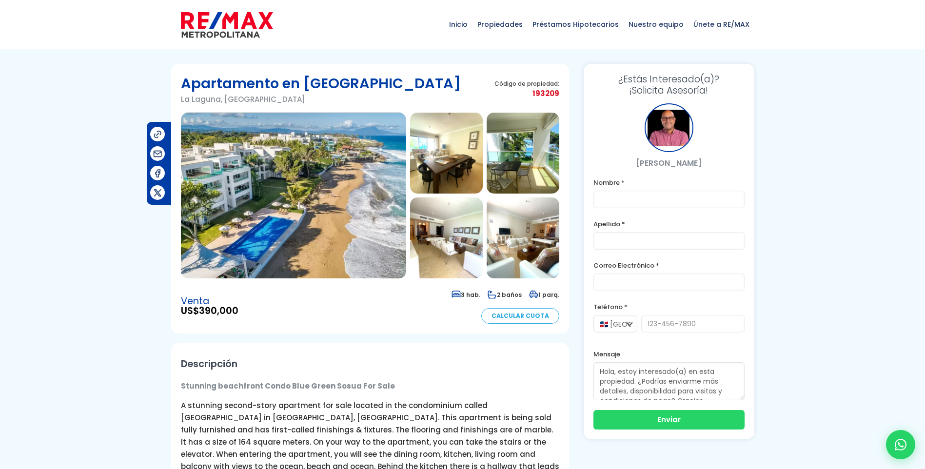
click at [283, 222] on img at bounding box center [293, 196] width 225 height 166
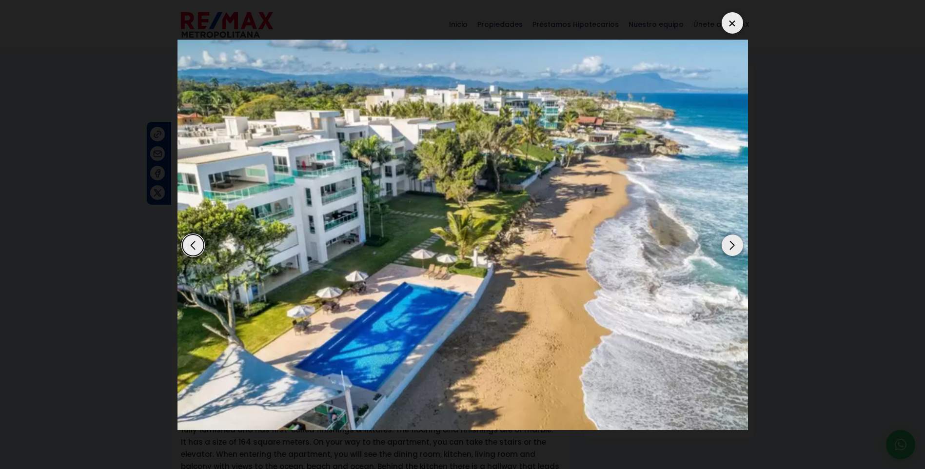
click at [737, 243] on div "Next slide" at bounding box center [731, 244] width 21 height 21
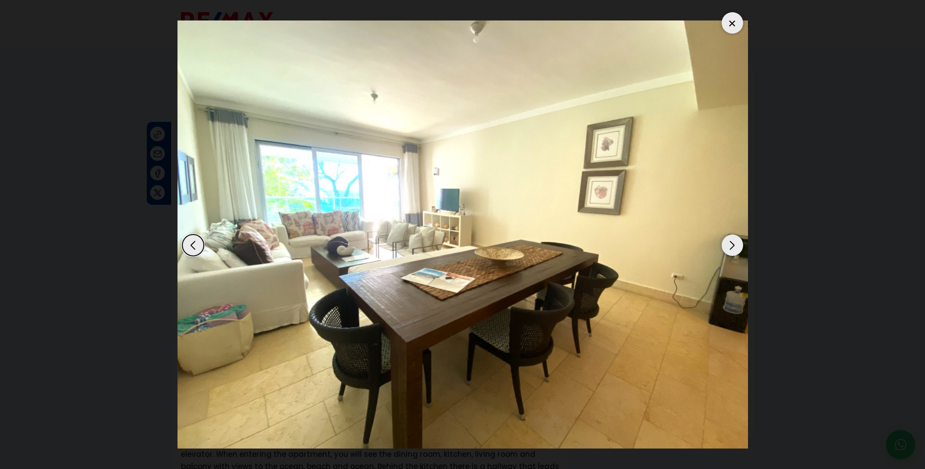
click at [737, 243] on div "Next slide" at bounding box center [731, 244] width 21 height 21
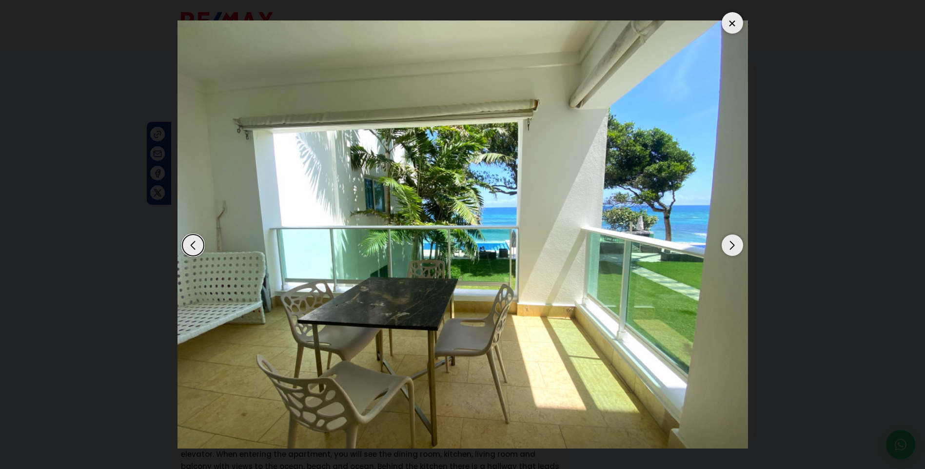
click at [737, 243] on div "Next slide" at bounding box center [731, 244] width 21 height 21
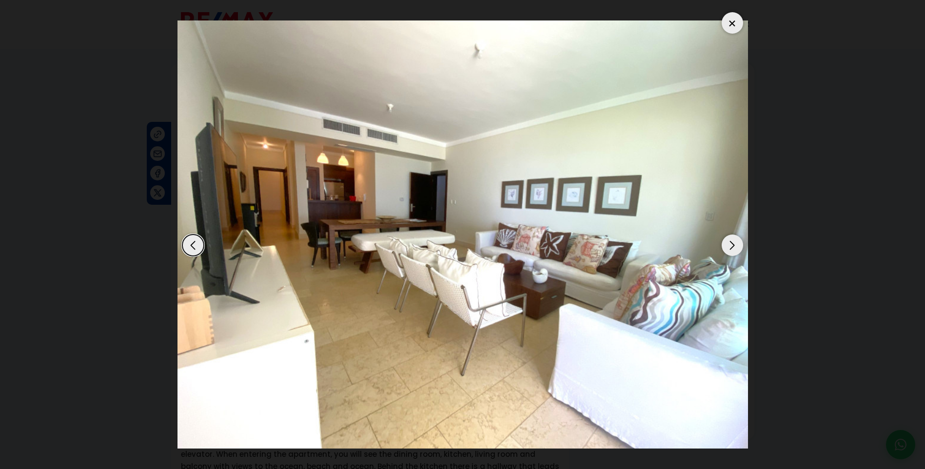
click at [737, 243] on div "Next slide" at bounding box center [731, 244] width 21 height 21
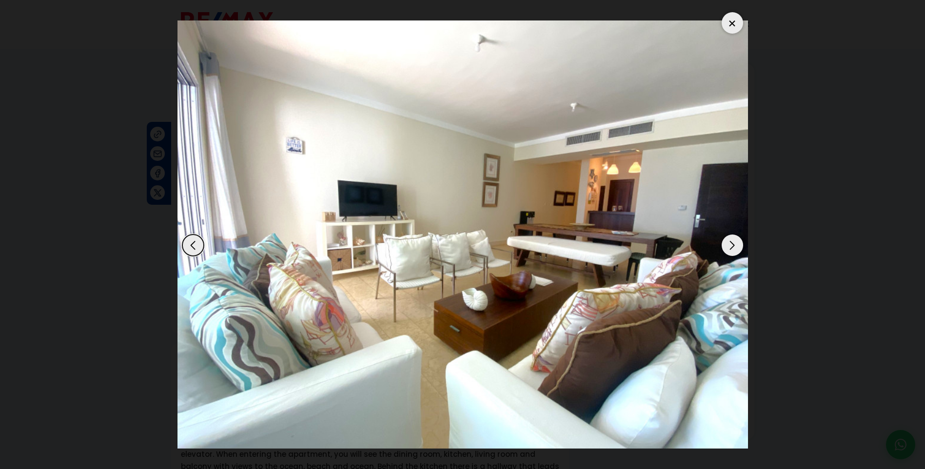
click at [737, 243] on div "Next slide" at bounding box center [731, 244] width 21 height 21
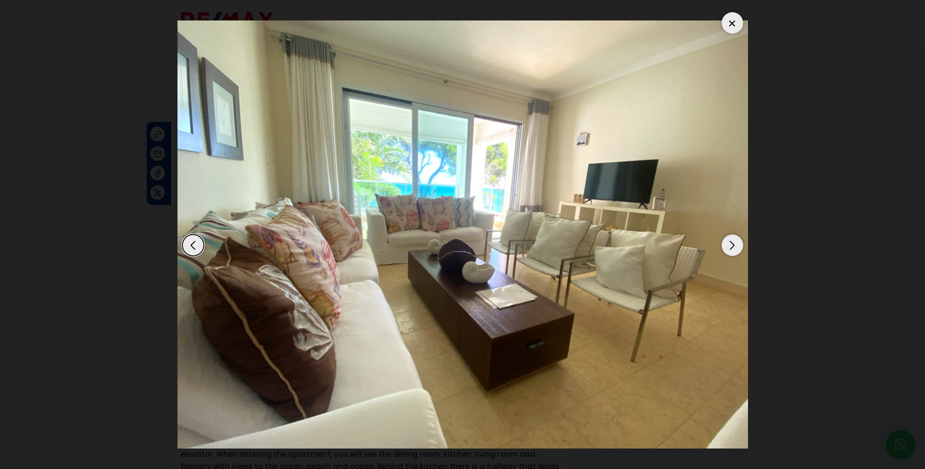
click at [737, 243] on div "Next slide" at bounding box center [731, 244] width 21 height 21
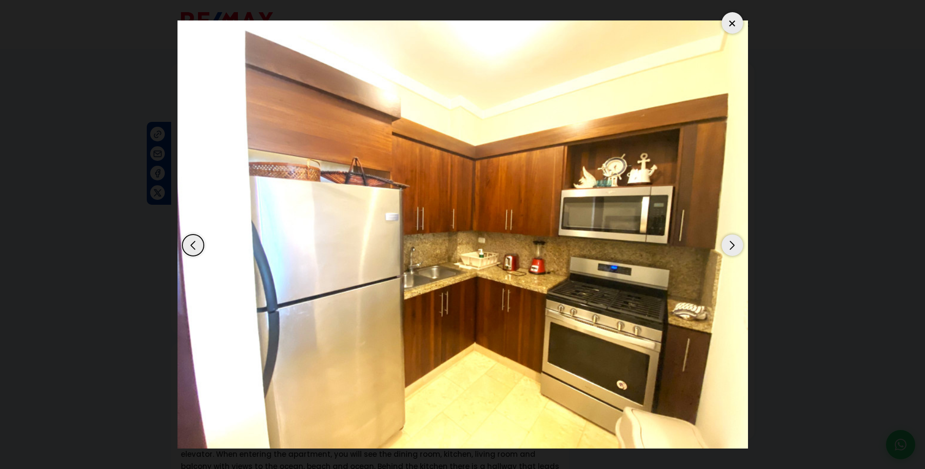
click at [737, 243] on div "Next slide" at bounding box center [731, 244] width 21 height 21
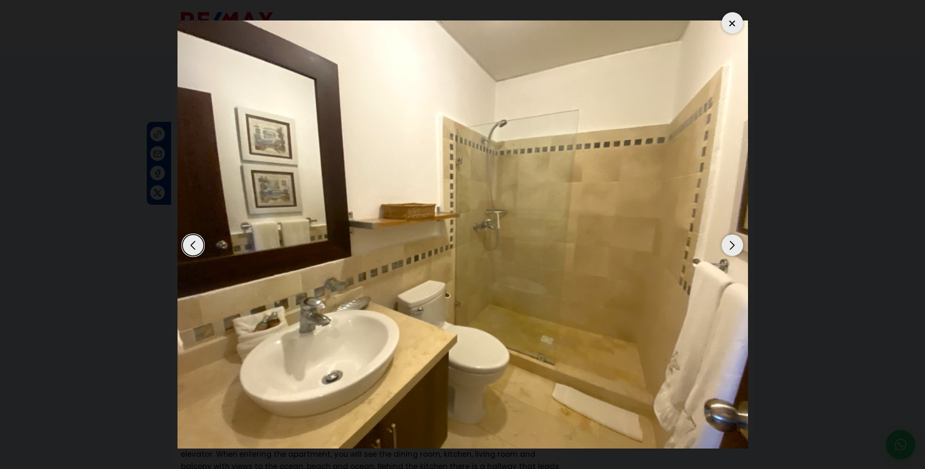
click at [729, 20] on div at bounding box center [731, 22] width 21 height 21
